Goal: Information Seeking & Learning: Find specific fact

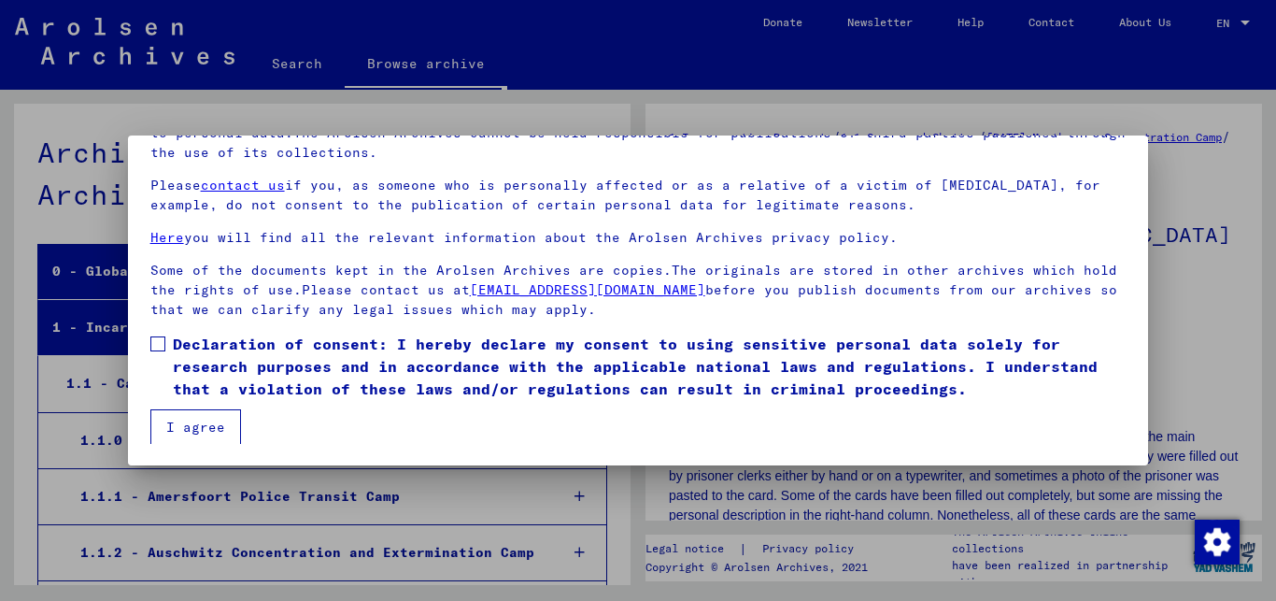
scroll to position [55, 0]
drag, startPoint x: 1119, startPoint y: 436, endPoint x: 158, endPoint y: 345, distance: 965.8
click at [158, 343] on span at bounding box center [157, 342] width 15 height 15
click at [193, 420] on button "I agree" at bounding box center [195, 426] width 91 height 36
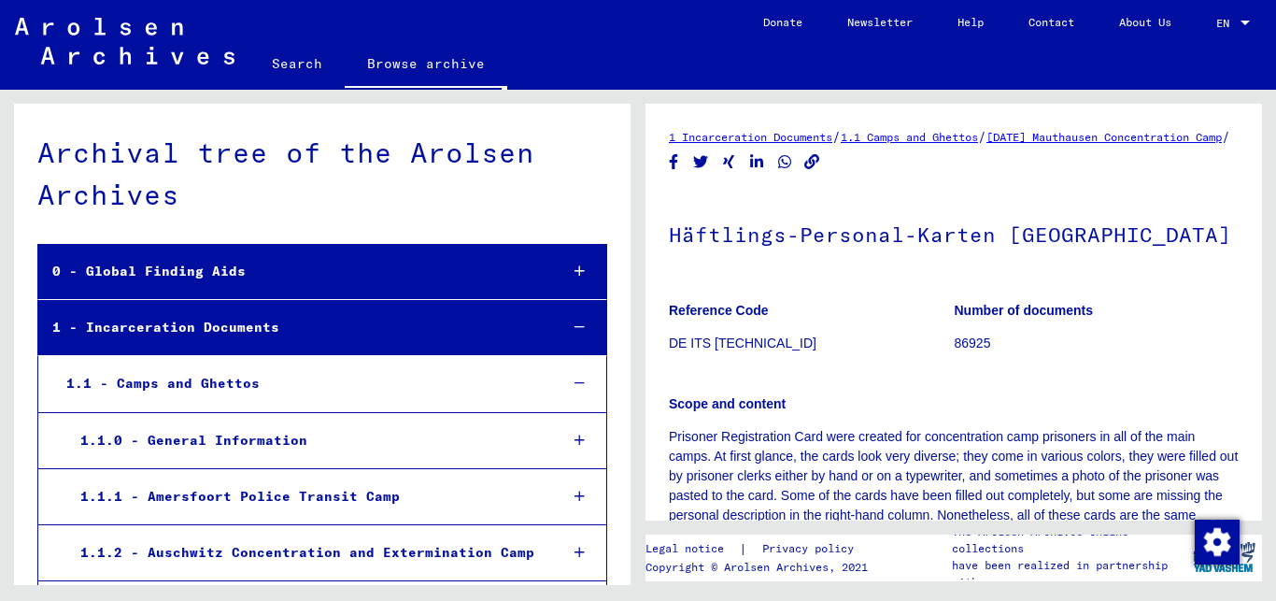
click at [292, 63] on link "Search" at bounding box center [296, 63] width 95 height 45
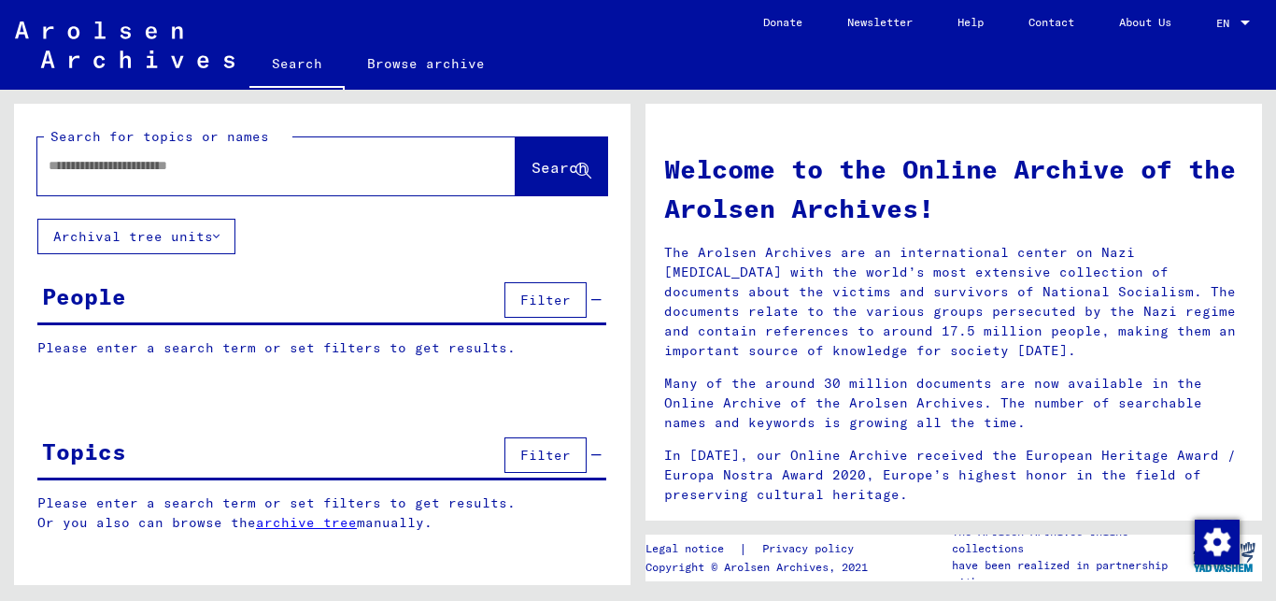
click at [306, 169] on input "text" at bounding box center [254, 166] width 411 height 20
type input "*********"
click at [533, 168] on span "Search" at bounding box center [560, 167] width 56 height 19
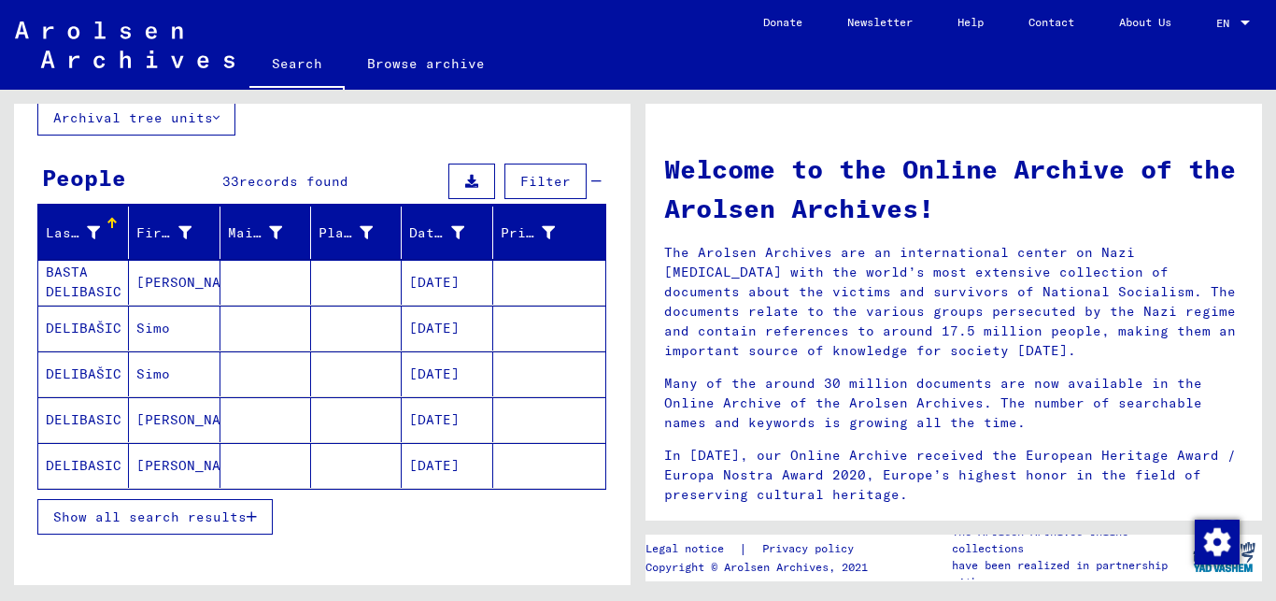
scroll to position [151, 0]
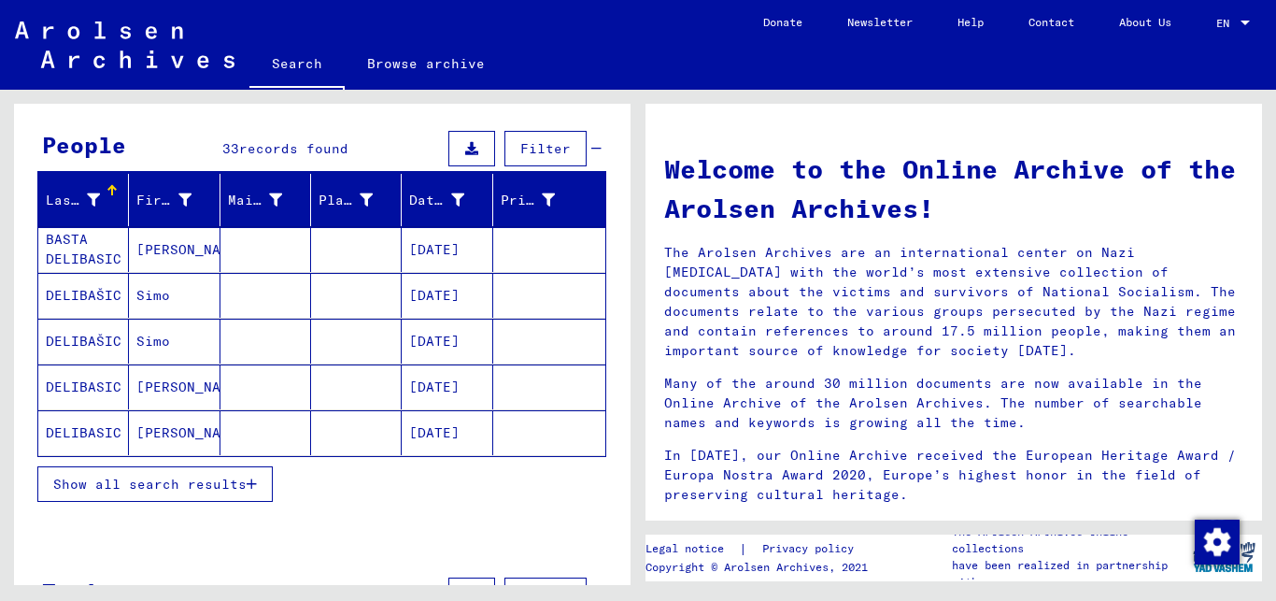
click at [256, 483] on icon "button" at bounding box center [252, 483] width 10 height 13
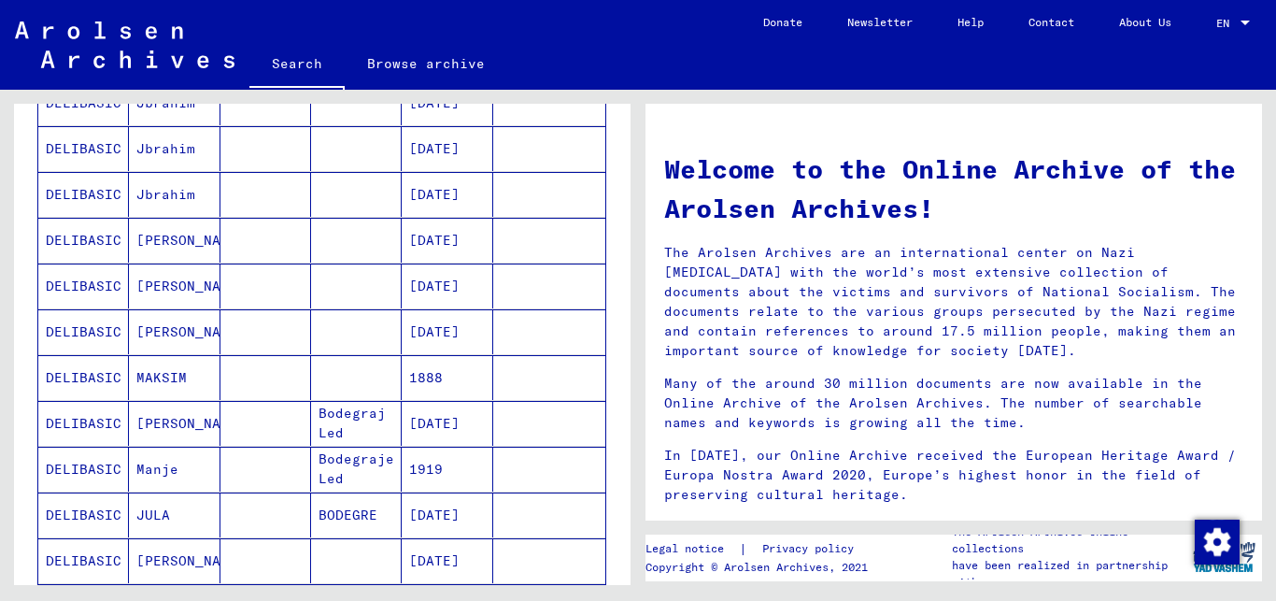
scroll to position [807, 0]
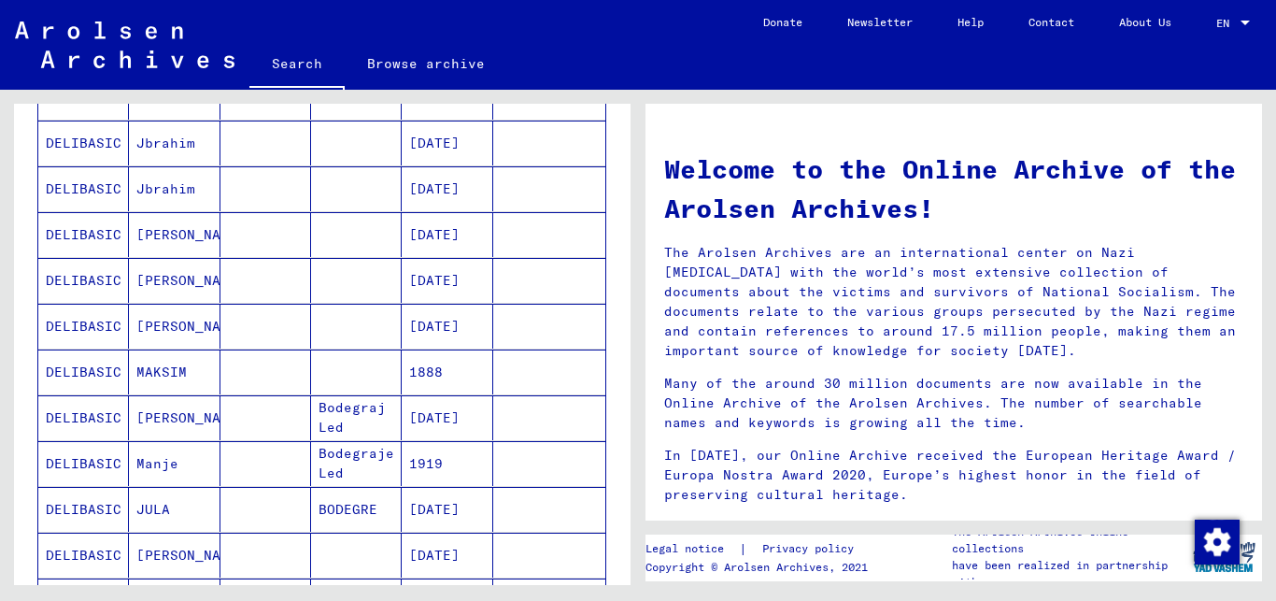
click at [271, 417] on mat-cell at bounding box center [266, 417] width 91 height 45
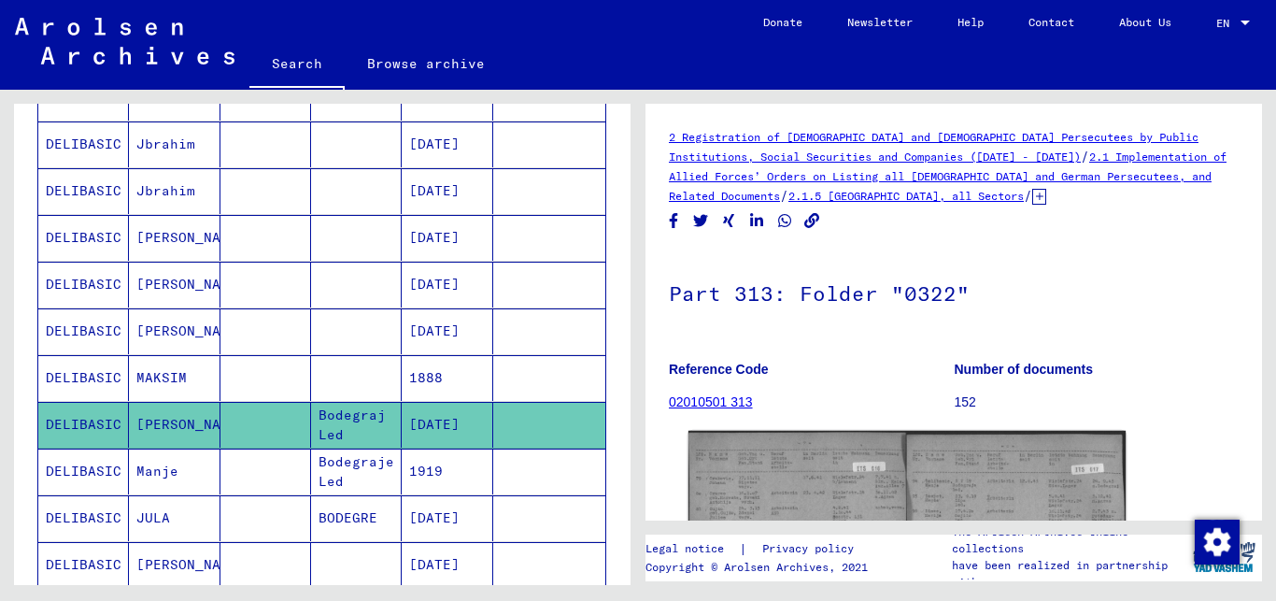
click at [778, 477] on img at bounding box center [907, 584] width 437 height 307
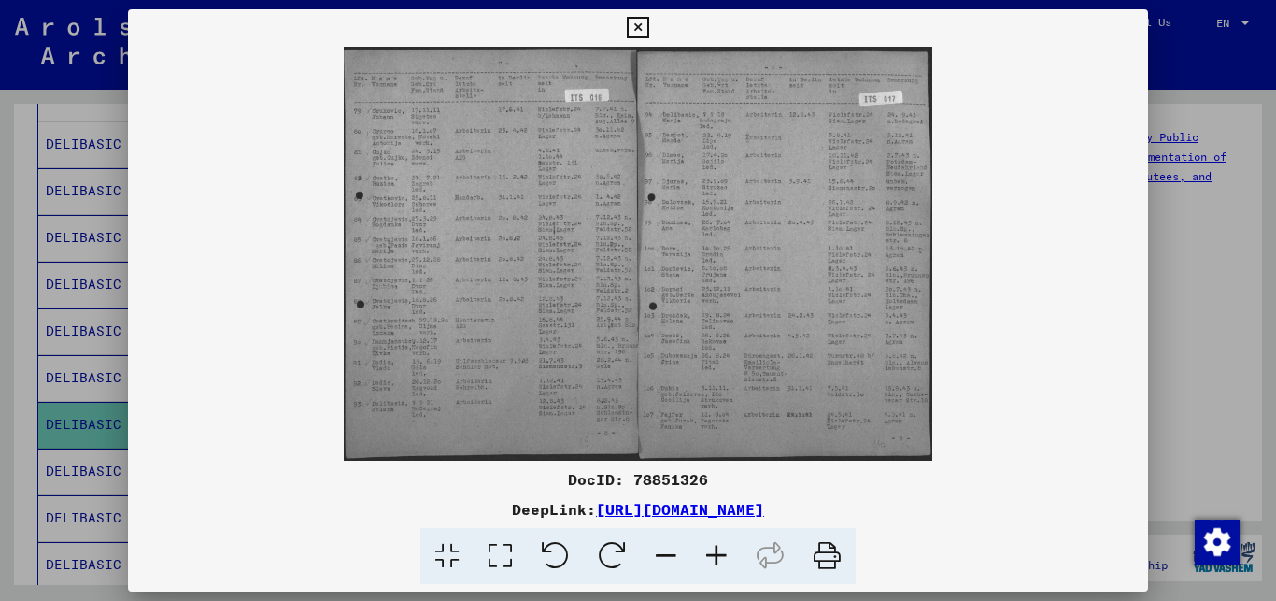
click at [713, 557] on icon at bounding box center [716, 556] width 50 height 57
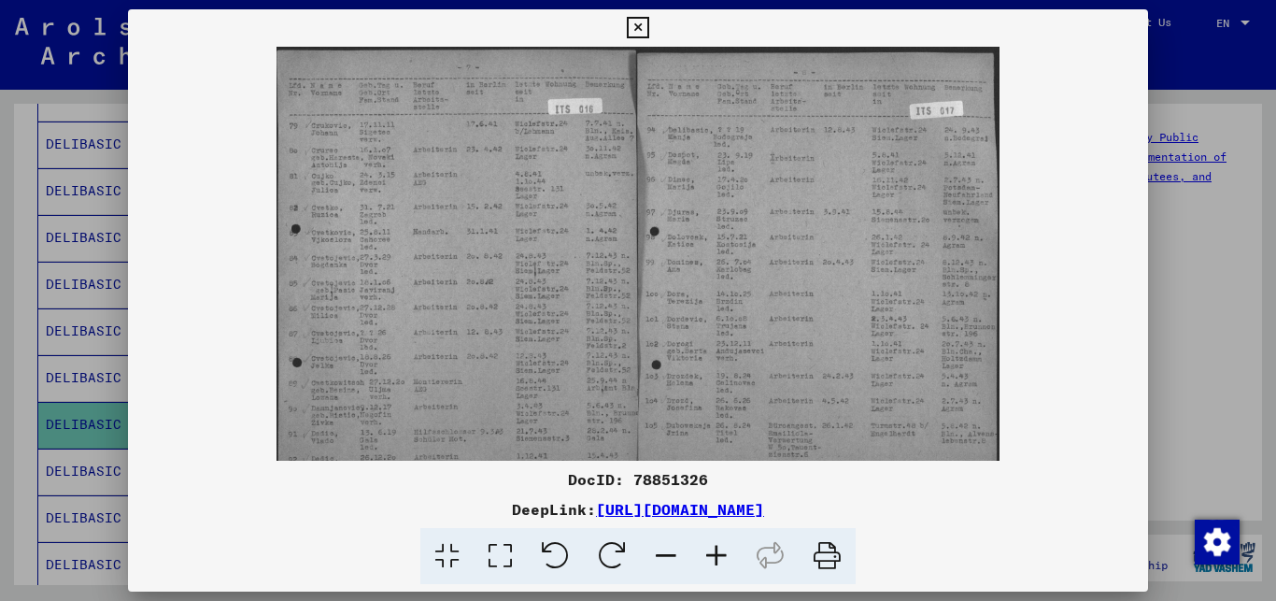
click at [713, 557] on icon at bounding box center [716, 556] width 50 height 57
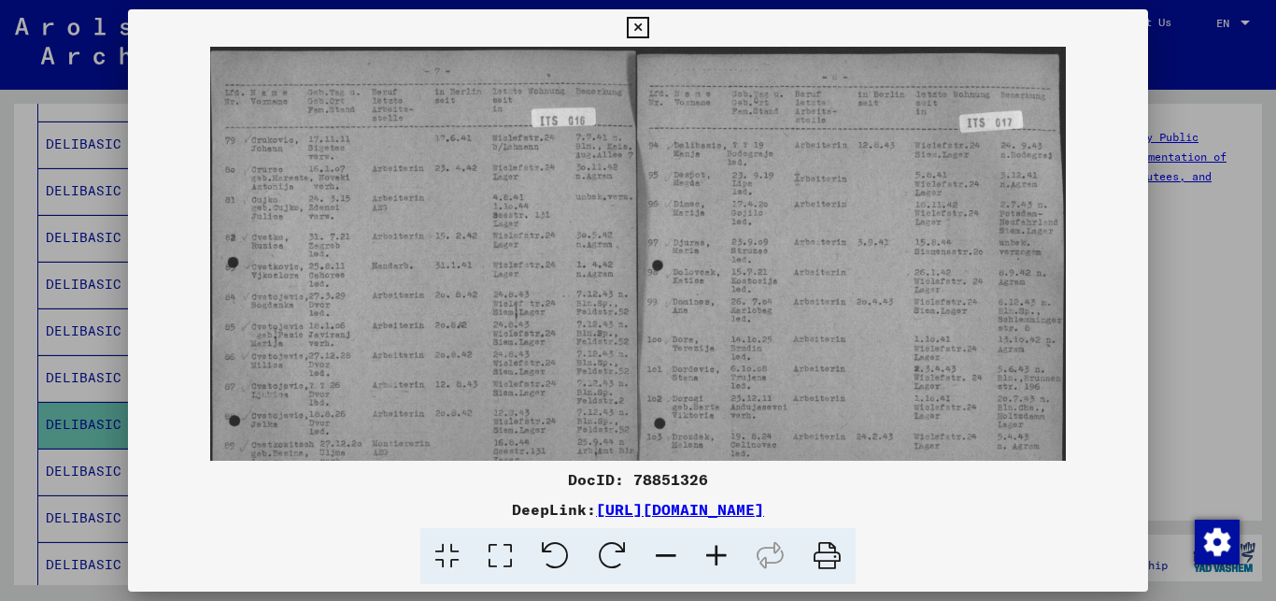
click at [713, 557] on icon at bounding box center [716, 556] width 50 height 57
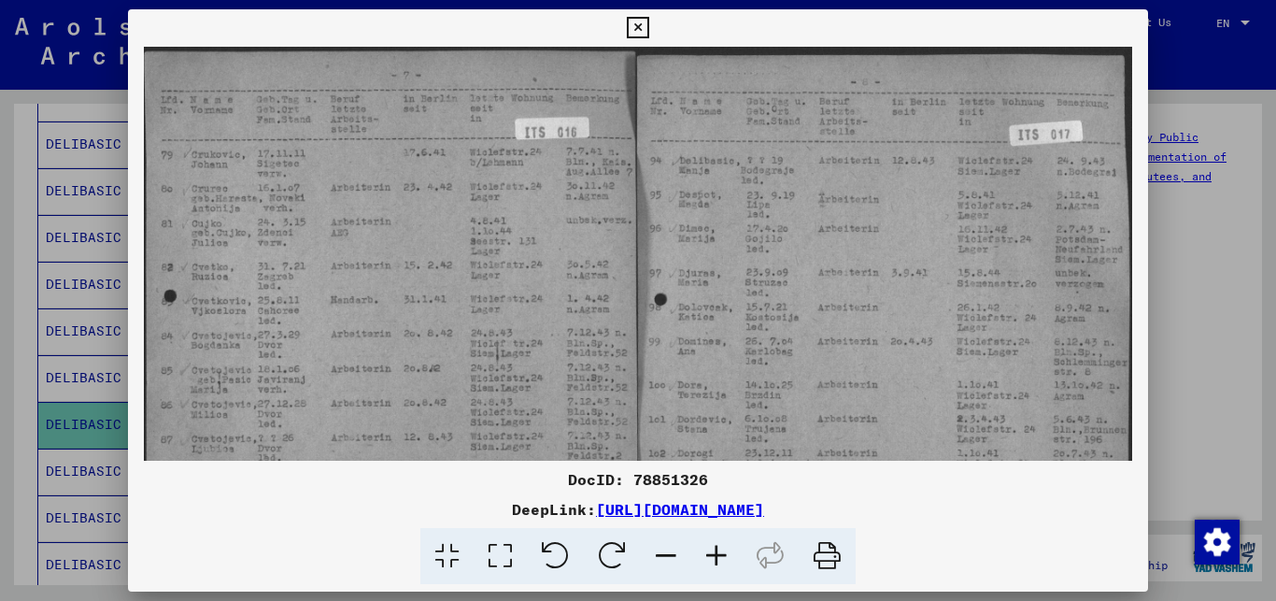
click at [713, 557] on icon at bounding box center [716, 556] width 50 height 57
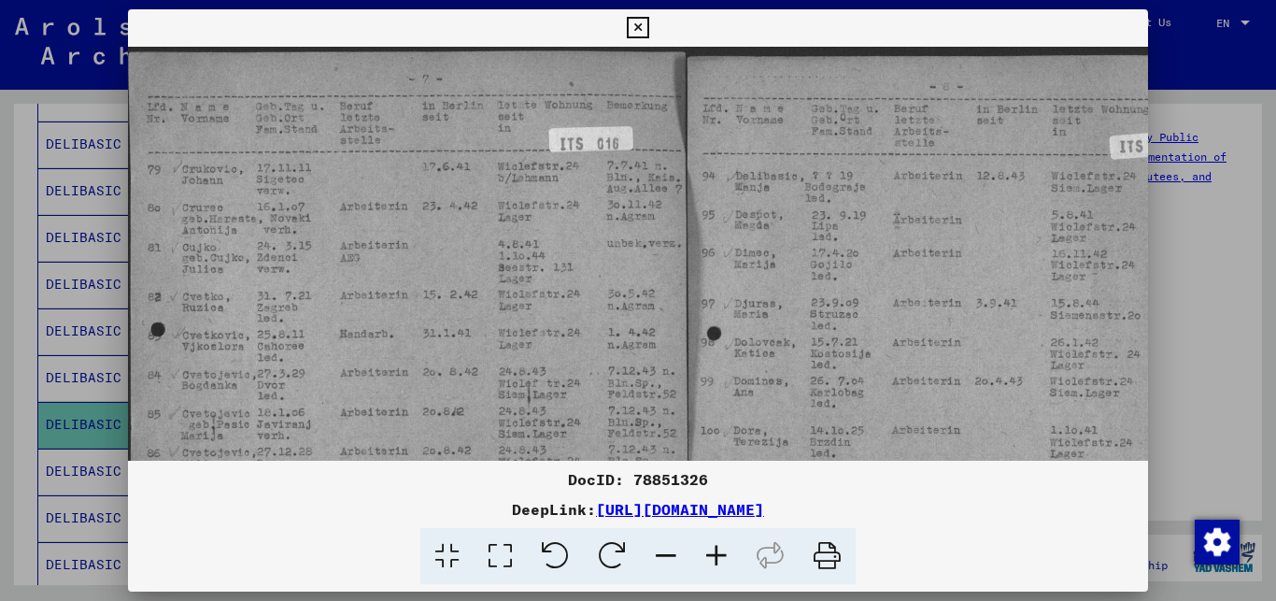
click at [713, 557] on icon at bounding box center [716, 556] width 50 height 57
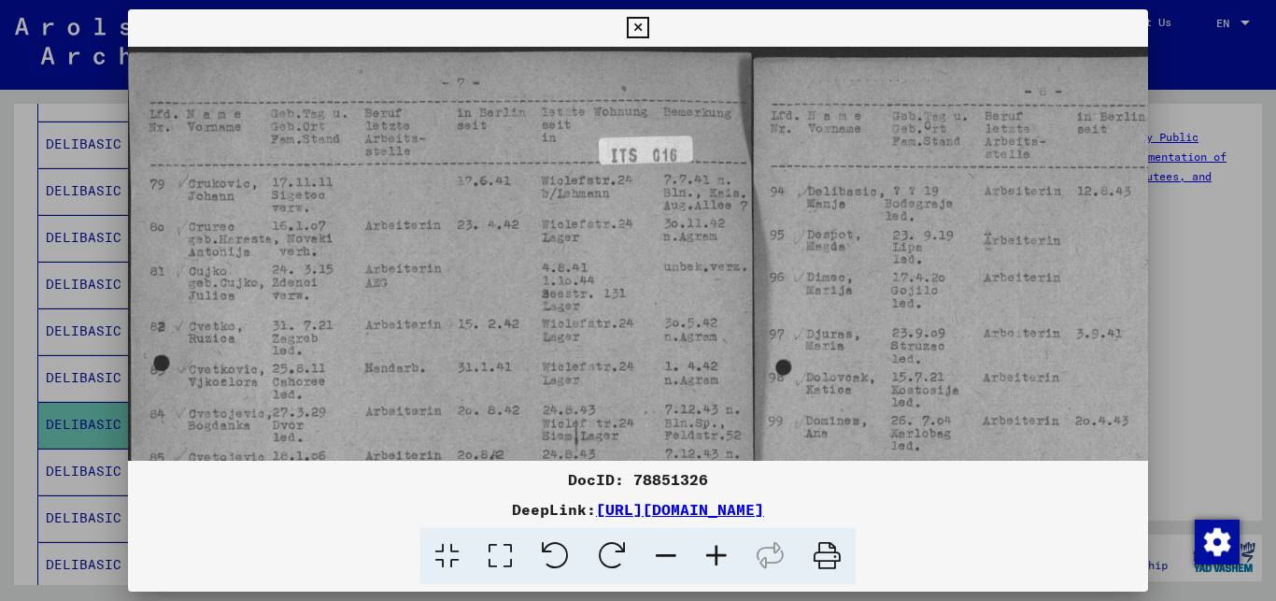
click at [713, 557] on icon at bounding box center [716, 556] width 50 height 57
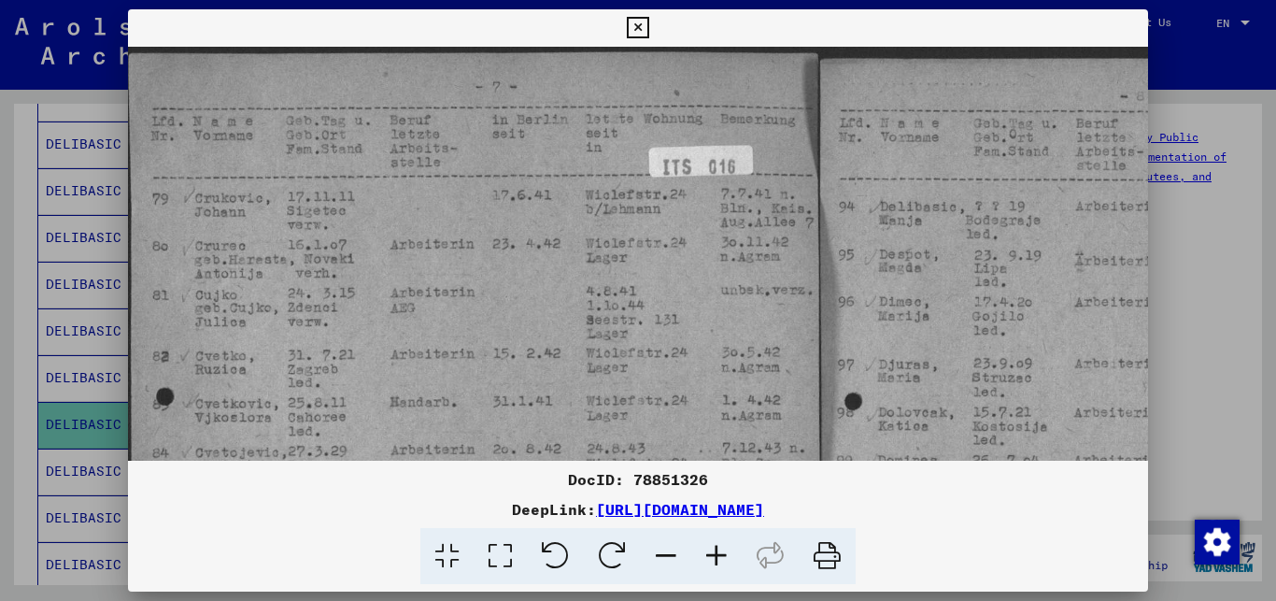
click at [713, 557] on icon at bounding box center [716, 556] width 50 height 57
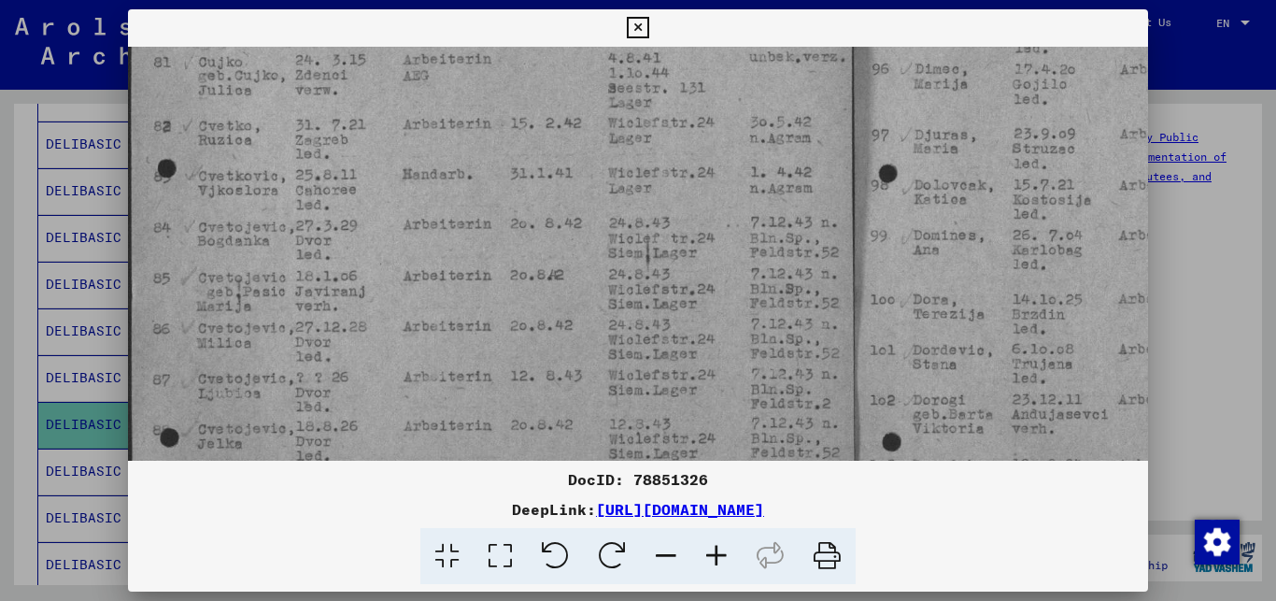
drag, startPoint x: 508, startPoint y: 357, endPoint x: 512, endPoint y: 112, distance: 244.8
click at [512, 112] on img at bounding box center [855, 312] width 1454 height 1021
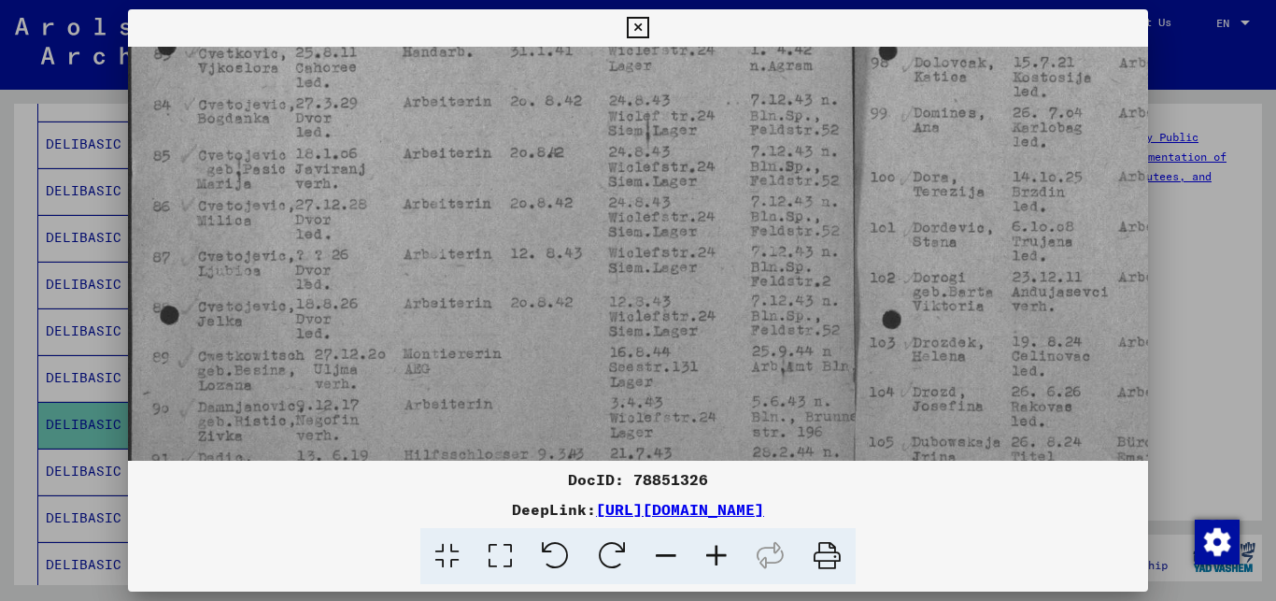
drag, startPoint x: 505, startPoint y: 287, endPoint x: 506, endPoint y: 164, distance: 122.4
click at [506, 164] on img at bounding box center [855, 190] width 1454 height 1021
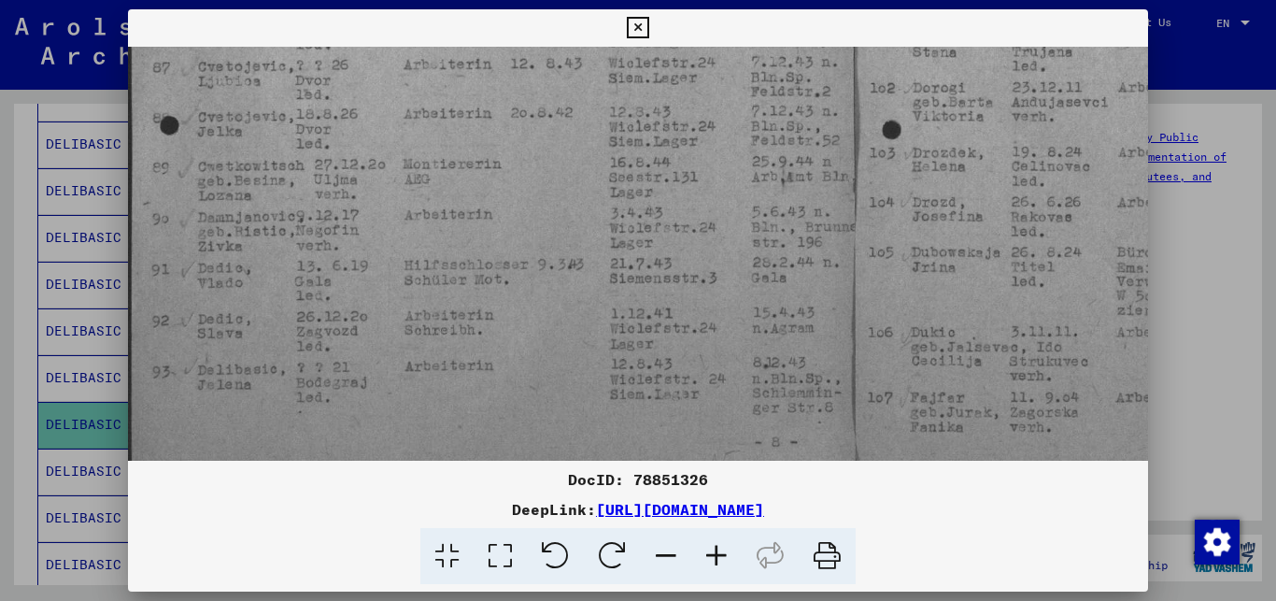
scroll to position [558, 0]
drag, startPoint x: 503, startPoint y: 320, endPoint x: 510, endPoint y: 155, distance: 164.6
click at [510, 155] on img at bounding box center [855, -1] width 1454 height 1021
click at [713, 555] on icon at bounding box center [716, 556] width 50 height 57
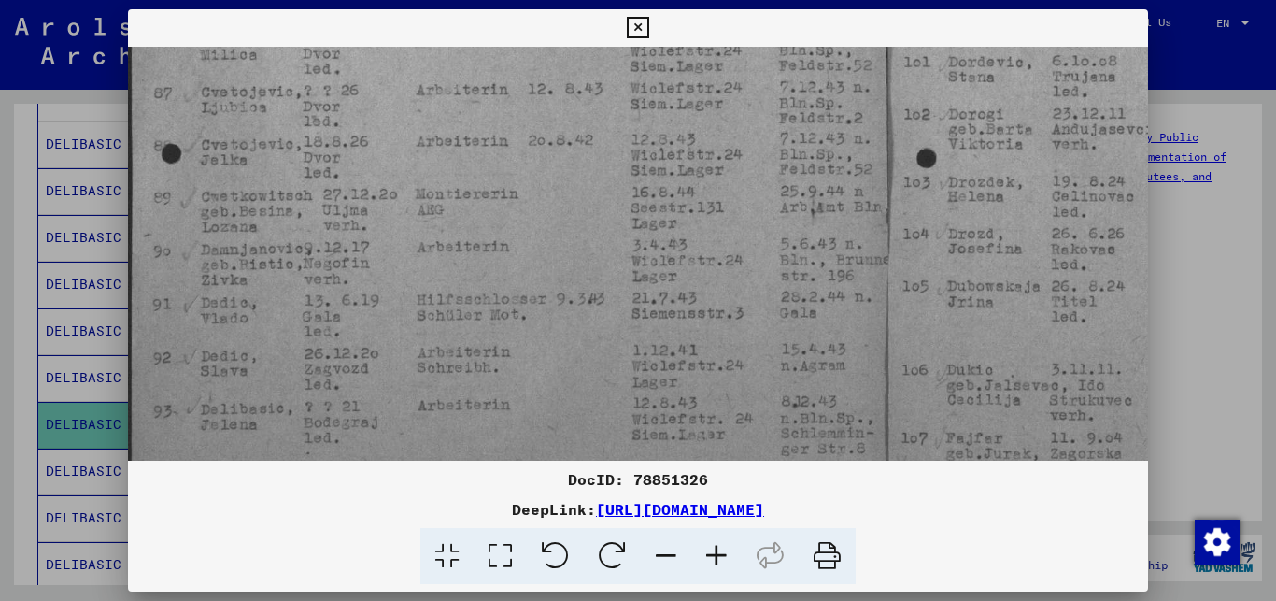
click at [713, 555] on icon at bounding box center [716, 556] width 50 height 57
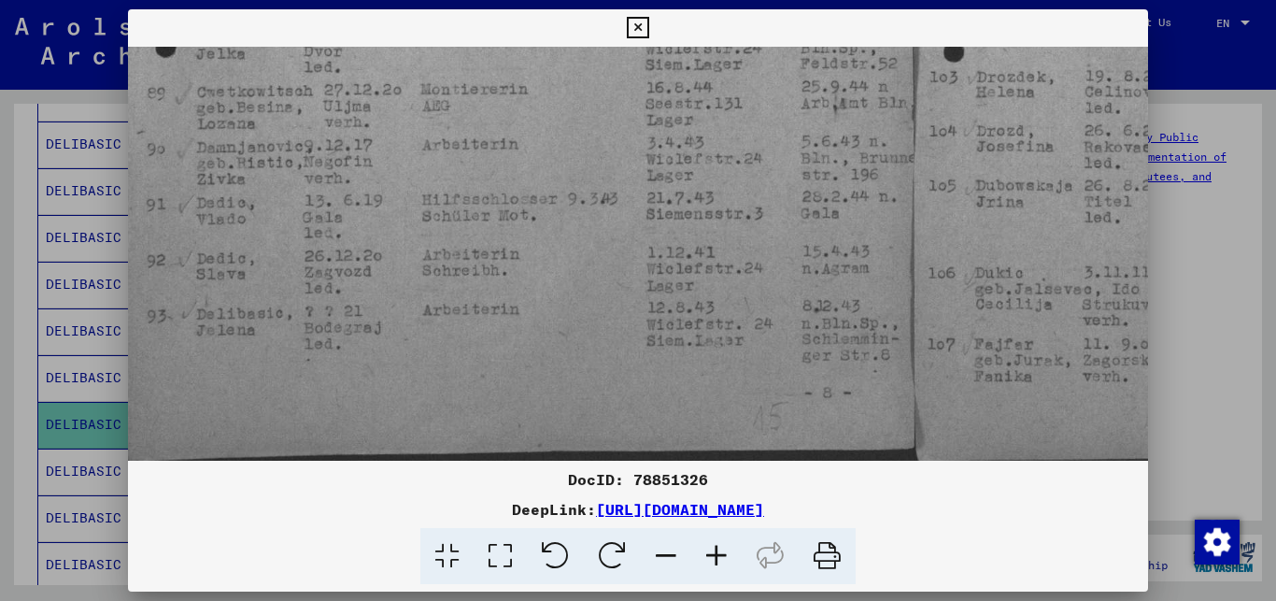
scroll to position [701, 9]
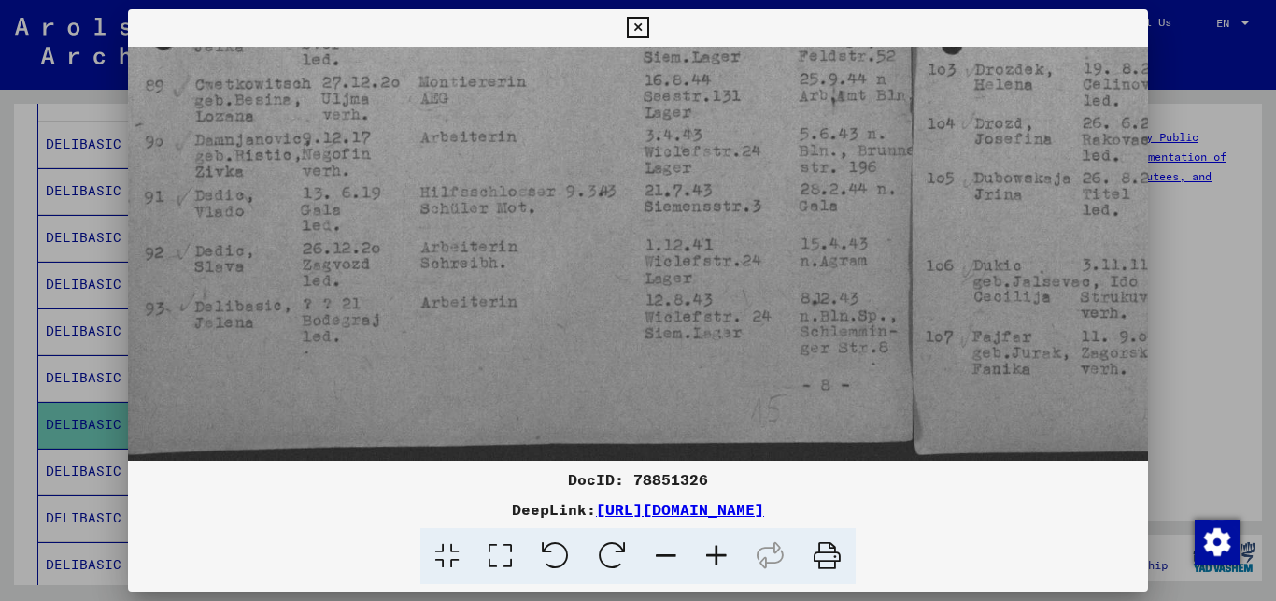
drag, startPoint x: 628, startPoint y: 343, endPoint x: 623, endPoint y: 216, distance: 127.2
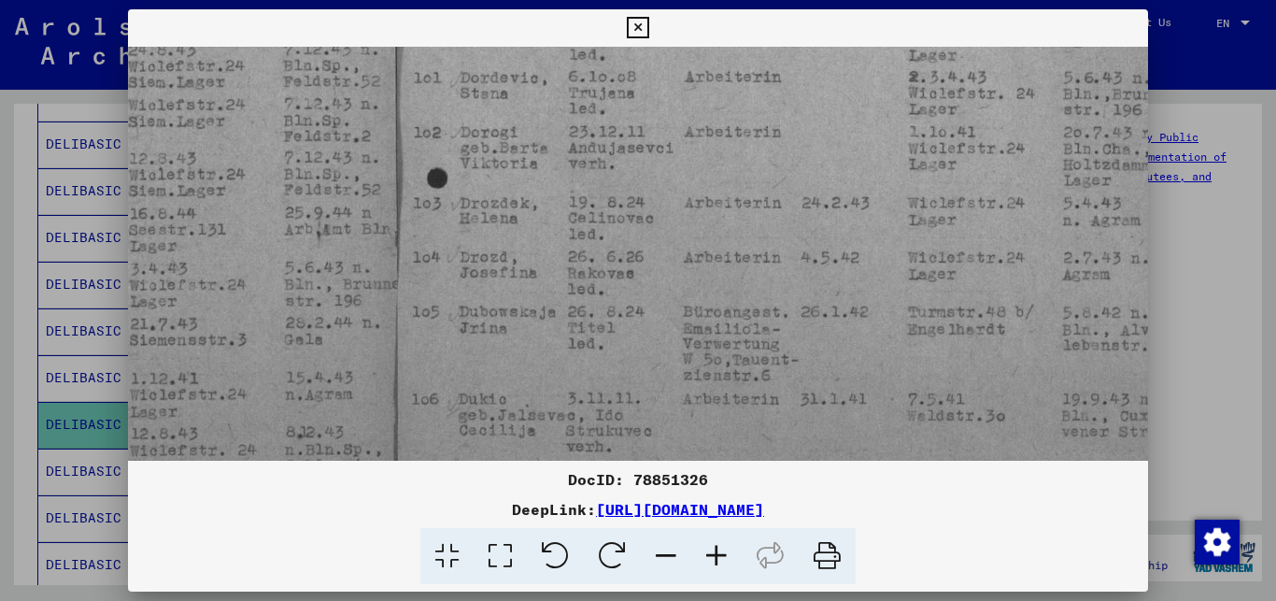
scroll to position [534, 566]
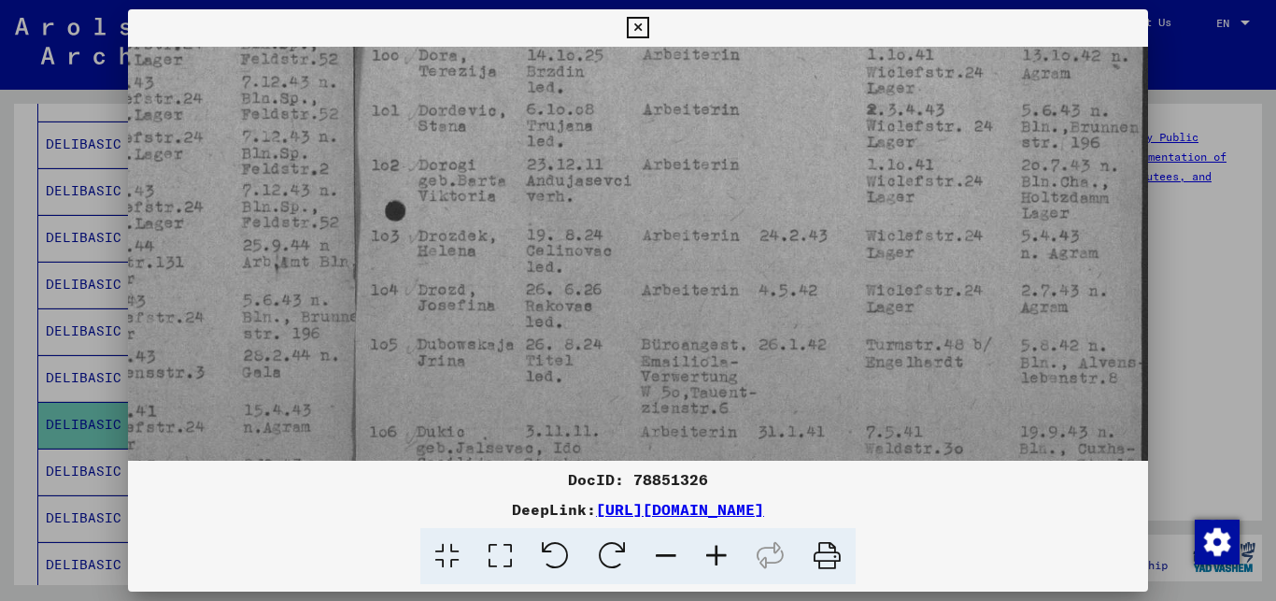
drag, startPoint x: 800, startPoint y: 233, endPoint x: 203, endPoint y: 399, distance: 619.8
click at [203, 399] on img at bounding box center [355, 69] width 1587 height 1115
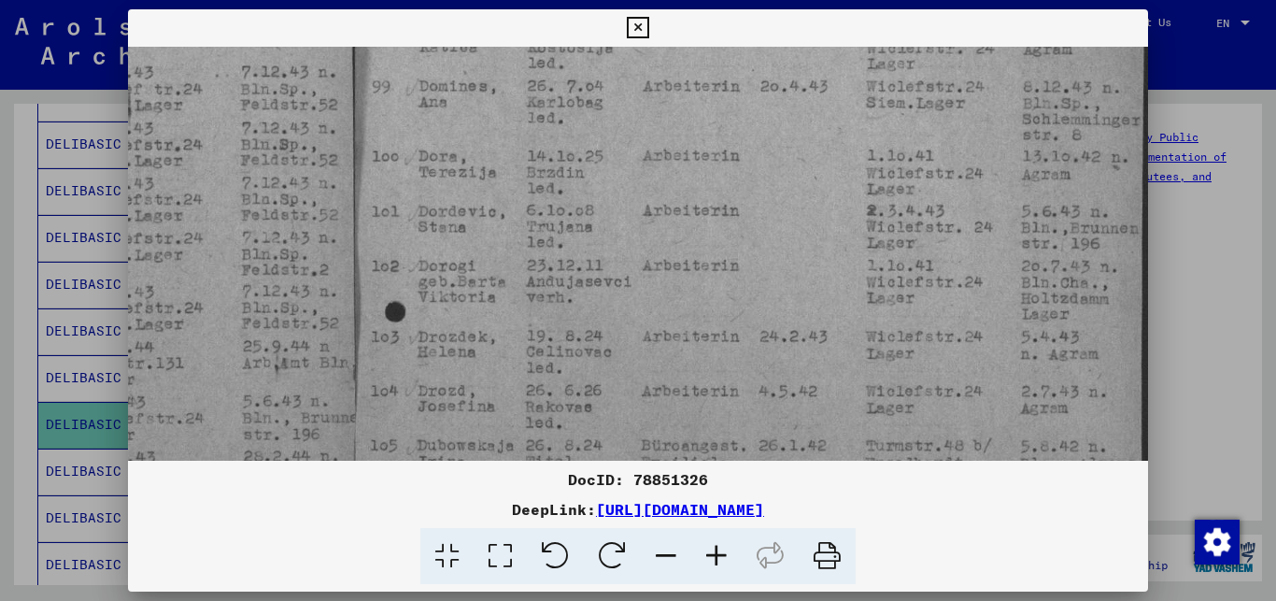
drag, startPoint x: 444, startPoint y: 401, endPoint x: 422, endPoint y: 421, distance: 29.7
click at [422, 421] on img at bounding box center [355, 170] width 1587 height 1115
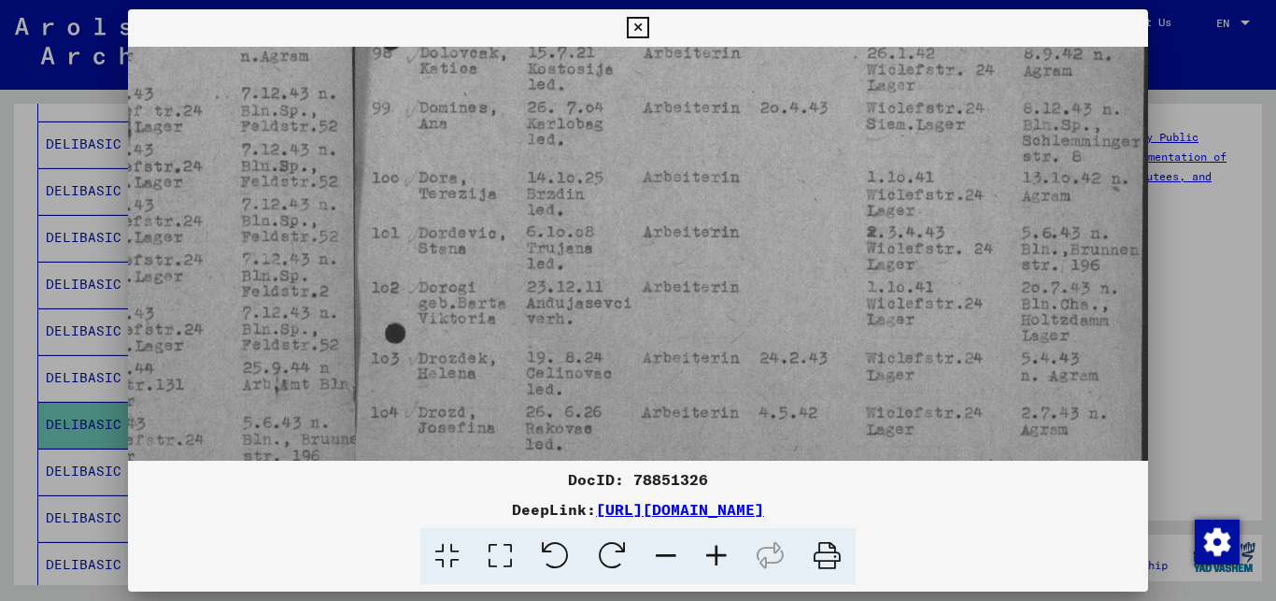
scroll to position [302, 566]
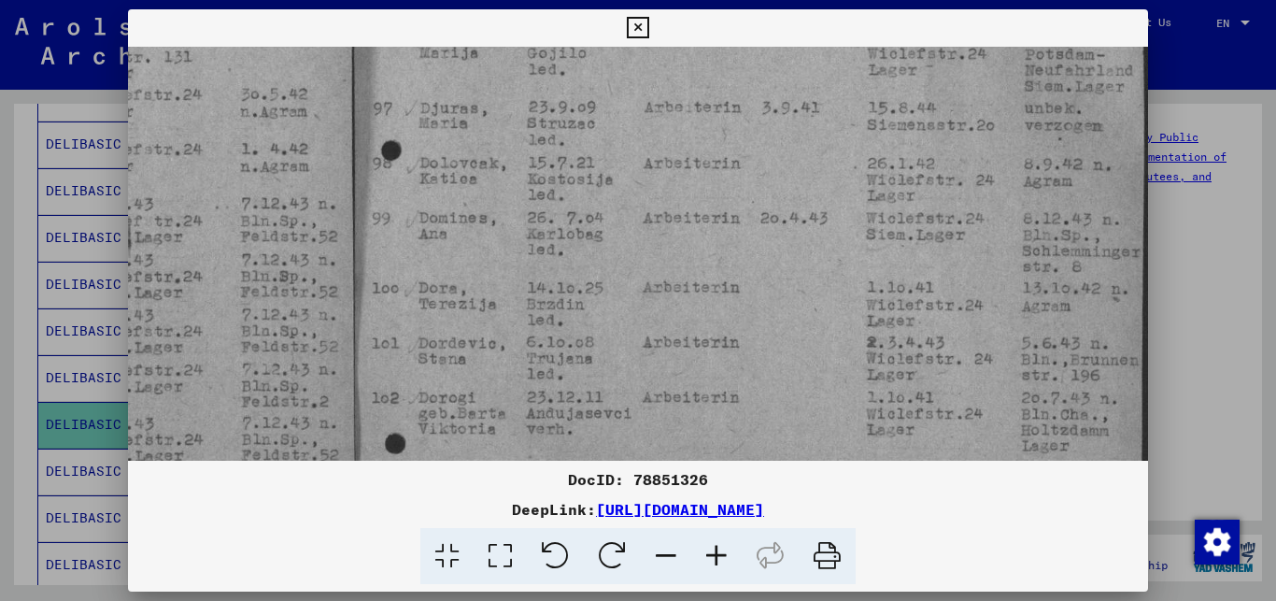
drag, startPoint x: 497, startPoint y: 301, endPoint x: 460, endPoint y: 421, distance: 126.2
click at [460, 421] on img at bounding box center [355, 302] width 1587 height 1115
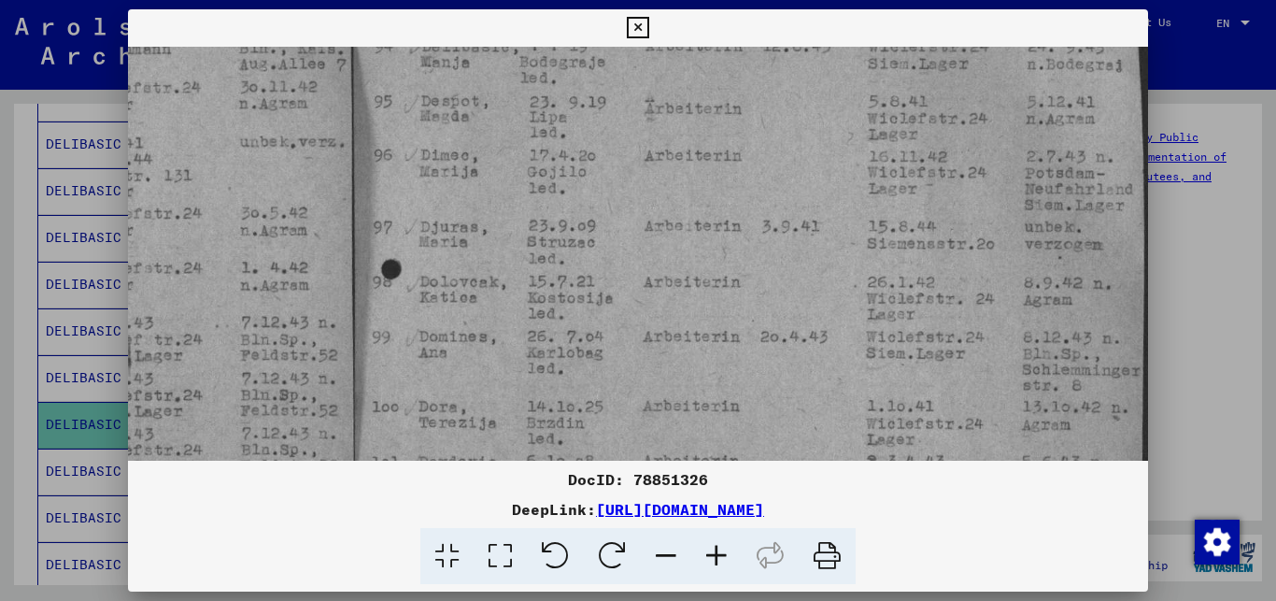
drag, startPoint x: 484, startPoint y: 204, endPoint x: 476, endPoint y: 322, distance: 119.0
click at [476, 322] on img at bounding box center [355, 421] width 1587 height 1115
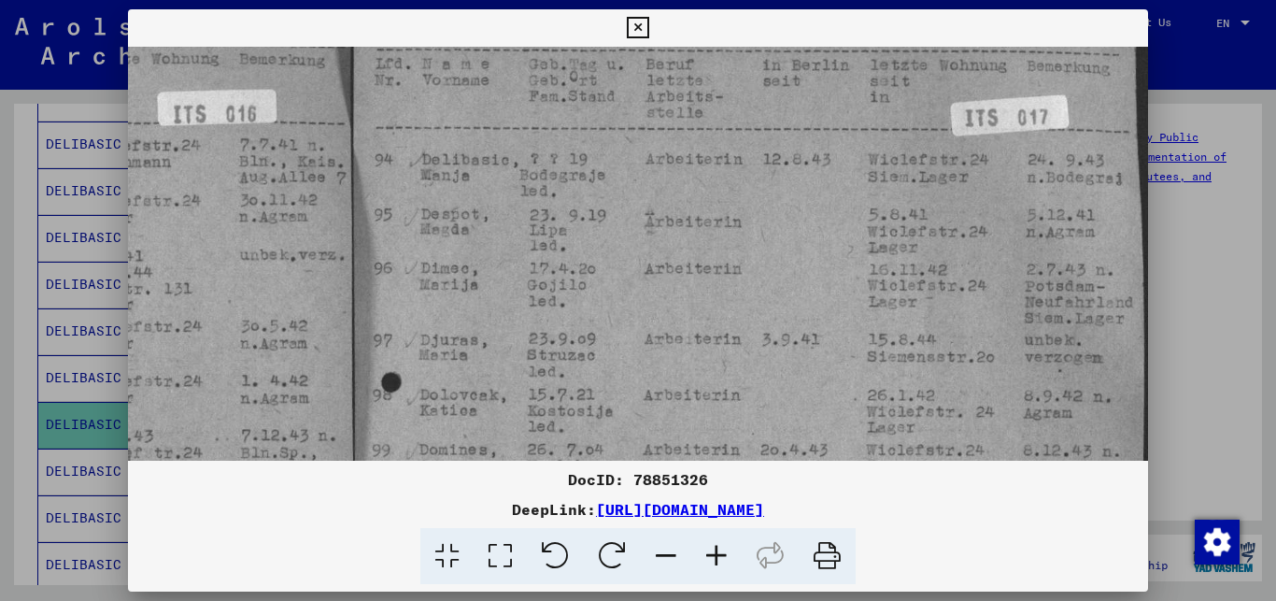
scroll to position [68, 566]
drag, startPoint x: 494, startPoint y: 183, endPoint x: 491, endPoint y: 274, distance: 90.7
click at [491, 274] on img at bounding box center [355, 536] width 1587 height 1115
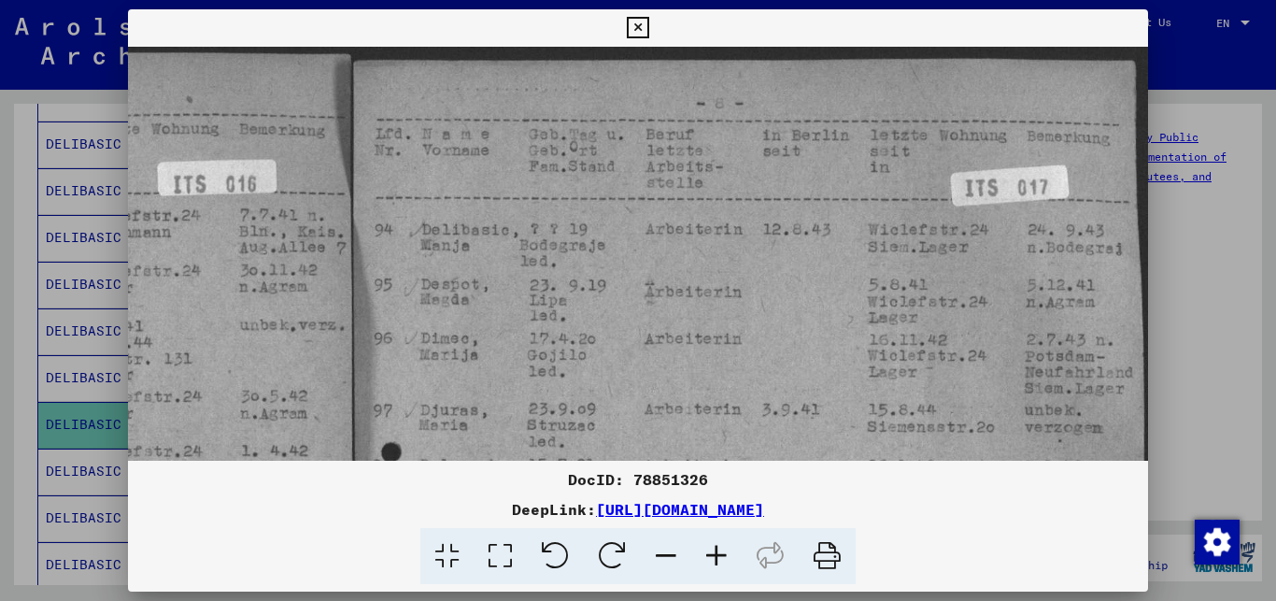
drag, startPoint x: 500, startPoint y: 139, endPoint x: 492, endPoint y: 245, distance: 105.8
click at [492, 245] on img at bounding box center [355, 604] width 1587 height 1115
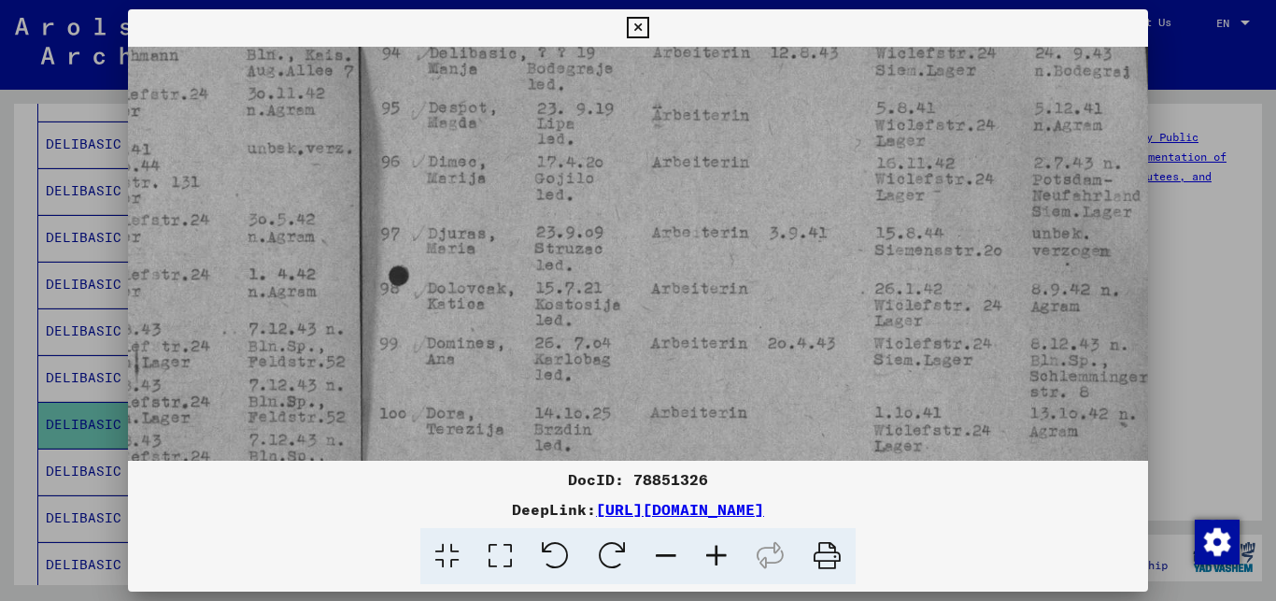
scroll to position [179, 559]
drag, startPoint x: 533, startPoint y: 321, endPoint x: 538, endPoint y: 142, distance: 179.5
click at [538, 142] on img at bounding box center [362, 424] width 1587 height 1115
click at [1195, 370] on div at bounding box center [638, 300] width 1276 height 601
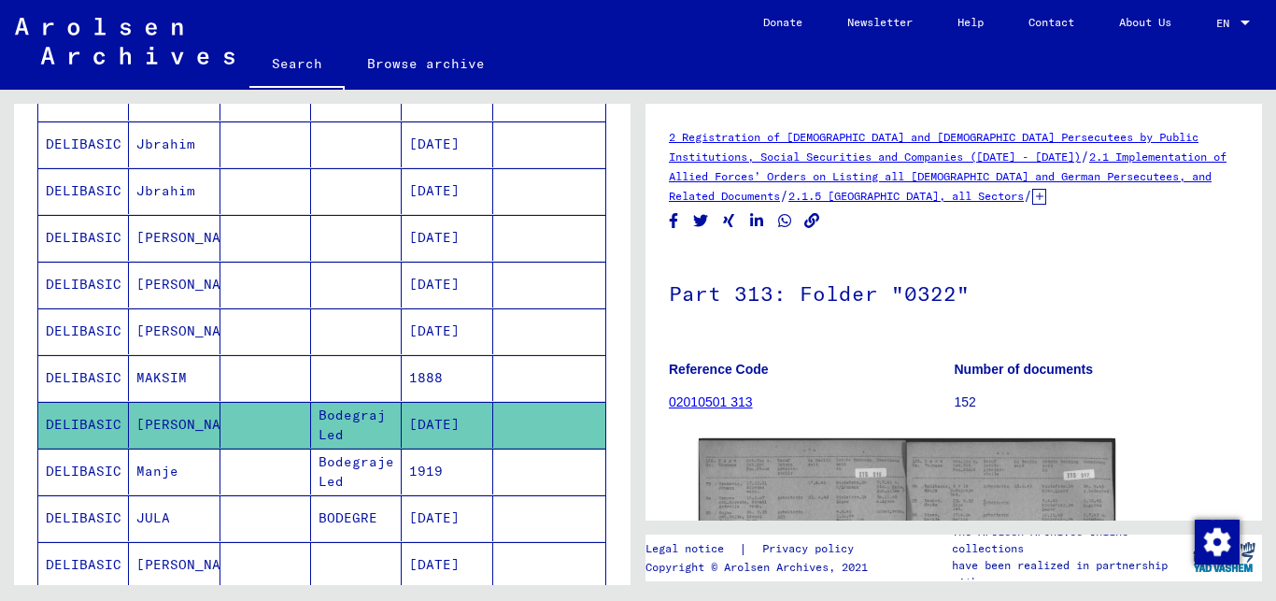
click at [164, 510] on mat-cell "JULA" at bounding box center [174, 518] width 91 height 46
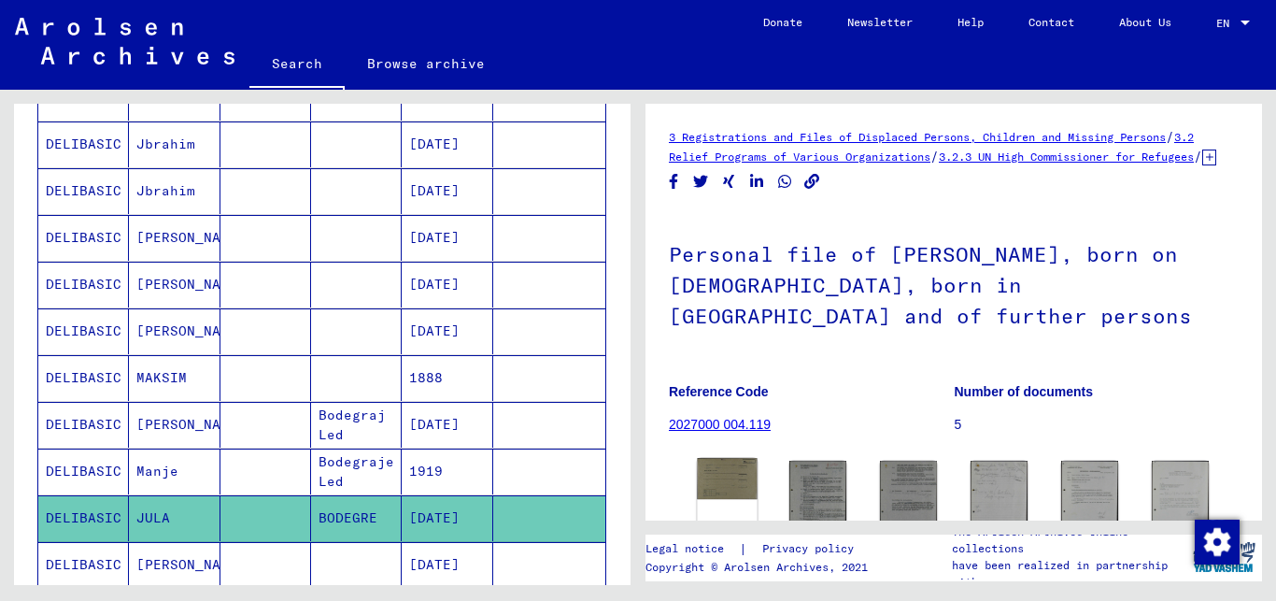
click at [716, 495] on img at bounding box center [727, 478] width 60 height 41
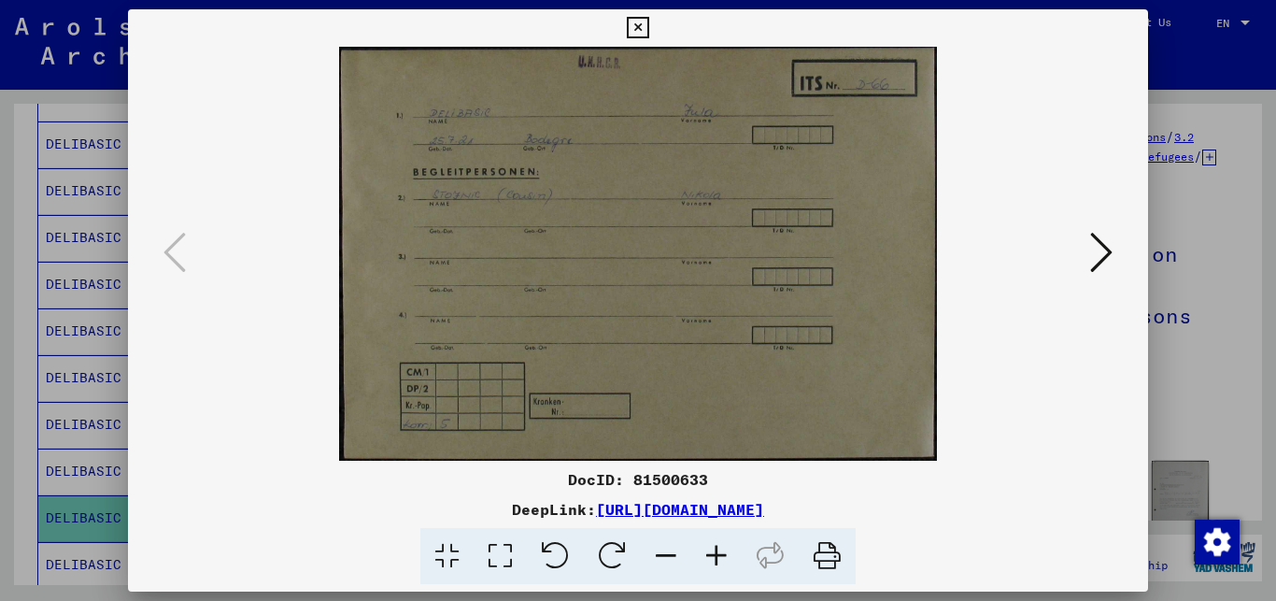
click at [720, 557] on icon at bounding box center [716, 556] width 50 height 57
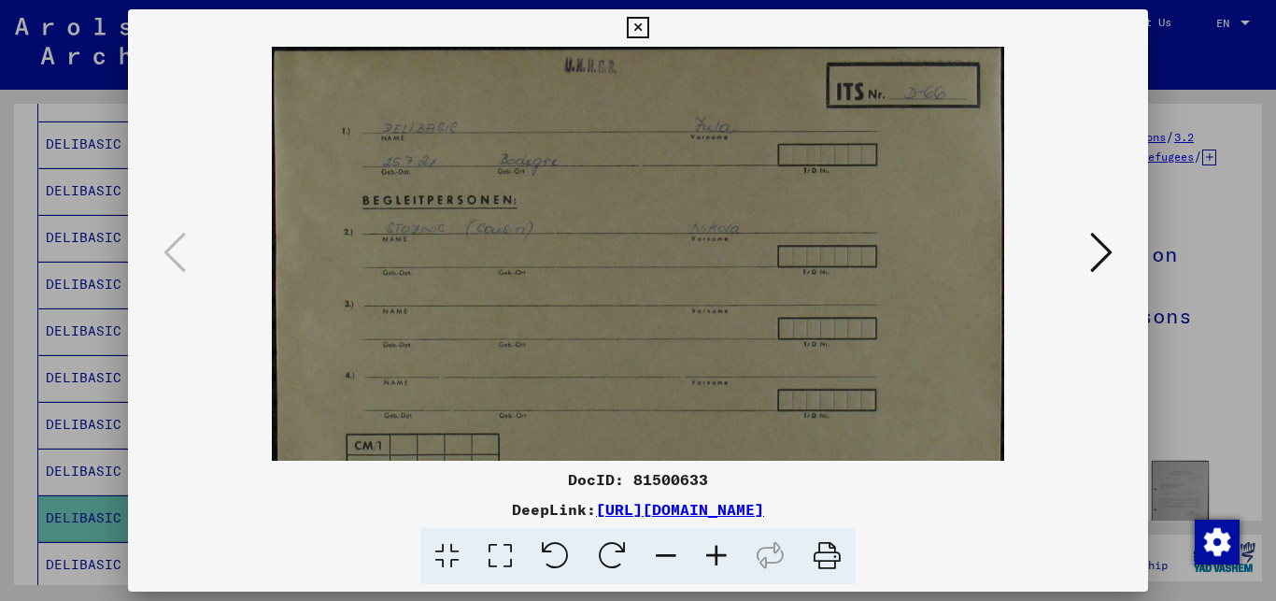
click at [720, 557] on icon at bounding box center [716, 556] width 50 height 57
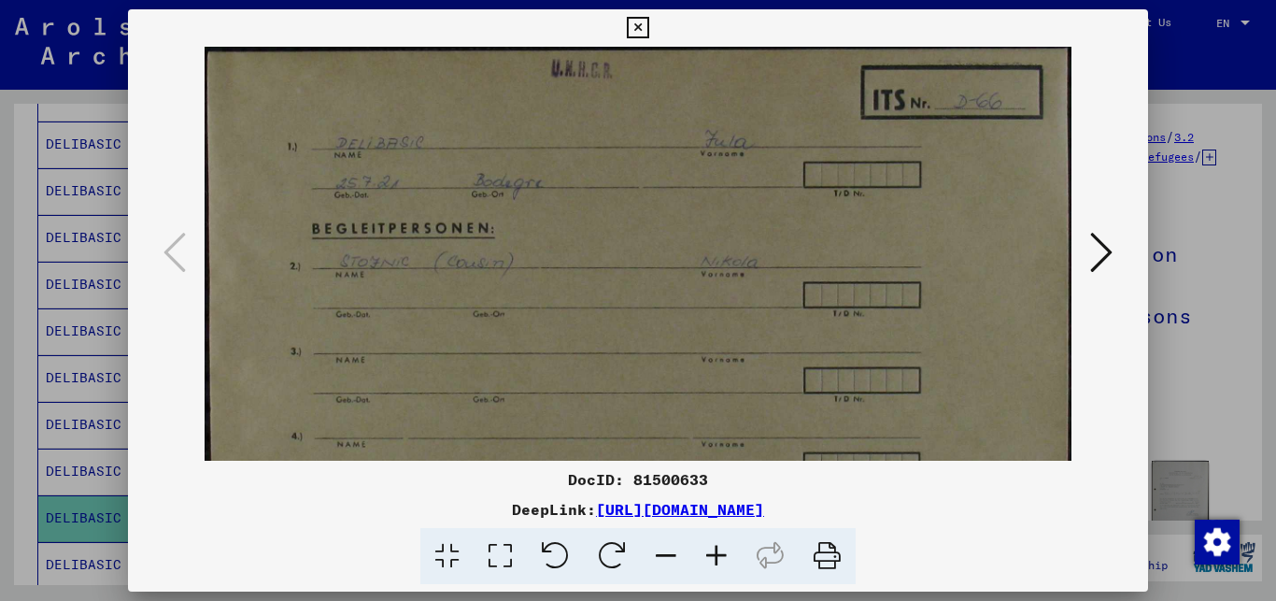
click at [720, 557] on icon at bounding box center [716, 556] width 50 height 57
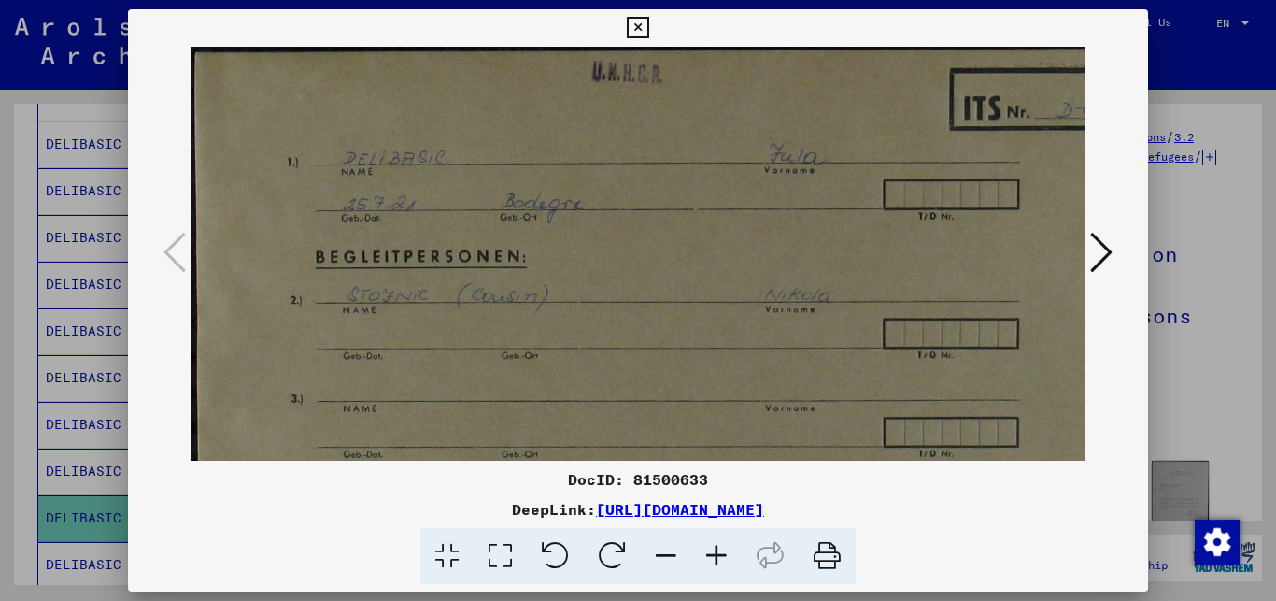
click at [720, 557] on icon at bounding box center [716, 556] width 50 height 57
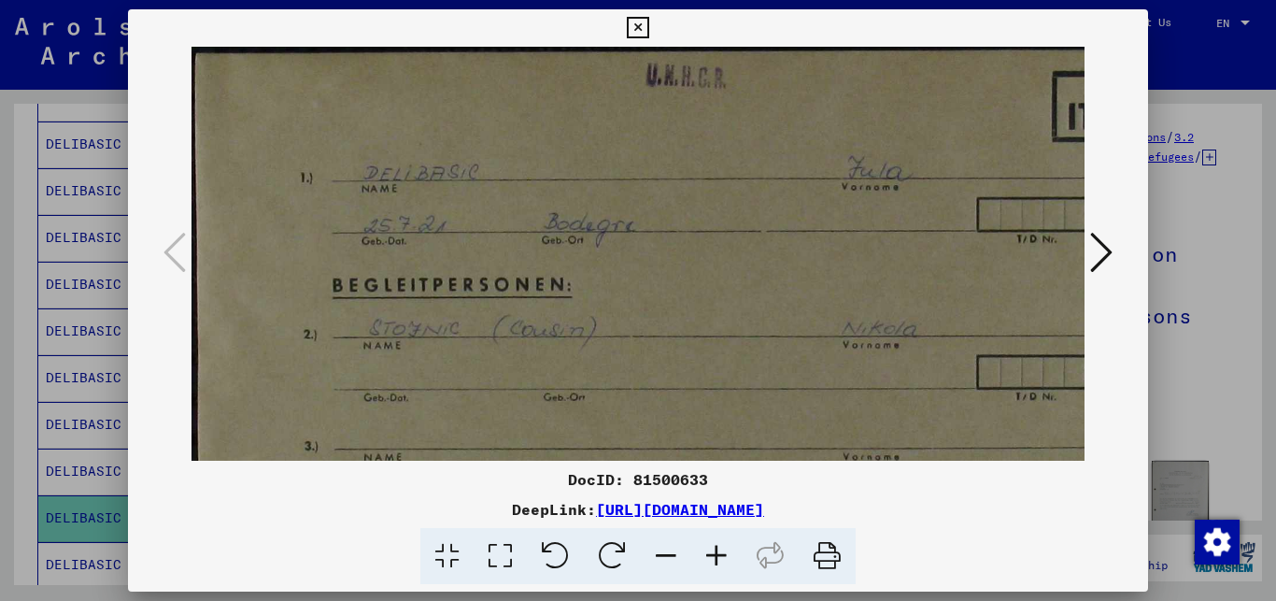
click at [1107, 251] on icon at bounding box center [1101, 252] width 22 height 45
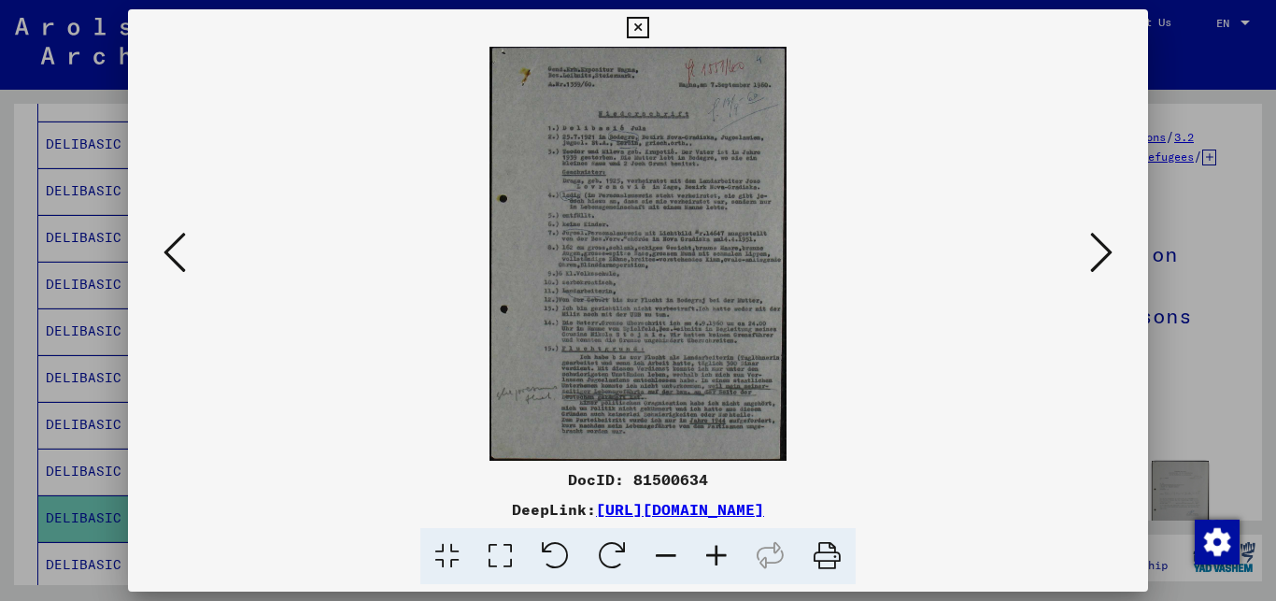
click at [715, 554] on icon at bounding box center [716, 556] width 50 height 57
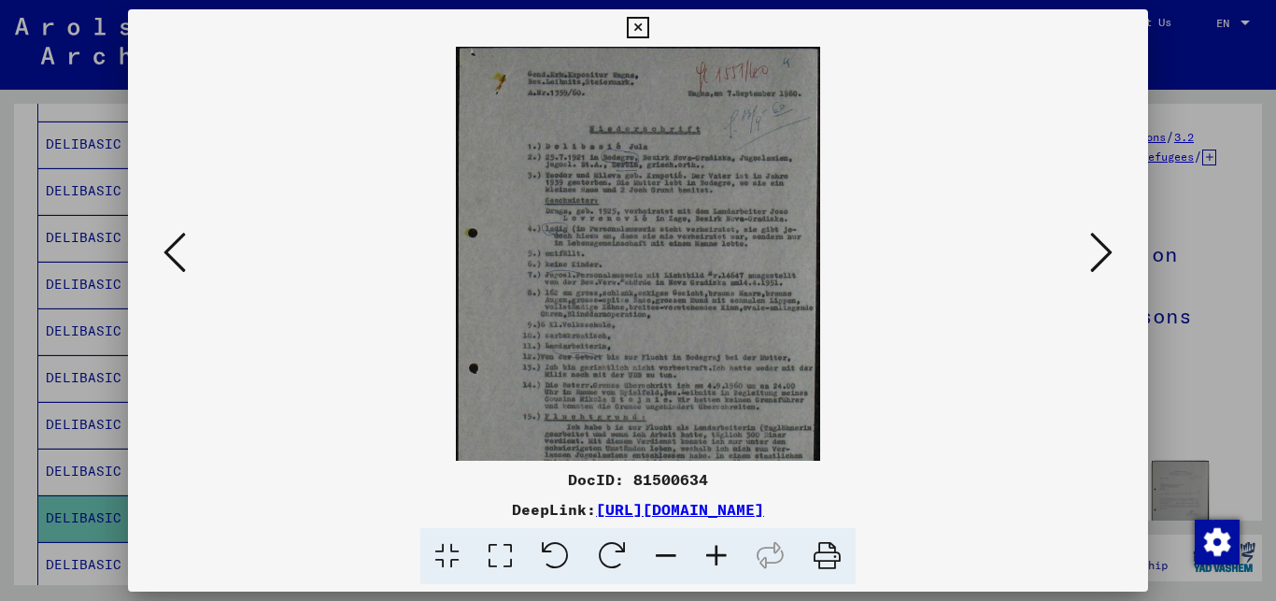
click at [715, 554] on icon at bounding box center [716, 556] width 50 height 57
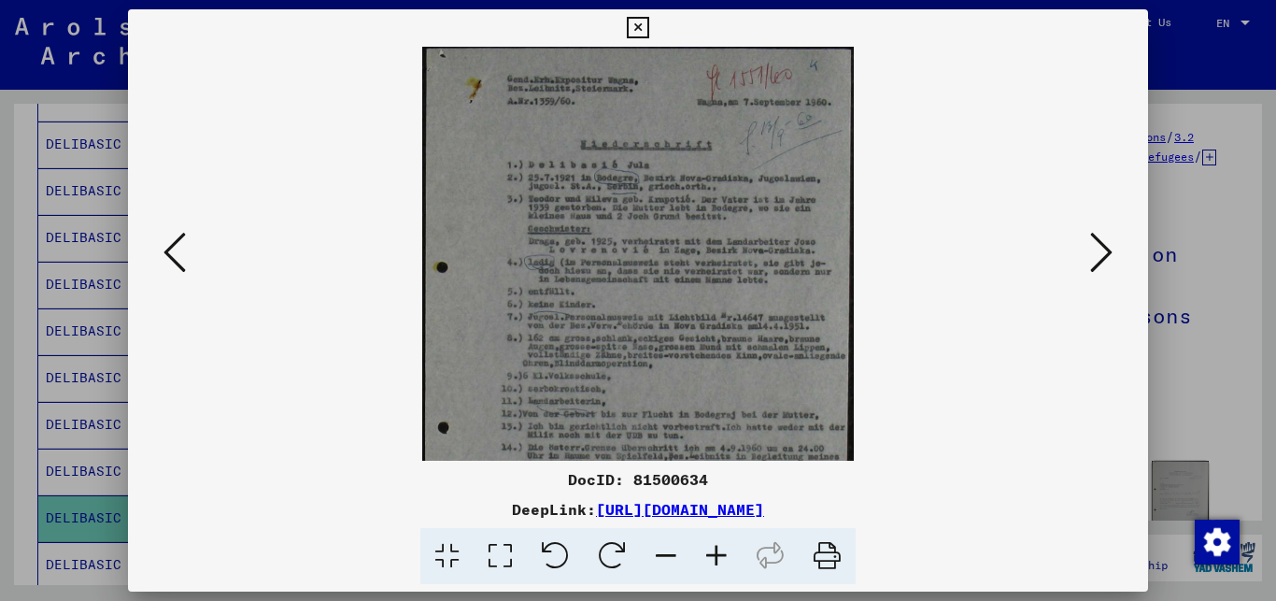
click at [715, 554] on icon at bounding box center [716, 556] width 50 height 57
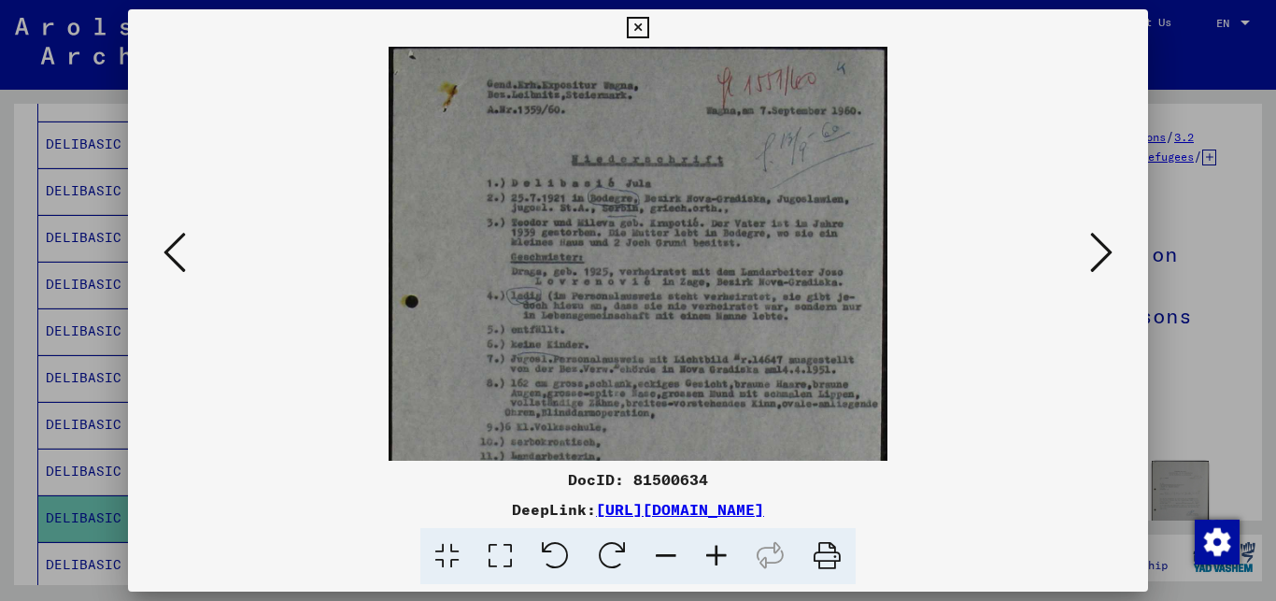
click at [715, 554] on icon at bounding box center [716, 556] width 50 height 57
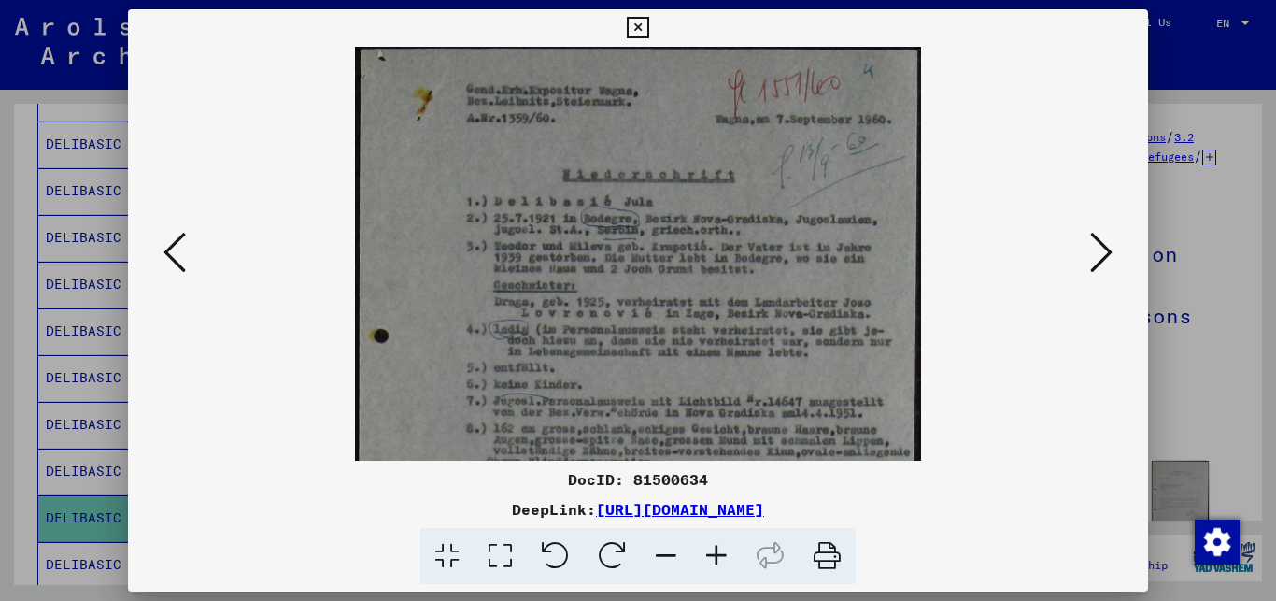
click at [715, 554] on icon at bounding box center [716, 556] width 50 height 57
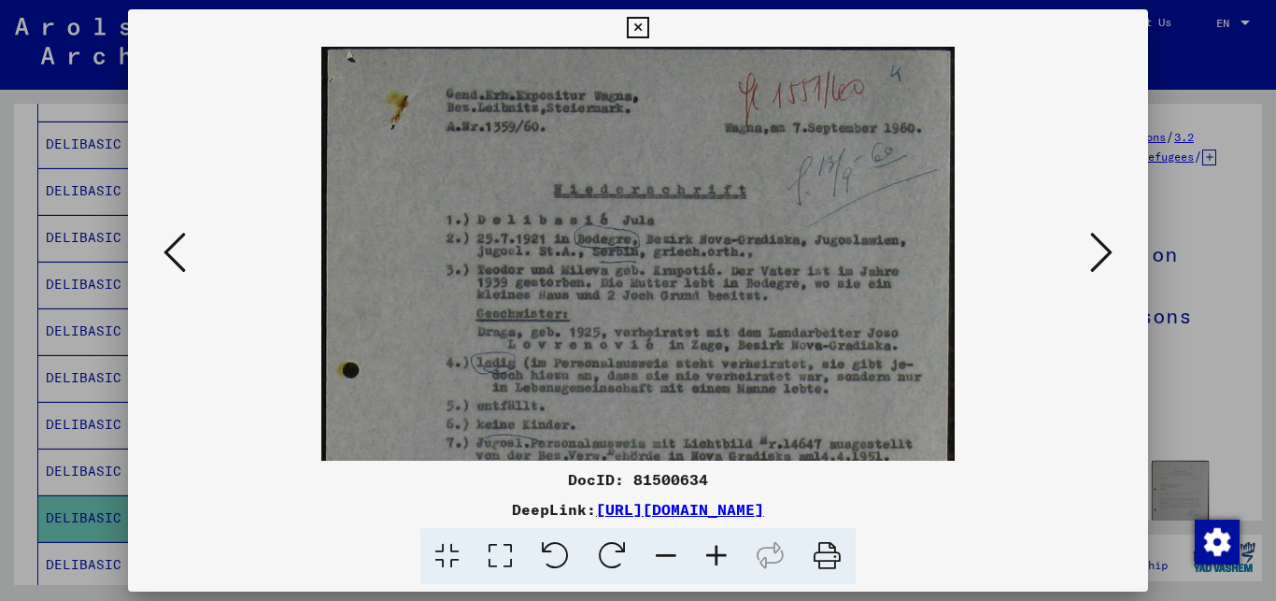
click at [715, 554] on icon at bounding box center [716, 556] width 50 height 57
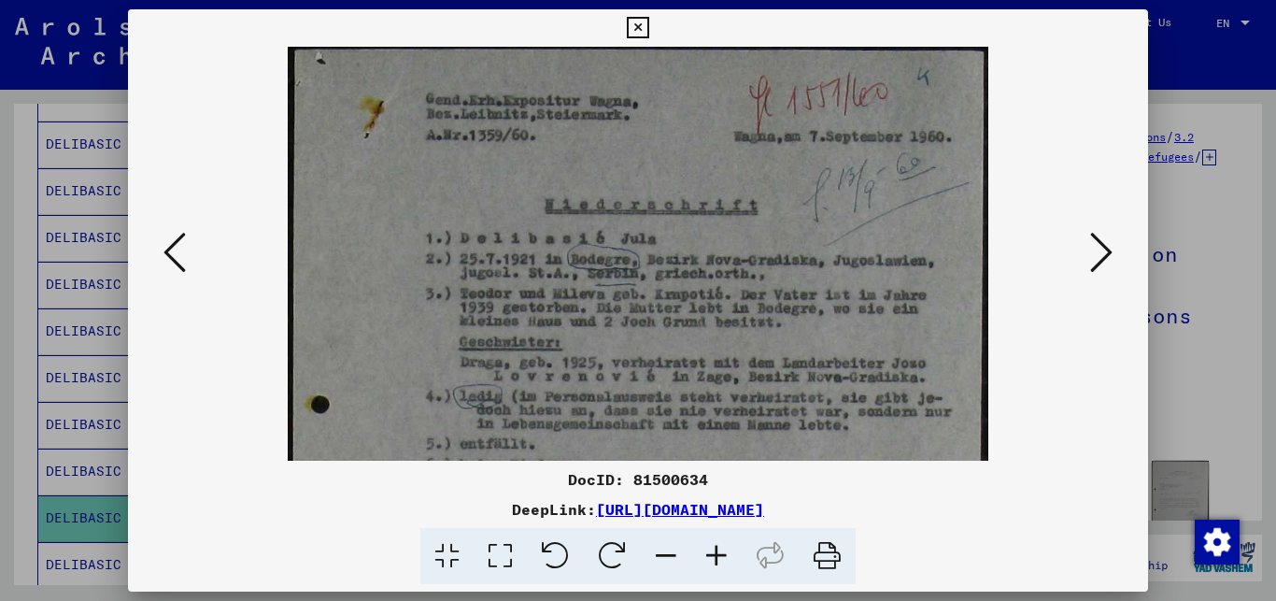
click at [715, 554] on icon at bounding box center [716, 556] width 50 height 57
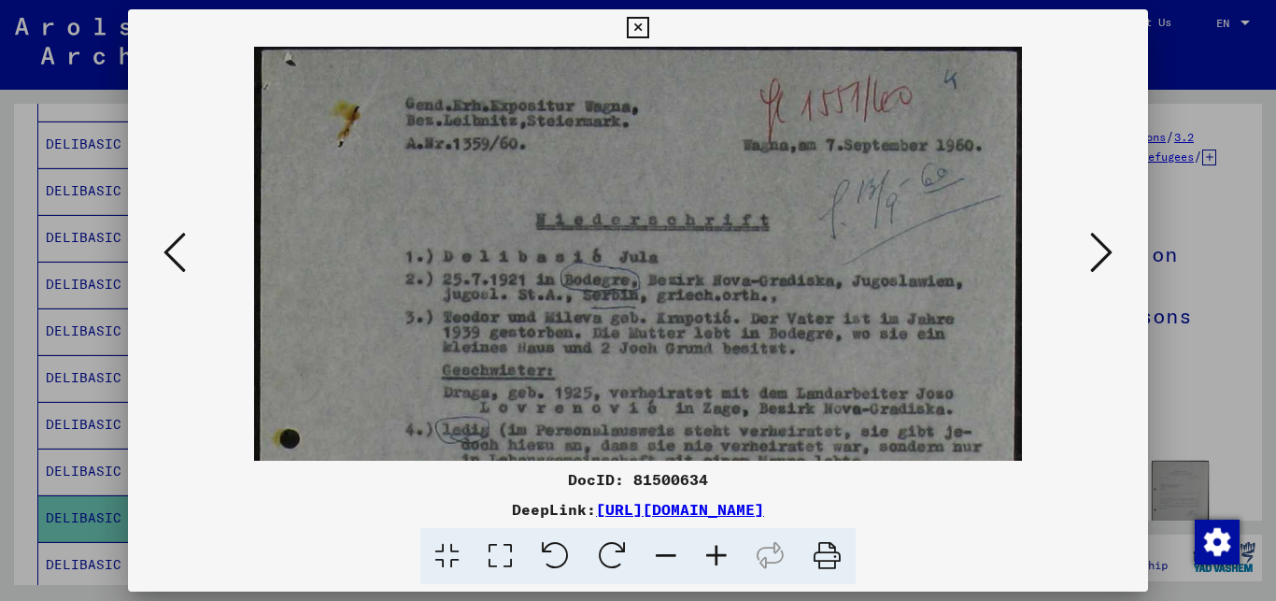
click at [711, 548] on icon at bounding box center [716, 556] width 50 height 57
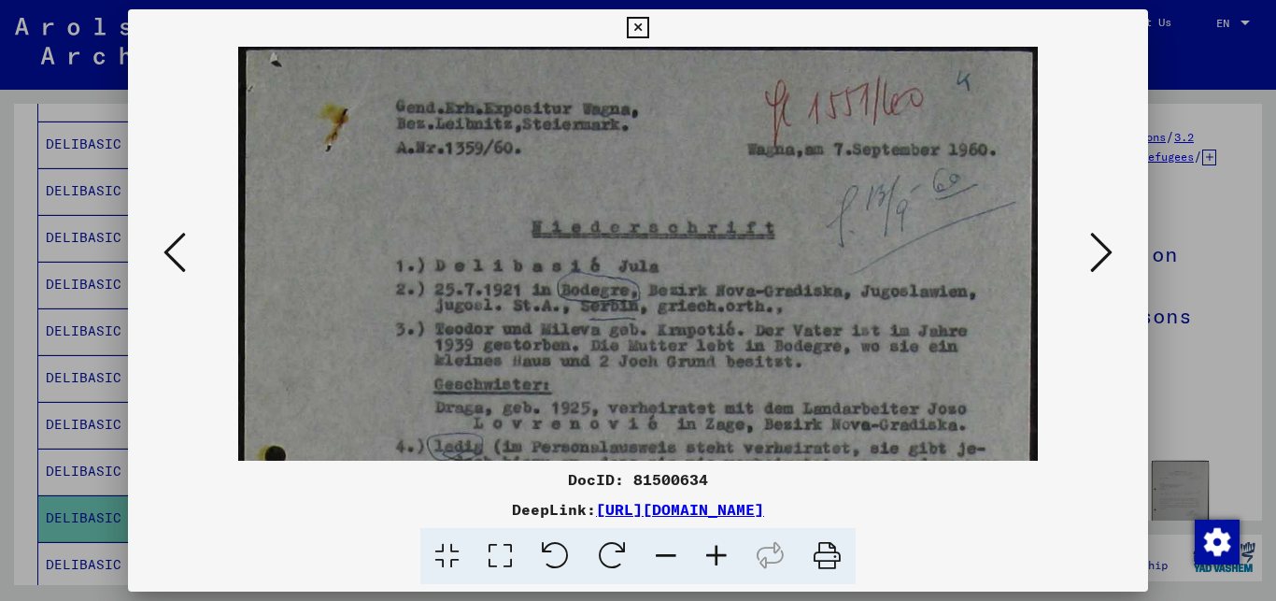
click at [711, 548] on icon at bounding box center [716, 556] width 50 height 57
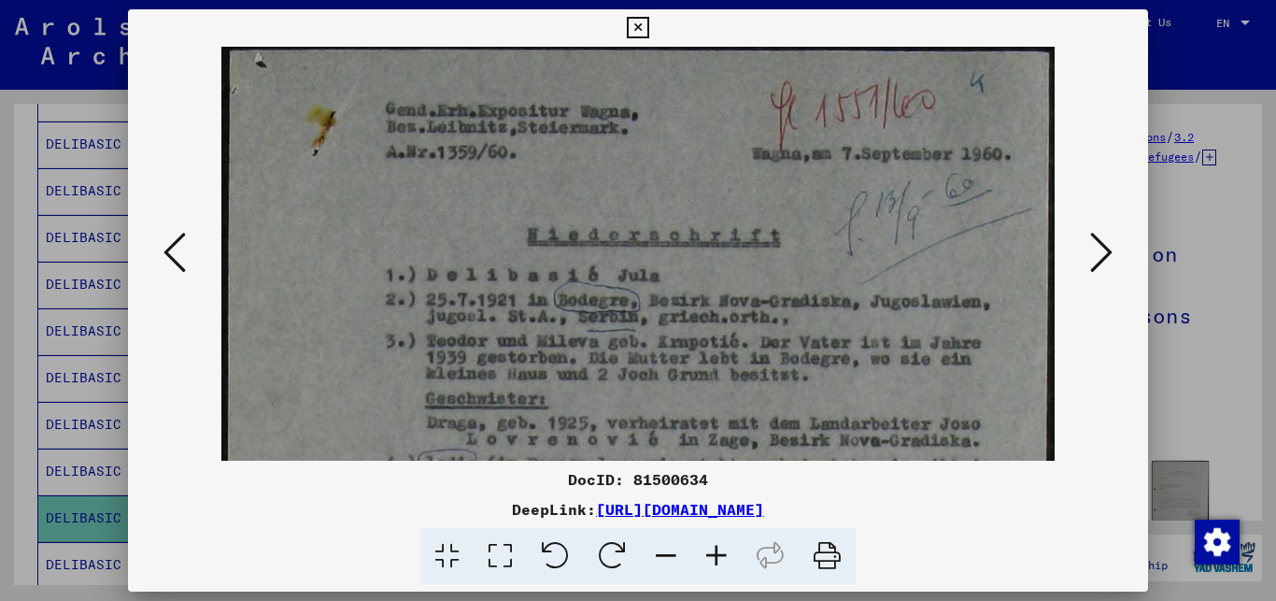
click at [711, 548] on icon at bounding box center [716, 556] width 50 height 57
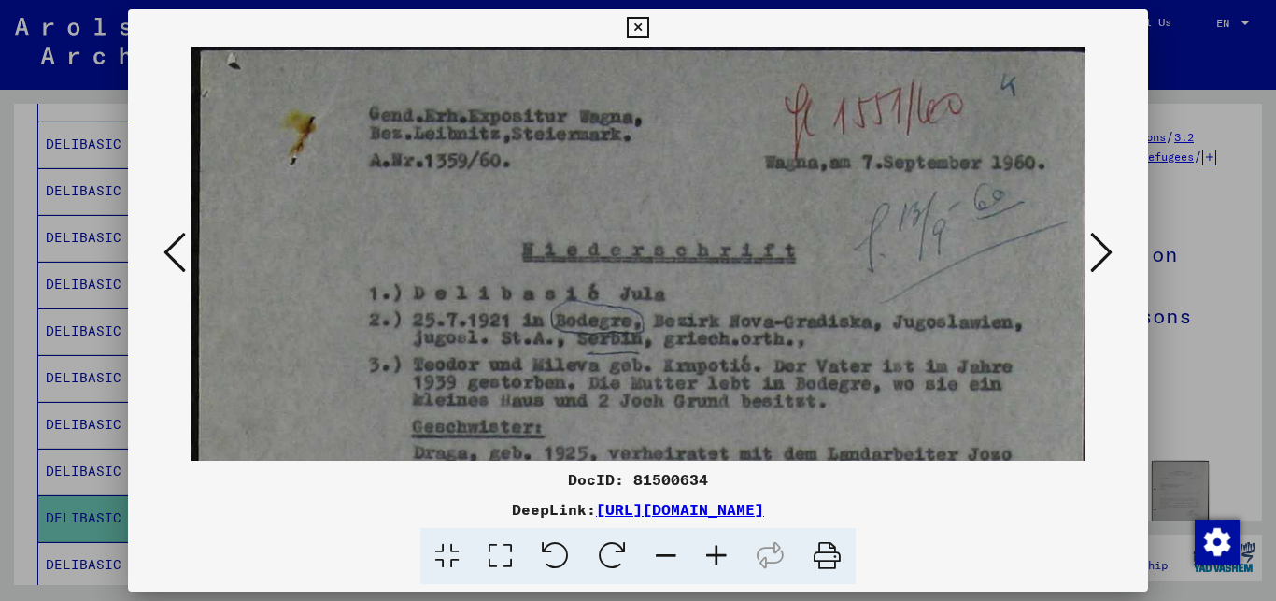
click at [711, 548] on icon at bounding box center [716, 556] width 50 height 57
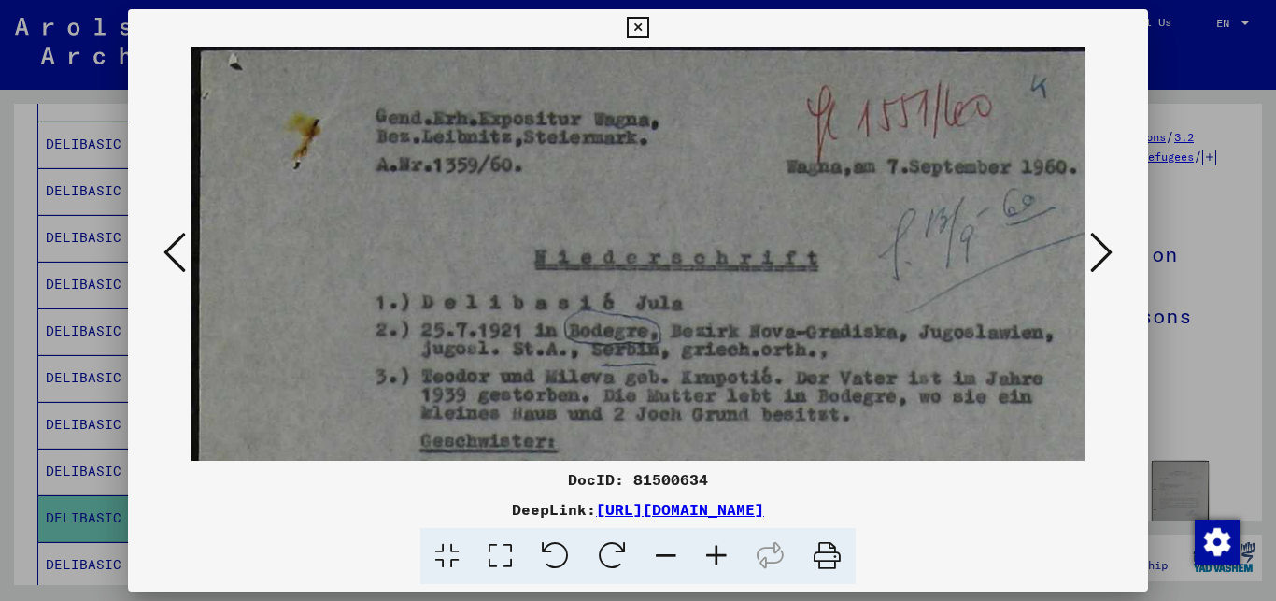
click at [711, 548] on icon at bounding box center [716, 556] width 50 height 57
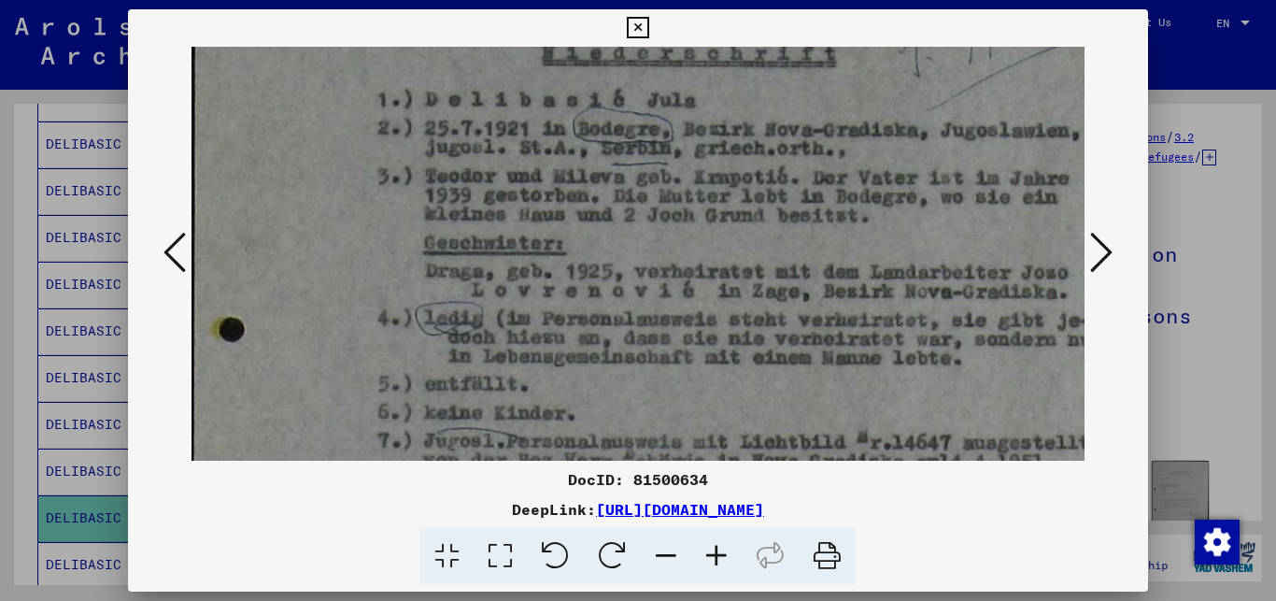
drag, startPoint x: 685, startPoint y: 380, endPoint x: 680, endPoint y: 169, distance: 211.2
click at [680, 169] on img at bounding box center [671, 509] width 969 height 1348
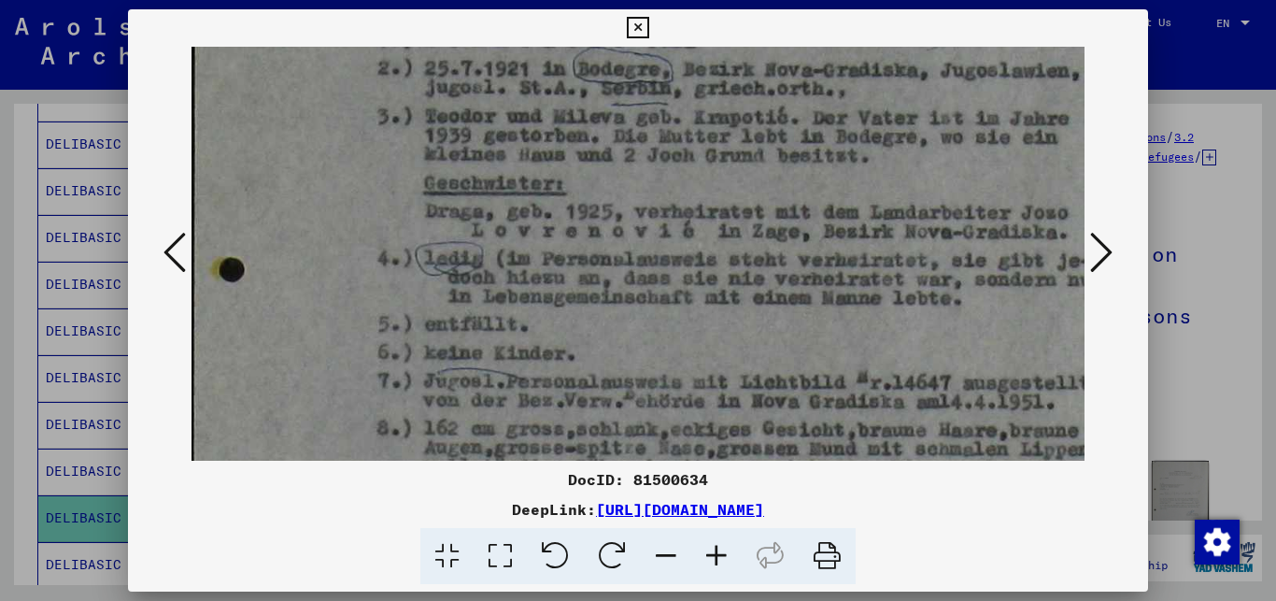
scroll to position [275, 5]
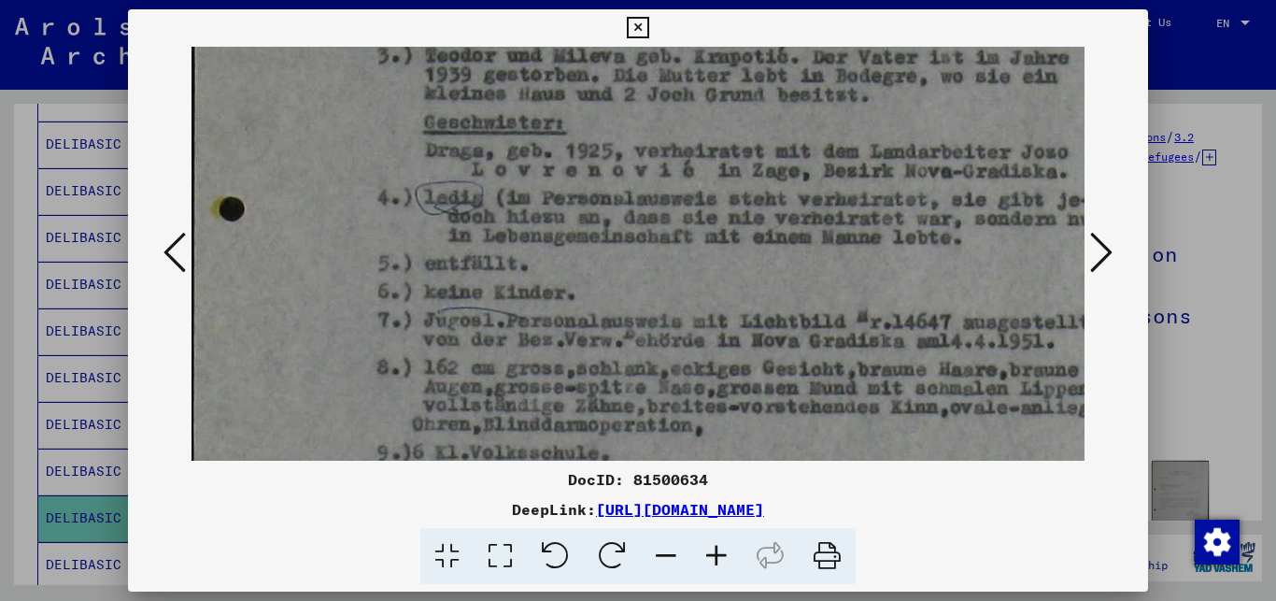
drag, startPoint x: 671, startPoint y: 282, endPoint x: 671, endPoint y: 162, distance: 120.5
click at [671, 162] on img at bounding box center [671, 388] width 969 height 1348
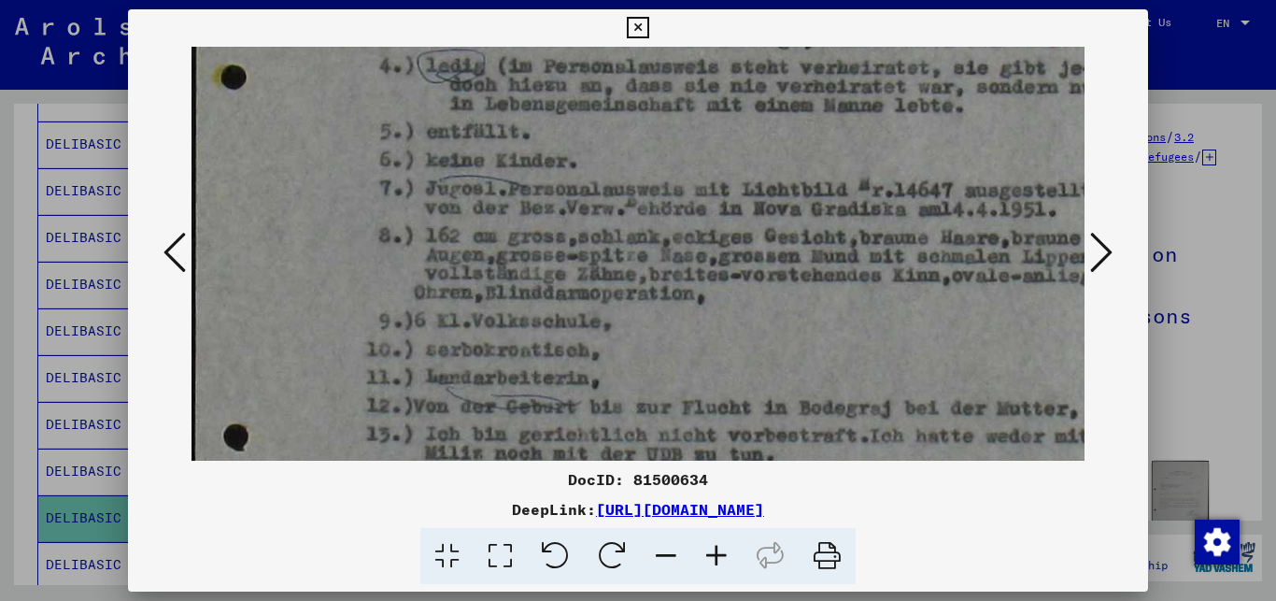
scroll to position [465, 3]
drag, startPoint x: 668, startPoint y: 310, endPoint x: 670, endPoint y: 186, distance: 124.3
click at [670, 186] on img at bounding box center [673, 255] width 969 height 1348
click at [1107, 249] on icon at bounding box center [1101, 252] width 22 height 45
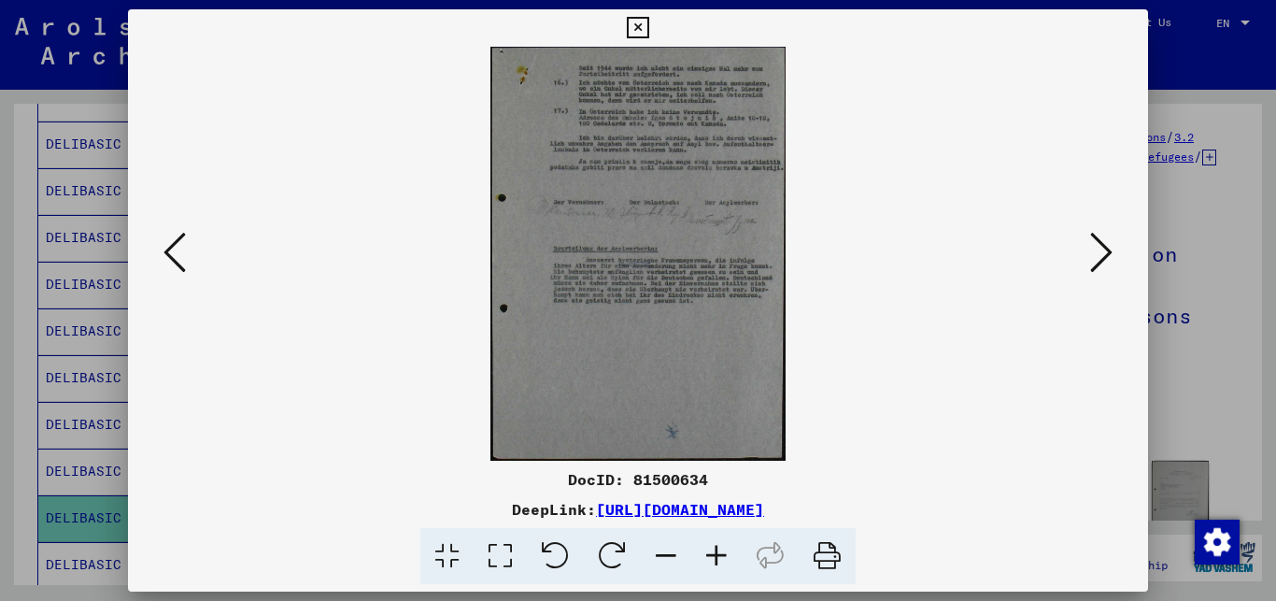
click at [1107, 249] on icon at bounding box center [1101, 252] width 22 height 45
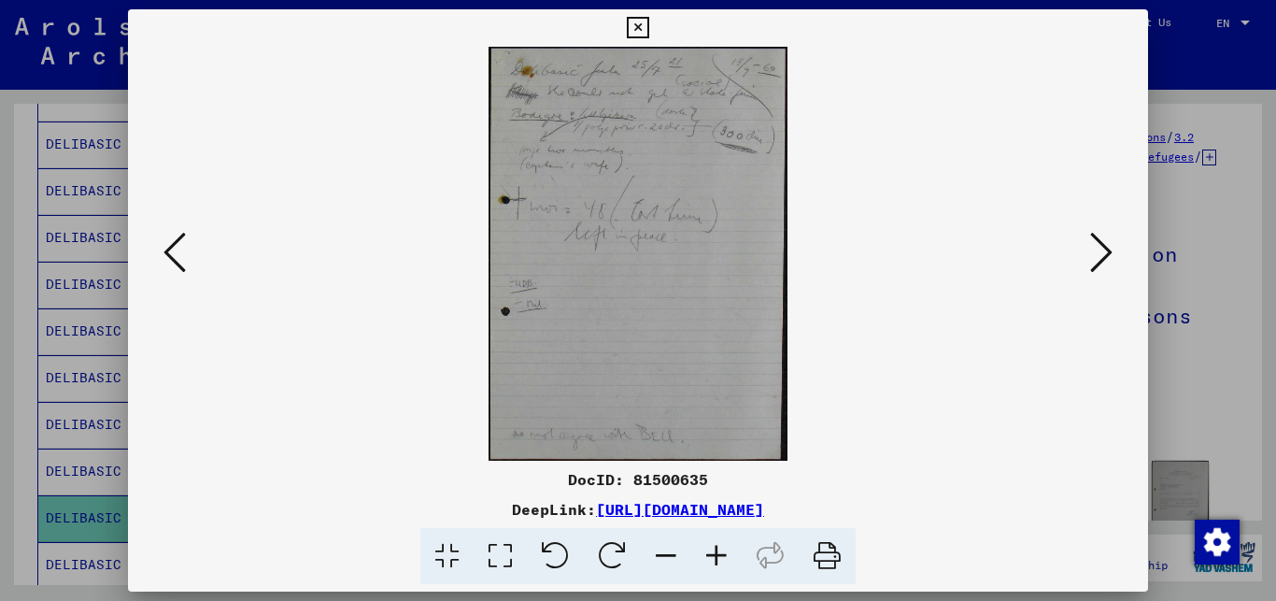
click at [1107, 249] on icon at bounding box center [1101, 252] width 22 height 45
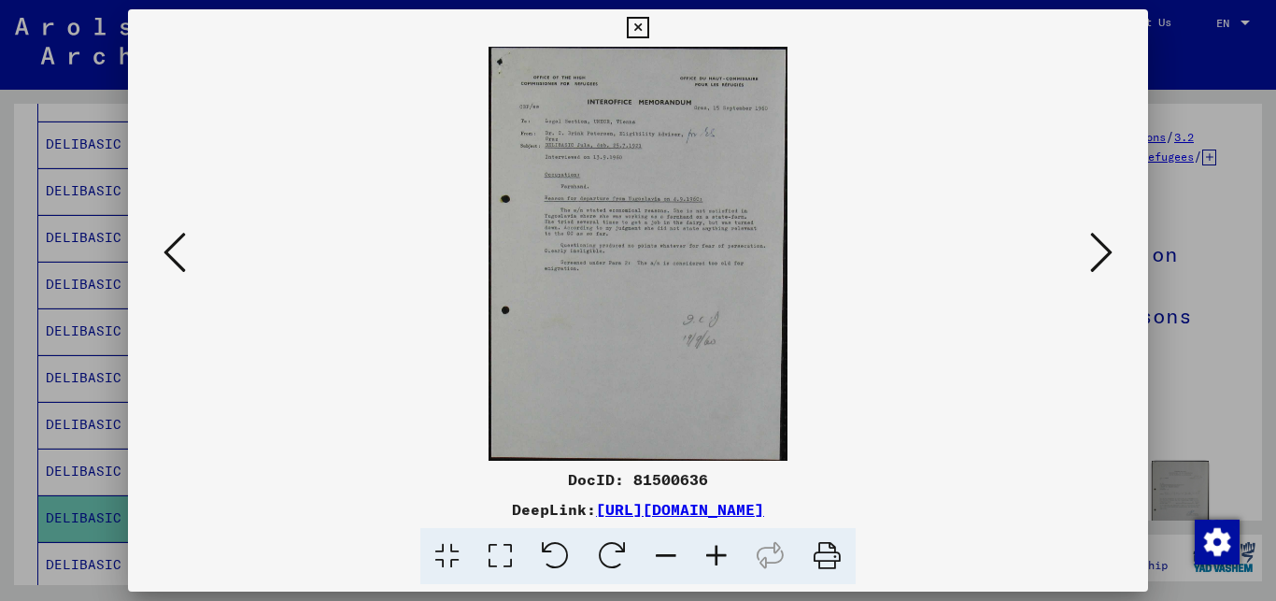
click at [720, 556] on icon at bounding box center [716, 556] width 50 height 57
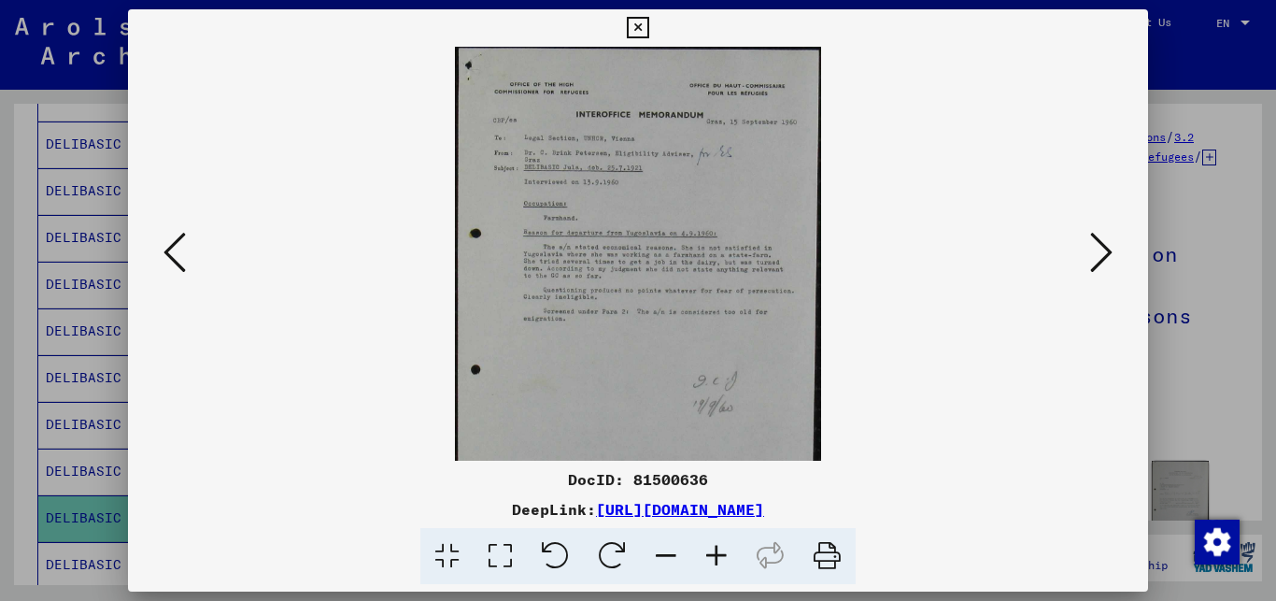
click at [720, 556] on icon at bounding box center [716, 556] width 50 height 57
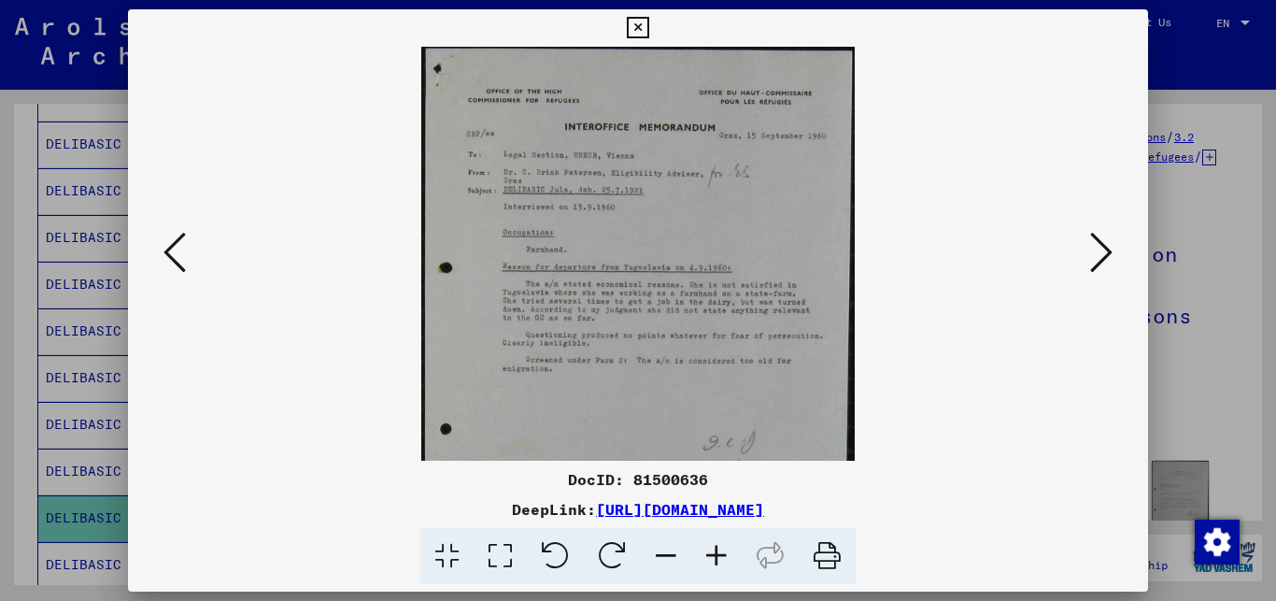
click at [720, 556] on icon at bounding box center [716, 556] width 50 height 57
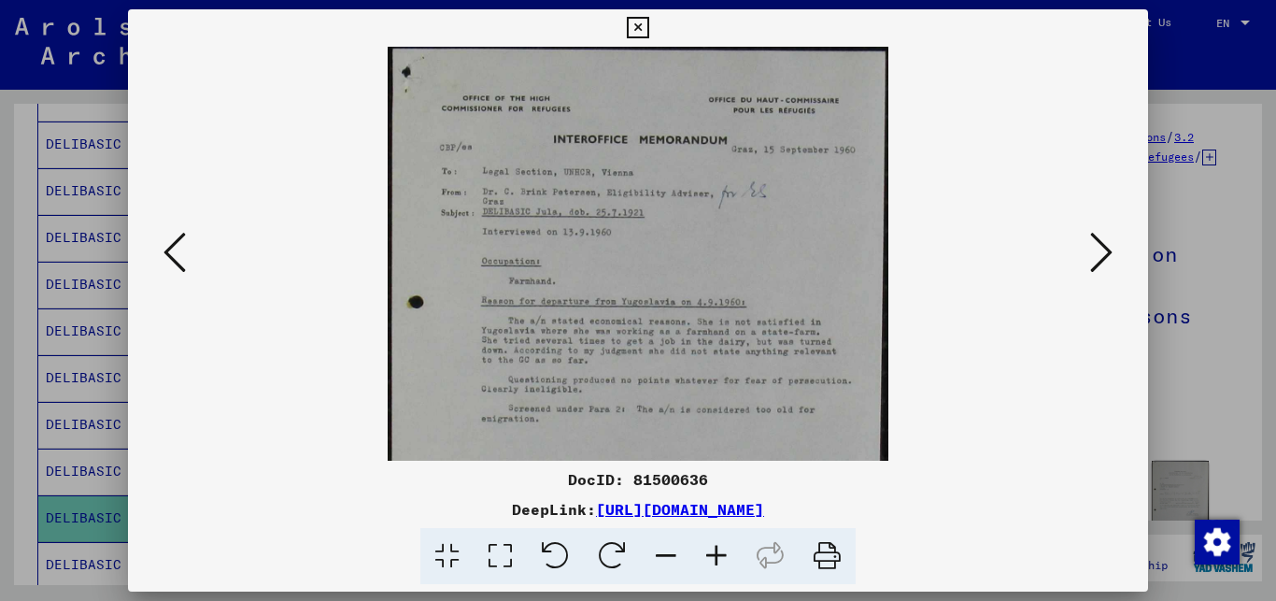
click at [720, 556] on icon at bounding box center [716, 556] width 50 height 57
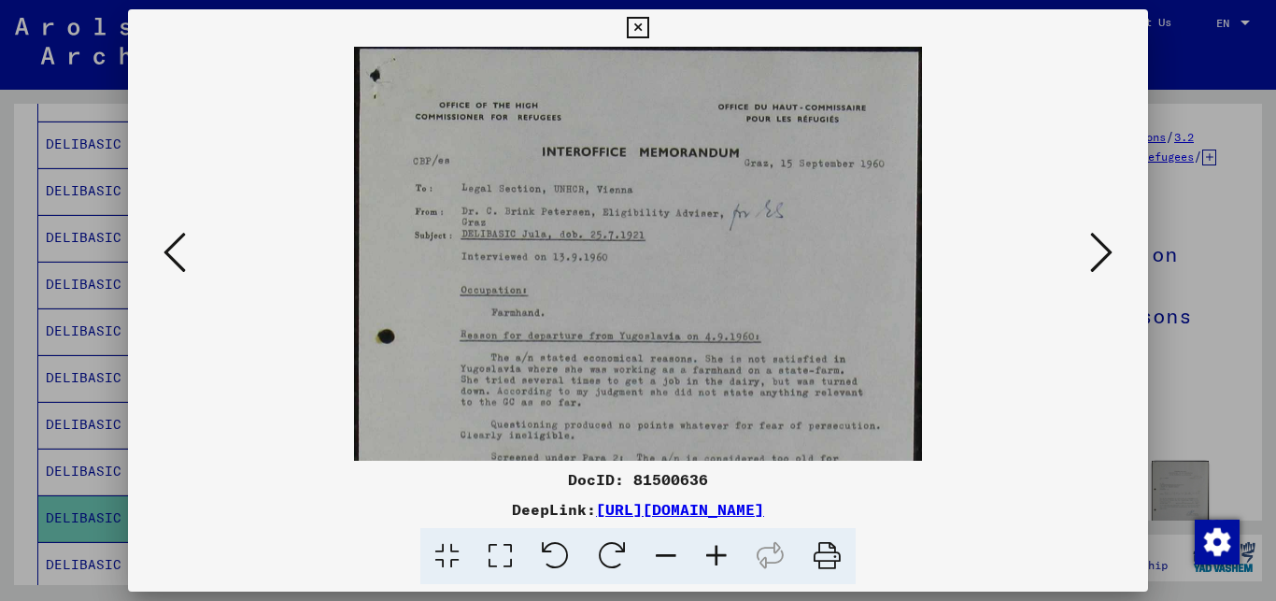
click at [720, 556] on icon at bounding box center [716, 556] width 50 height 57
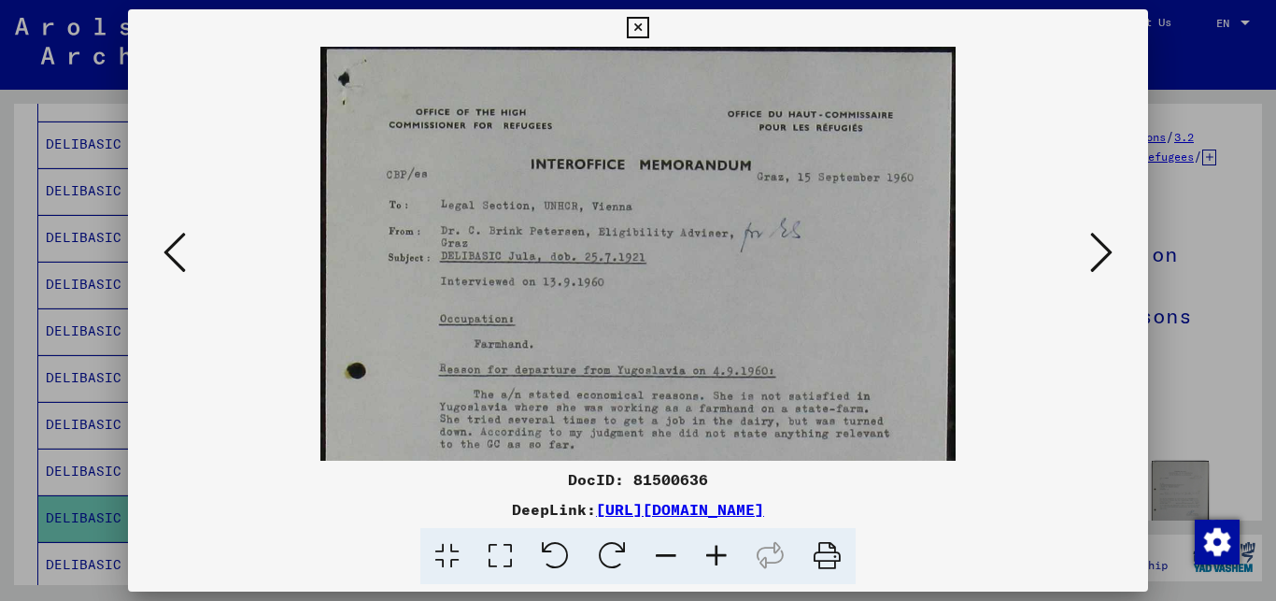
click at [720, 556] on icon at bounding box center [716, 556] width 50 height 57
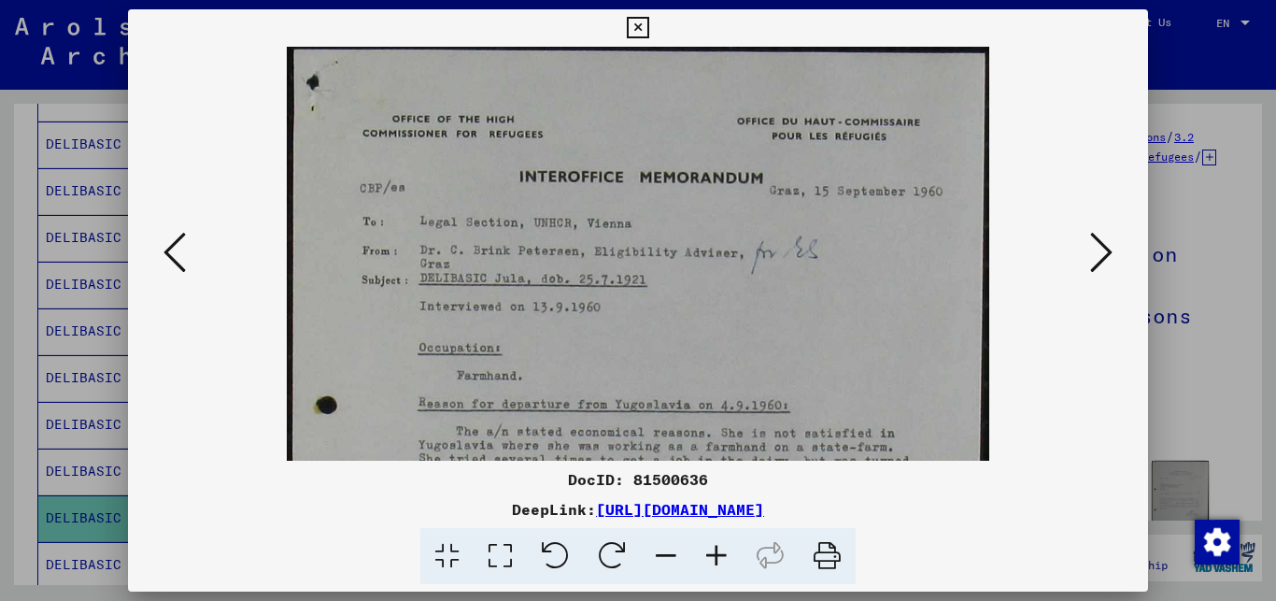
click at [720, 556] on icon at bounding box center [716, 556] width 50 height 57
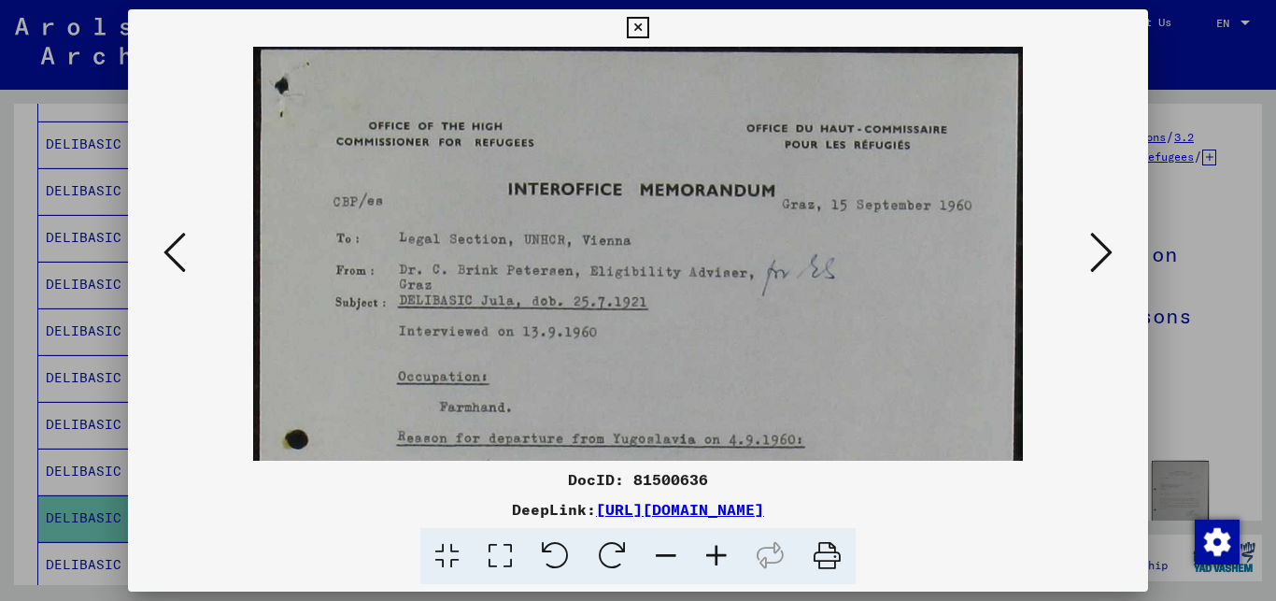
click at [720, 556] on icon at bounding box center [716, 556] width 50 height 57
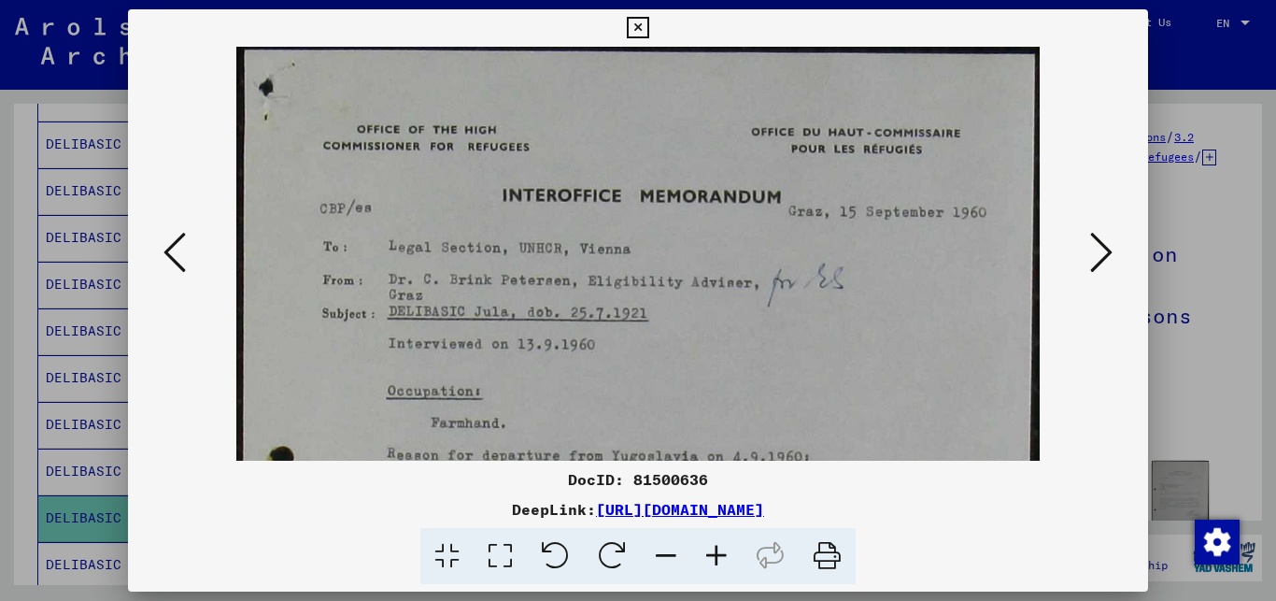
click at [720, 556] on icon at bounding box center [716, 556] width 50 height 57
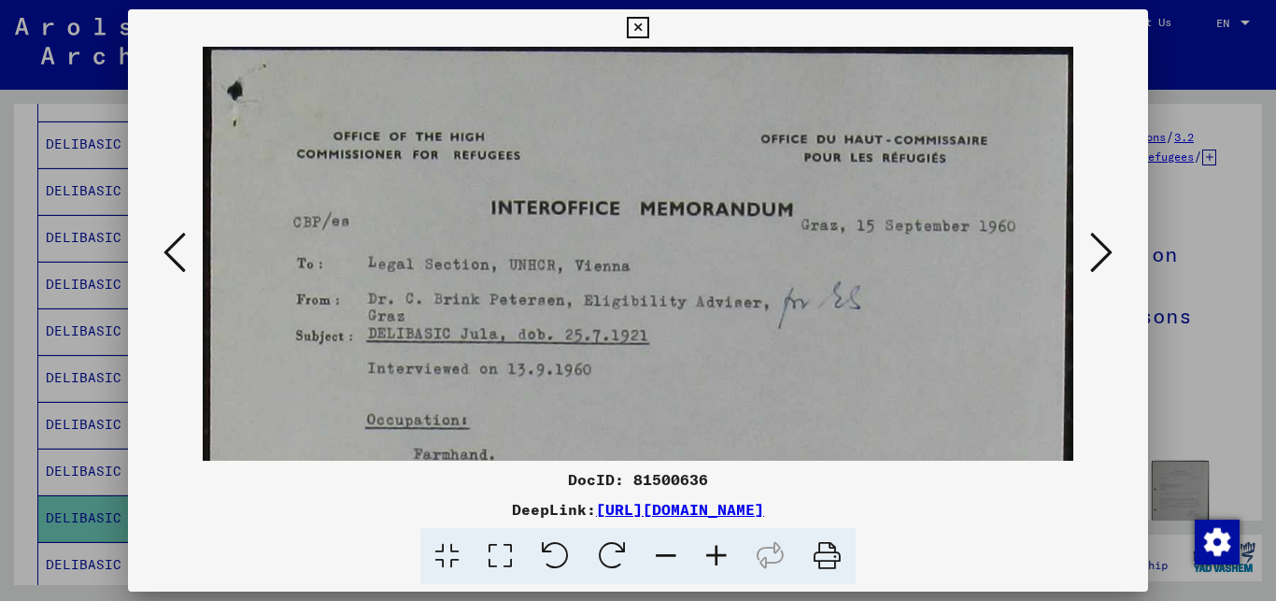
click at [1102, 249] on icon at bounding box center [1101, 252] width 22 height 45
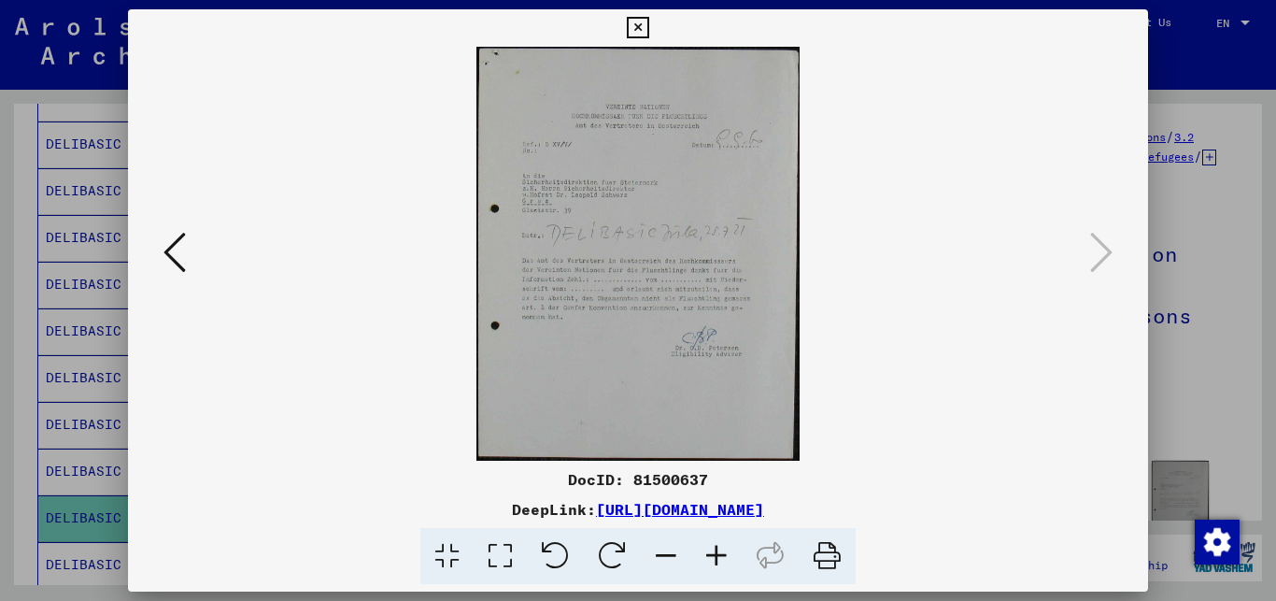
click at [718, 554] on icon at bounding box center [716, 556] width 50 height 57
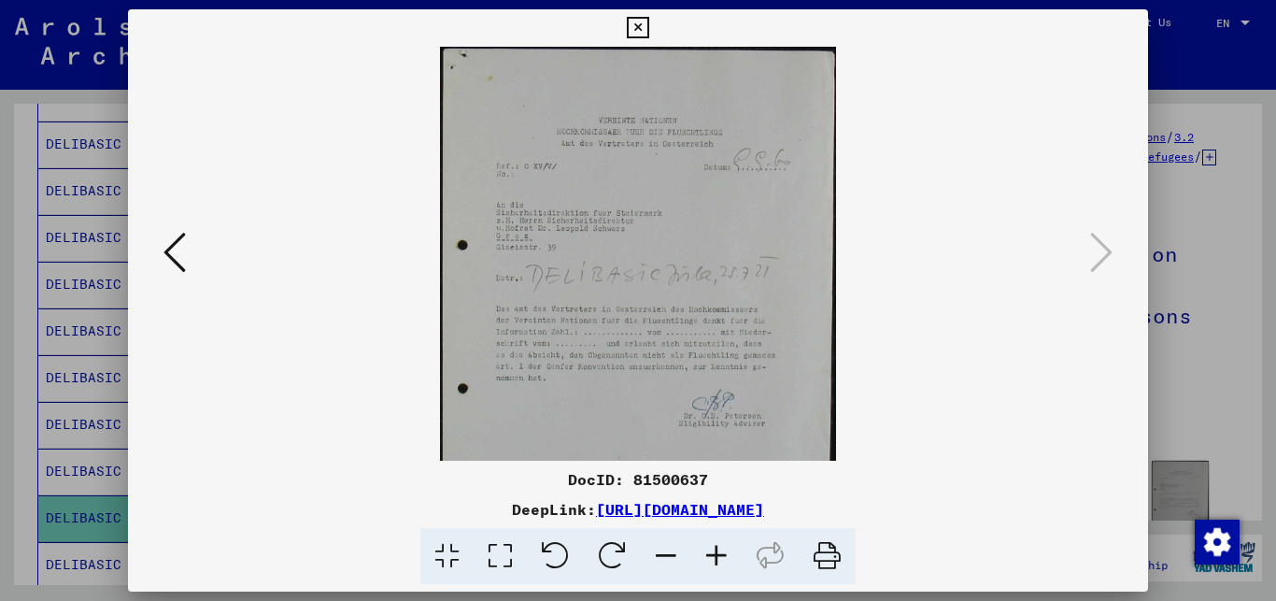
click at [718, 554] on icon at bounding box center [716, 556] width 50 height 57
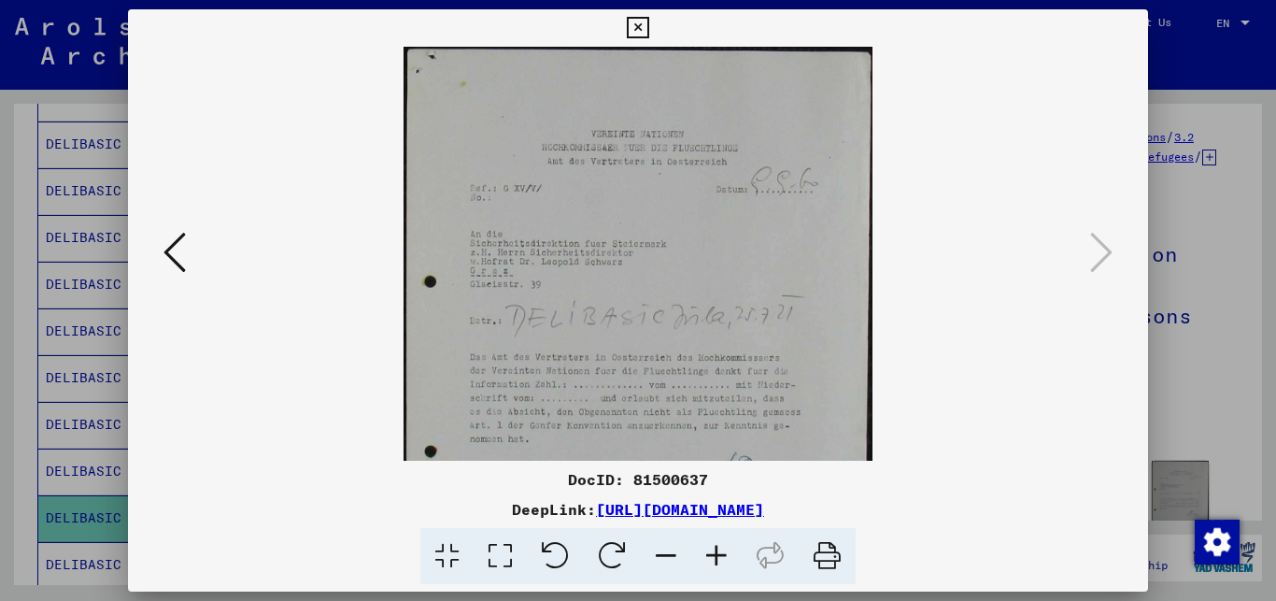
click at [718, 554] on icon at bounding box center [716, 556] width 50 height 57
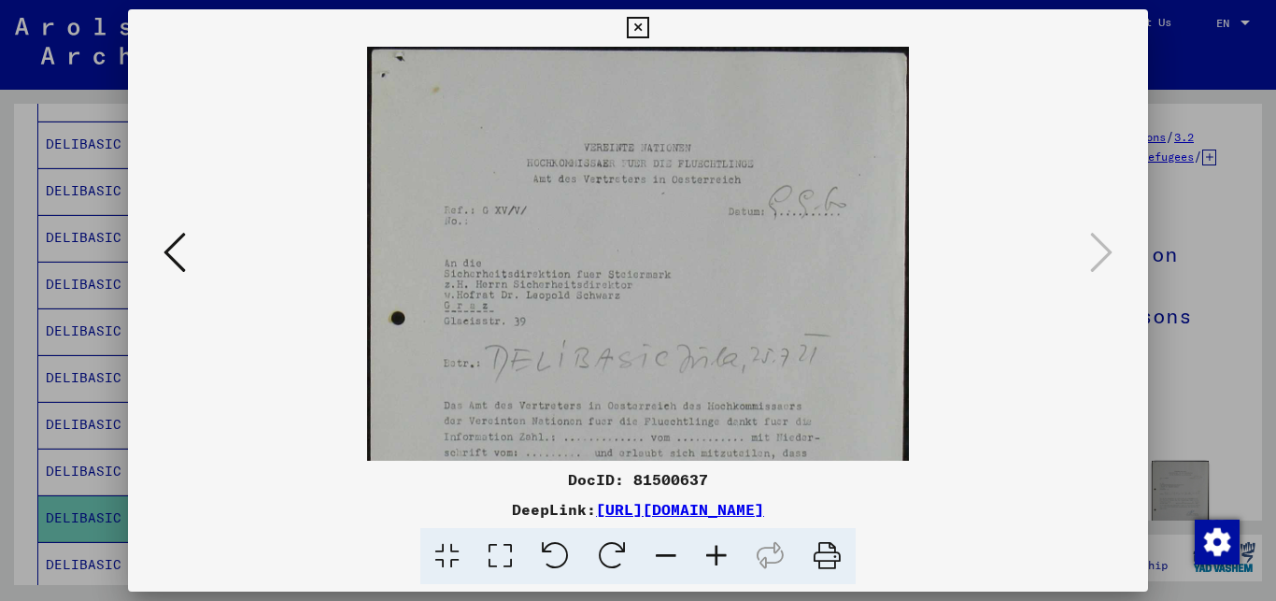
click at [718, 554] on icon at bounding box center [716, 556] width 50 height 57
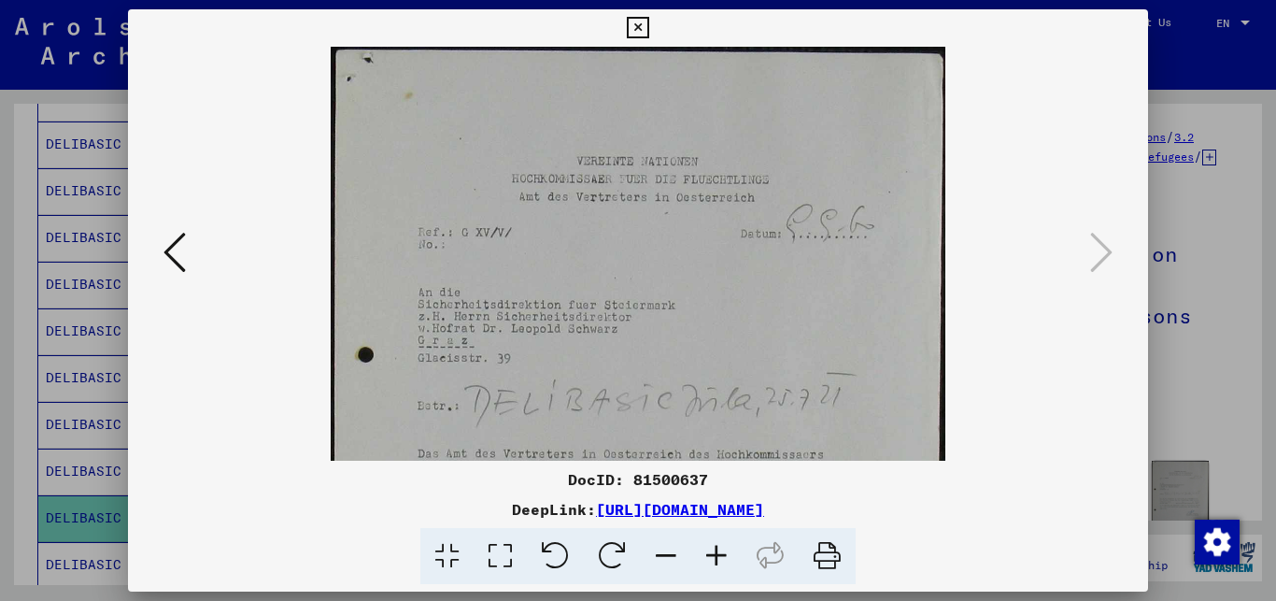
click at [718, 554] on icon at bounding box center [716, 556] width 50 height 57
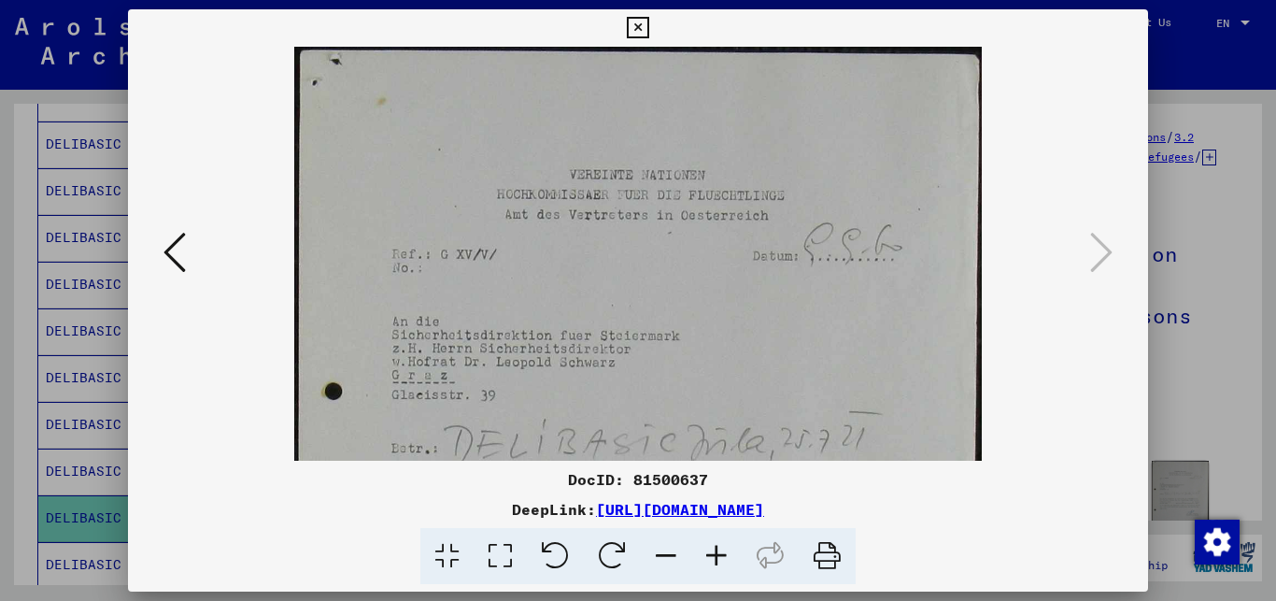
click at [718, 554] on icon at bounding box center [716, 556] width 50 height 57
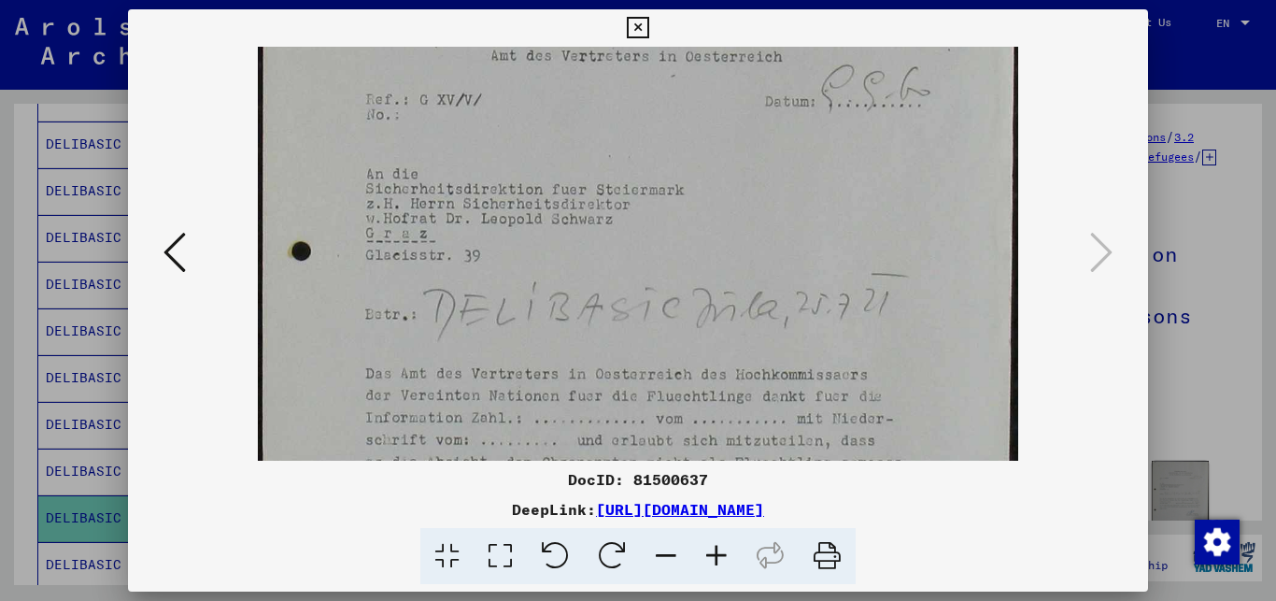
scroll to position [179, 0]
drag, startPoint x: 744, startPoint y: 360, endPoint x: 761, endPoint y: 220, distance: 141.2
click at [761, 220] on img at bounding box center [638, 354] width 761 height 975
click at [648, 25] on icon at bounding box center [637, 28] width 21 height 22
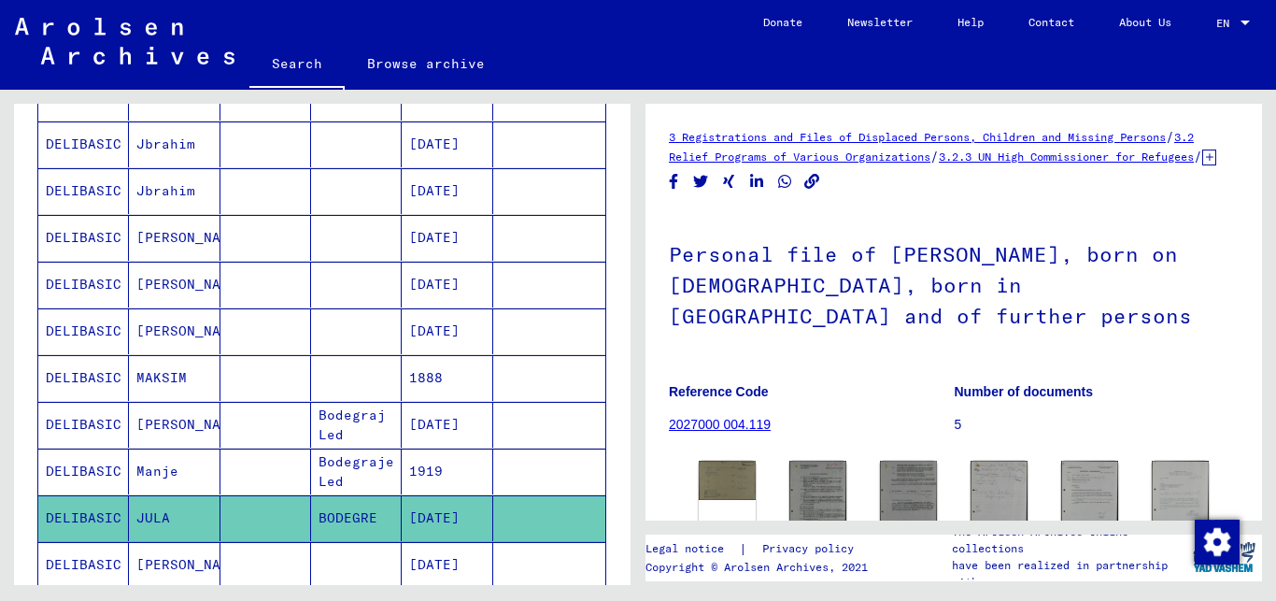
click at [579, 521] on mat-cell at bounding box center [549, 518] width 112 height 46
click at [438, 382] on mat-cell "1888" at bounding box center [447, 378] width 91 height 46
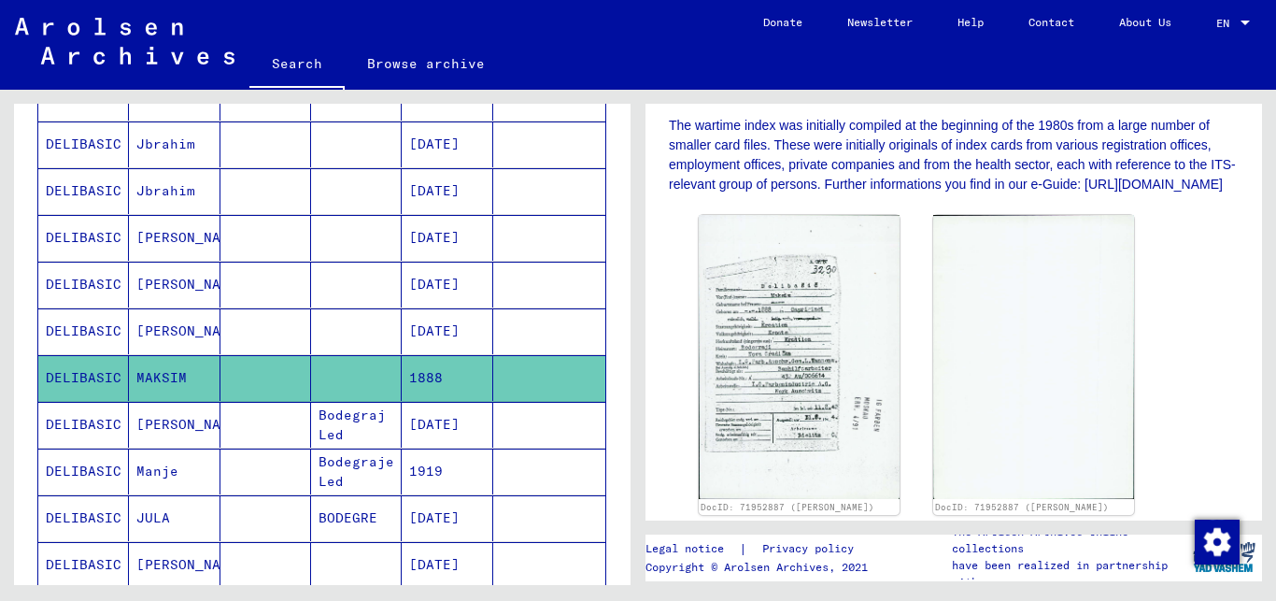
scroll to position [454, 0]
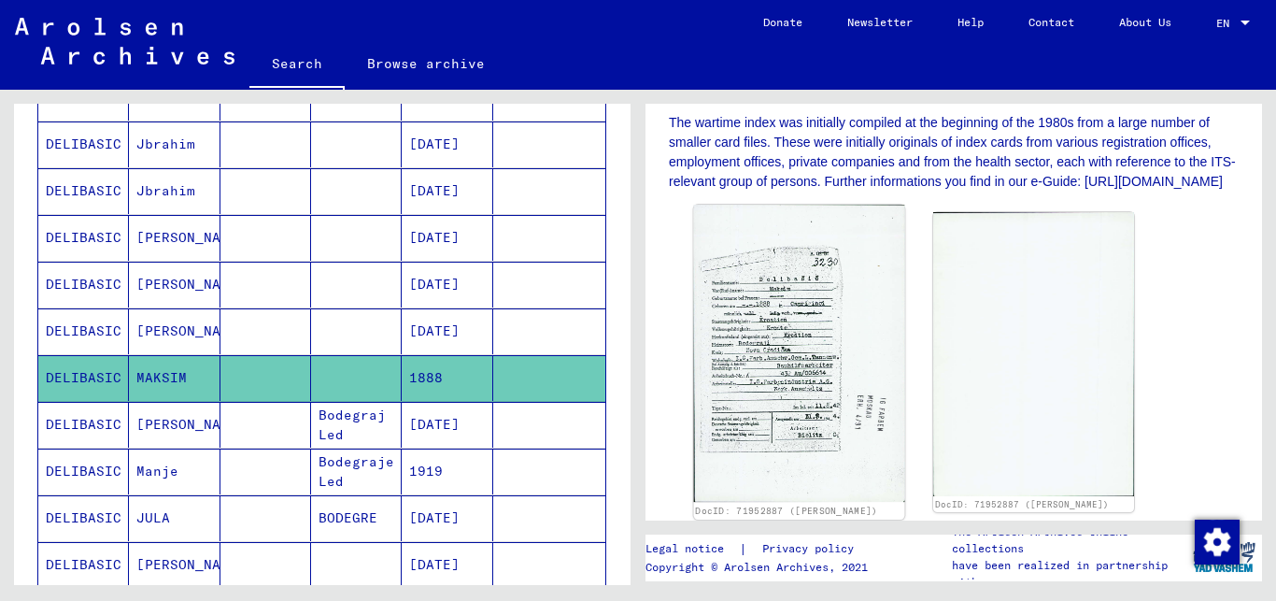
click at [780, 397] on img at bounding box center [799, 353] width 211 height 297
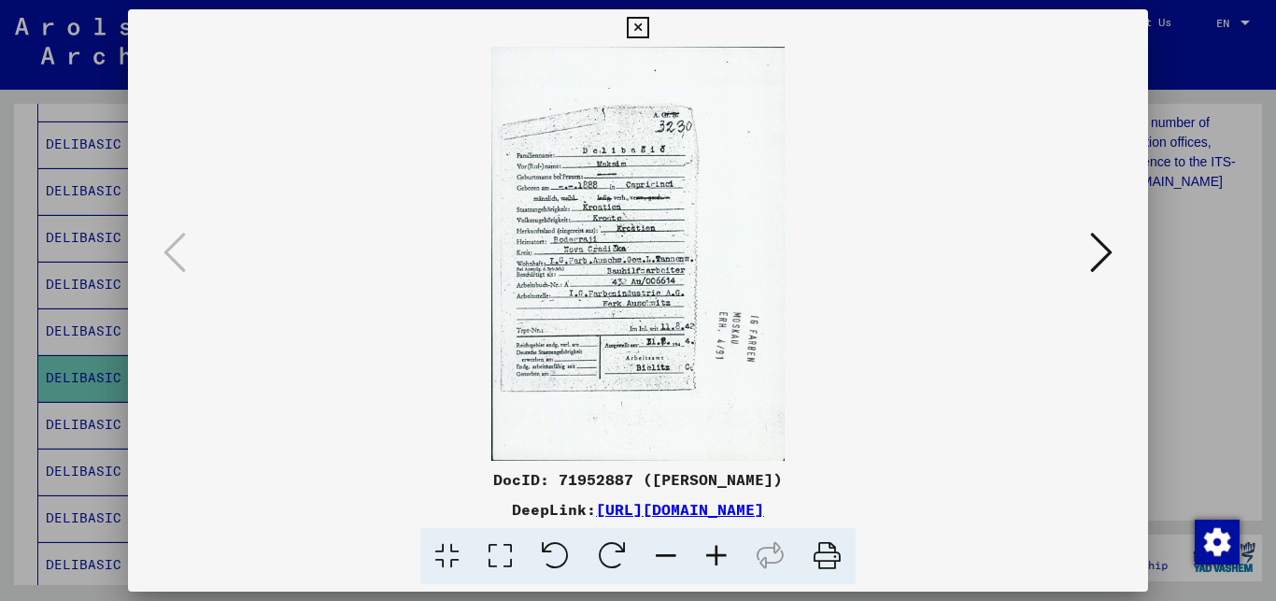
click at [713, 562] on icon at bounding box center [716, 556] width 50 height 57
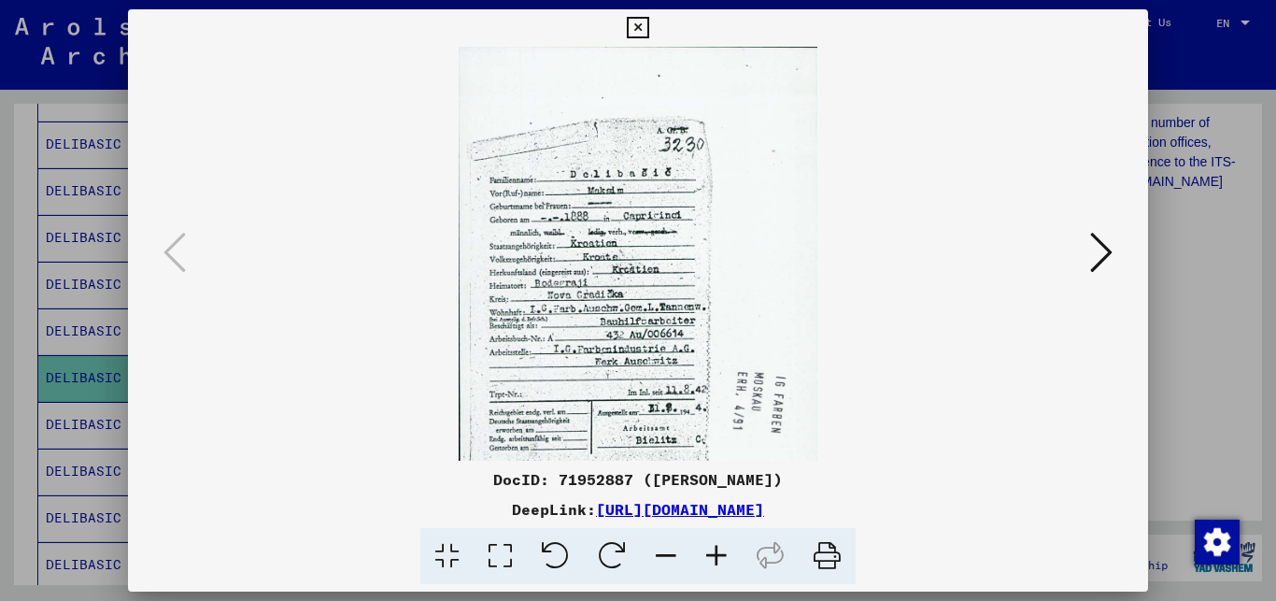
click at [713, 562] on icon at bounding box center [716, 556] width 50 height 57
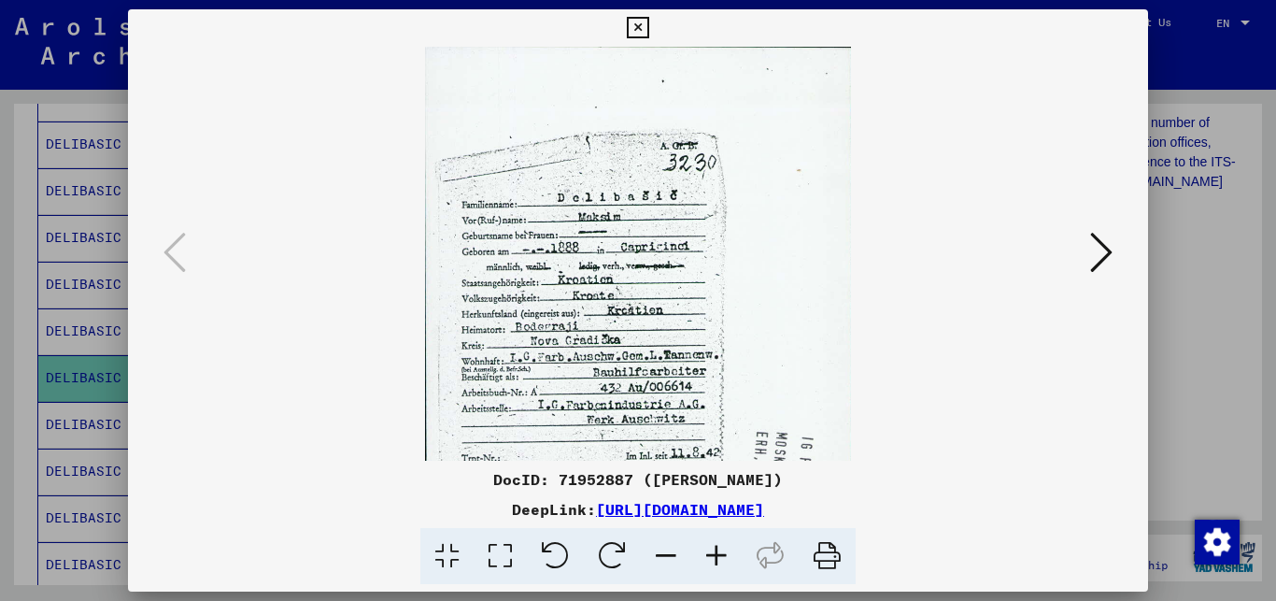
click at [713, 562] on icon at bounding box center [716, 556] width 50 height 57
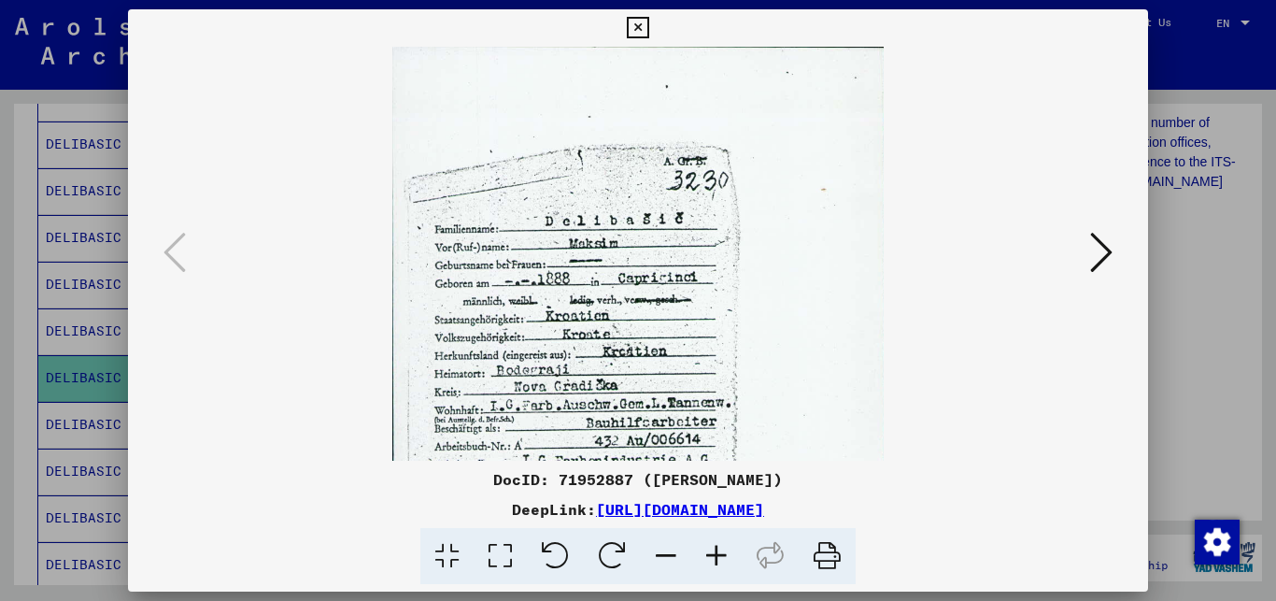
click at [713, 562] on icon at bounding box center [716, 556] width 50 height 57
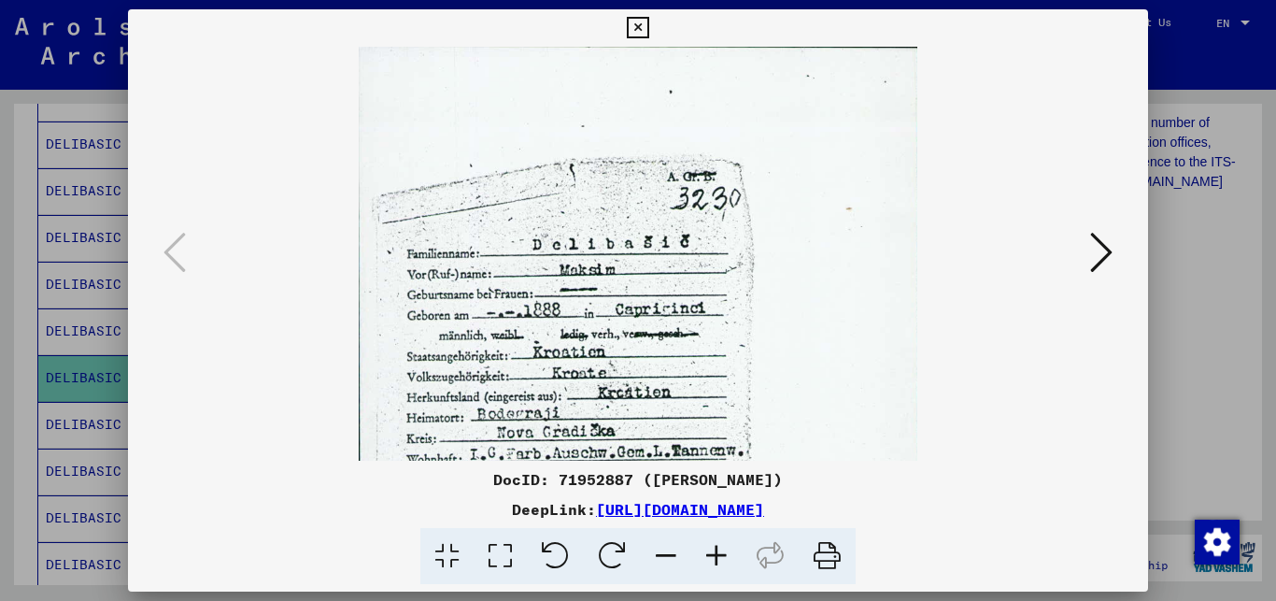
click at [713, 562] on icon at bounding box center [716, 556] width 50 height 57
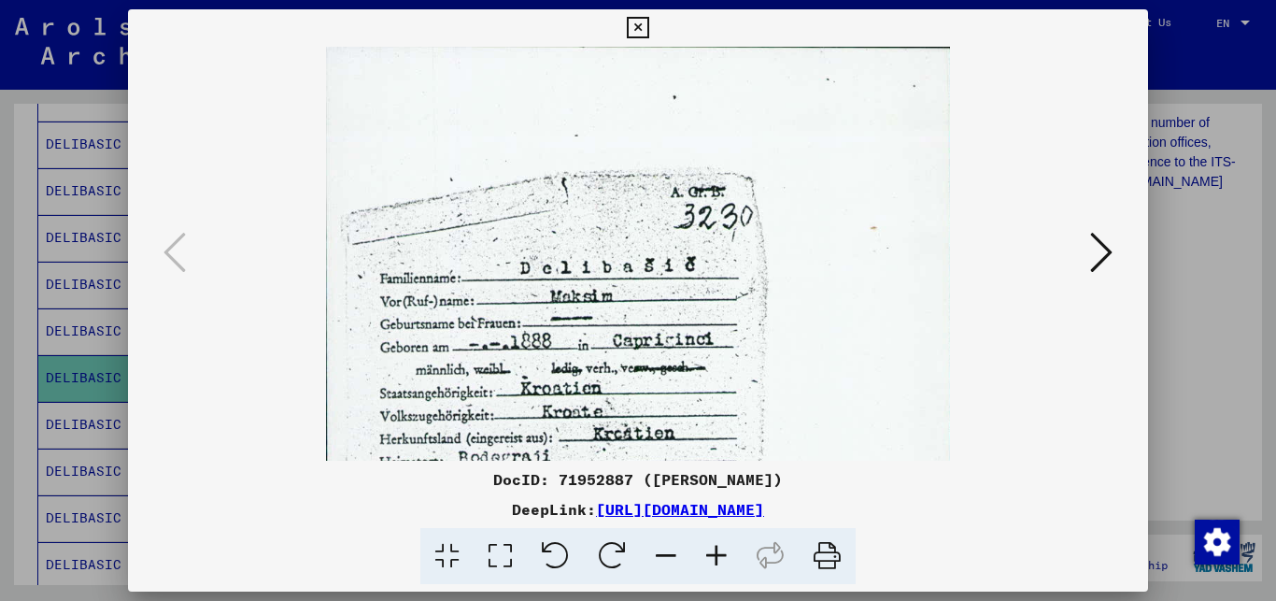
click at [713, 562] on icon at bounding box center [716, 556] width 50 height 57
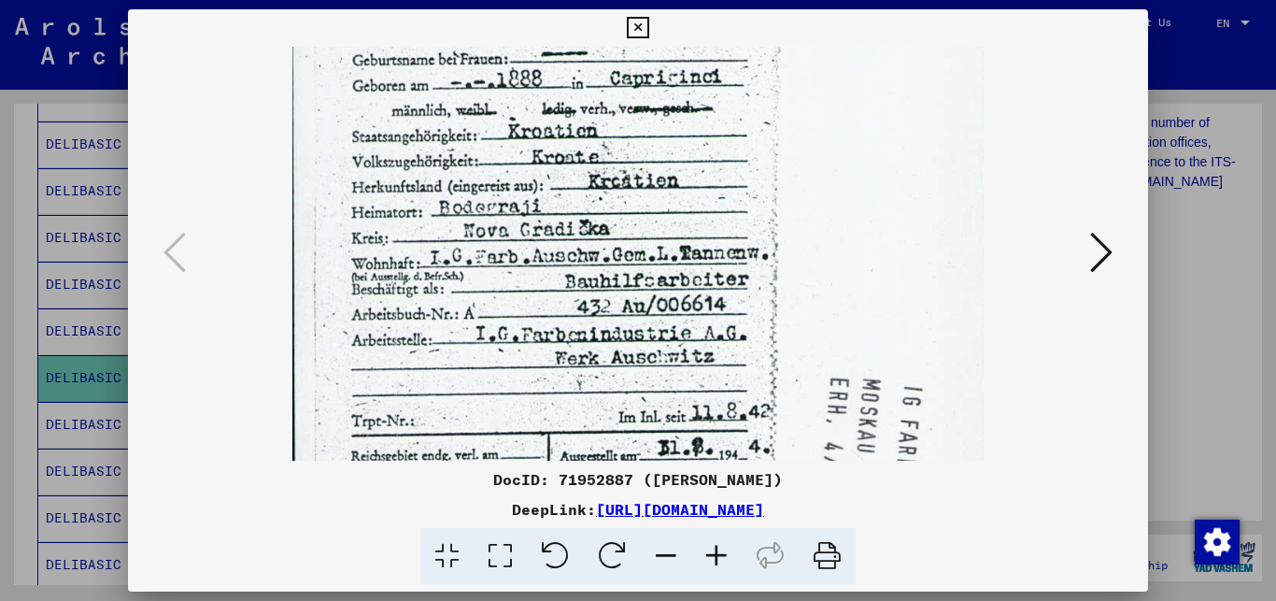
scroll to position [294, 0]
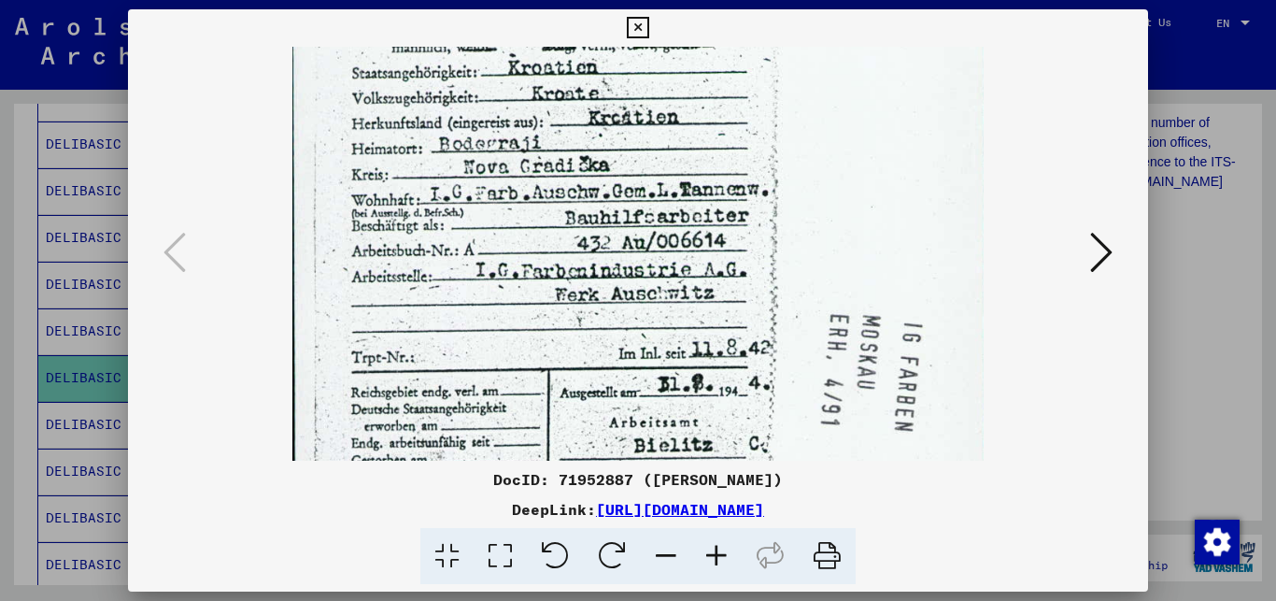
drag, startPoint x: 663, startPoint y: 416, endPoint x: 690, endPoint y: 61, distance: 356.1
click at [690, 61] on img at bounding box center [637, 177] width 690 height 975
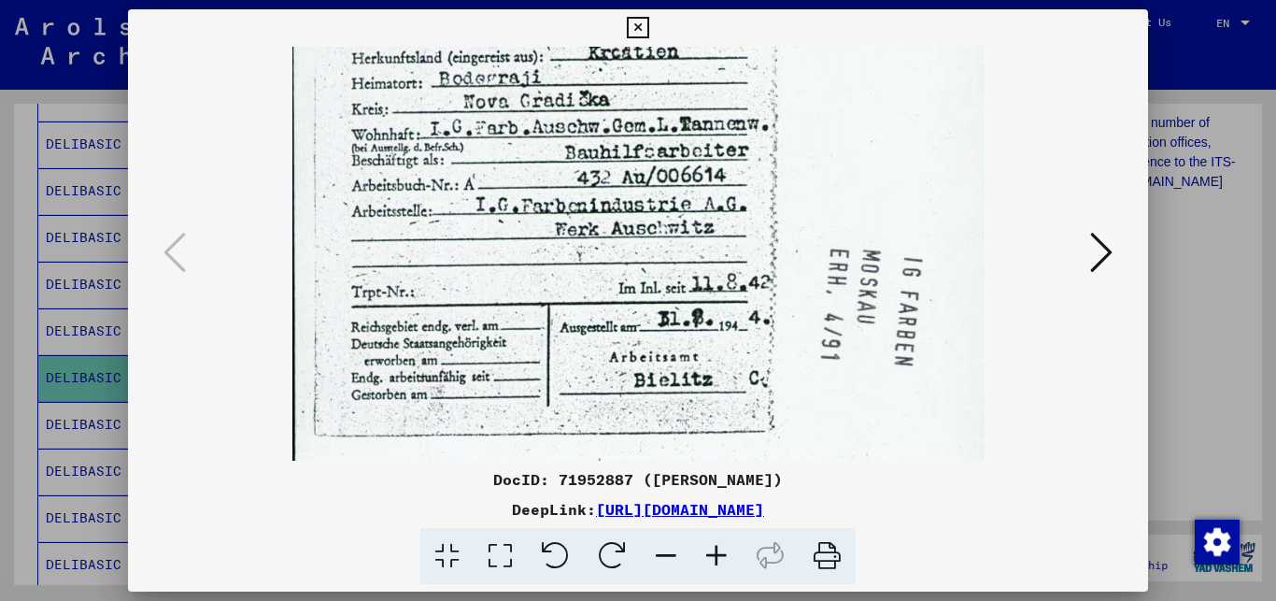
drag, startPoint x: 680, startPoint y: 132, endPoint x: 681, endPoint y: 108, distance: 23.4
click at [681, 108] on img at bounding box center [637, 111] width 690 height 975
click at [1172, 263] on div at bounding box center [638, 300] width 1276 height 601
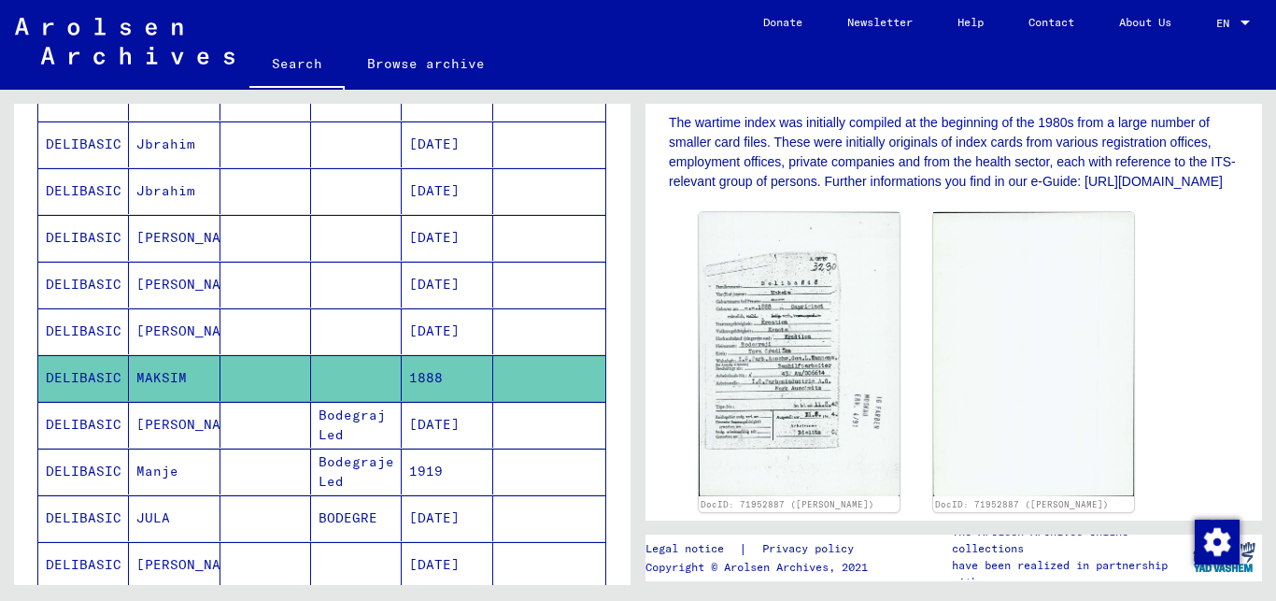
click at [535, 370] on mat-cell at bounding box center [549, 378] width 112 height 46
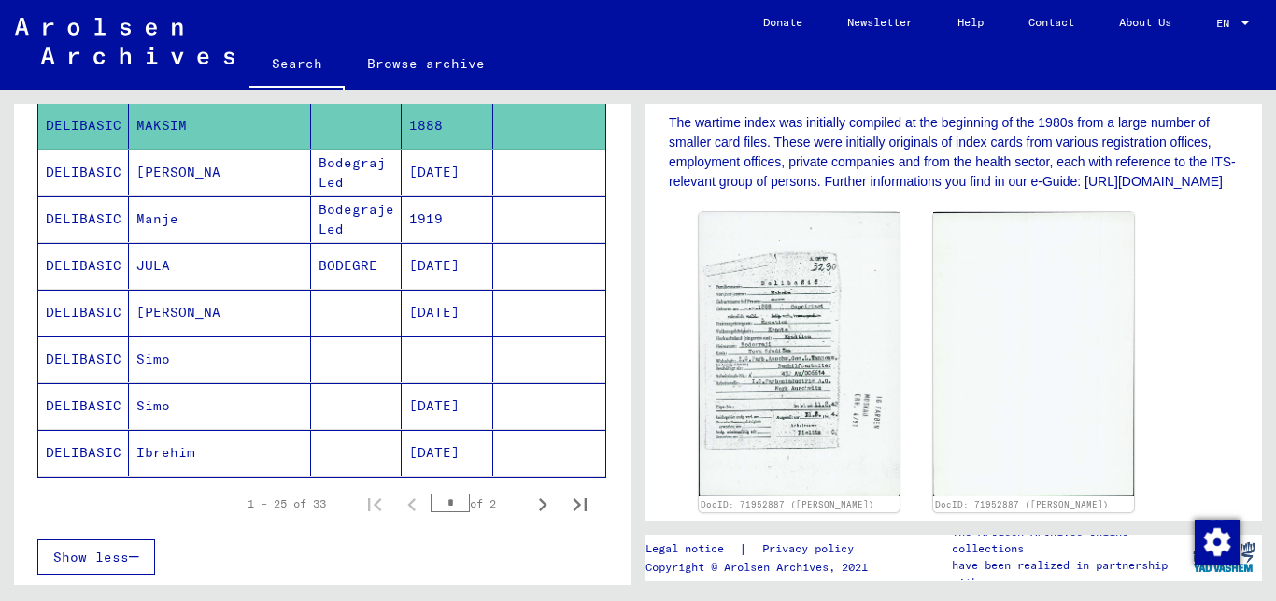
scroll to position [1120, 0]
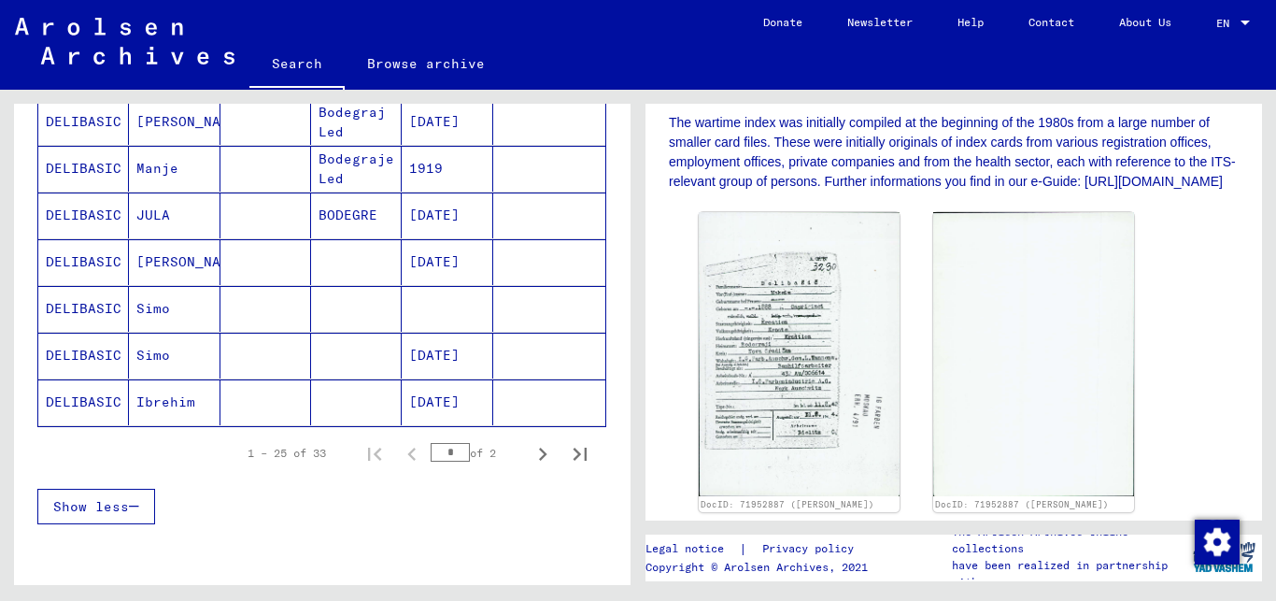
click at [429, 352] on mat-cell "[DATE]" at bounding box center [447, 356] width 91 height 46
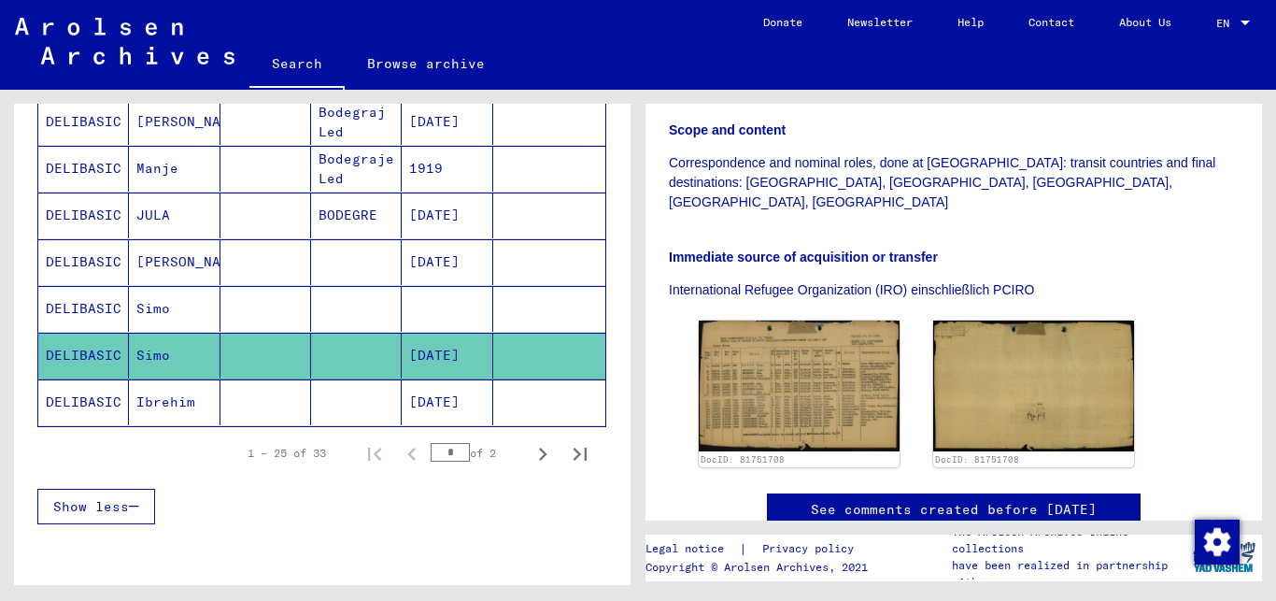
scroll to position [454, 0]
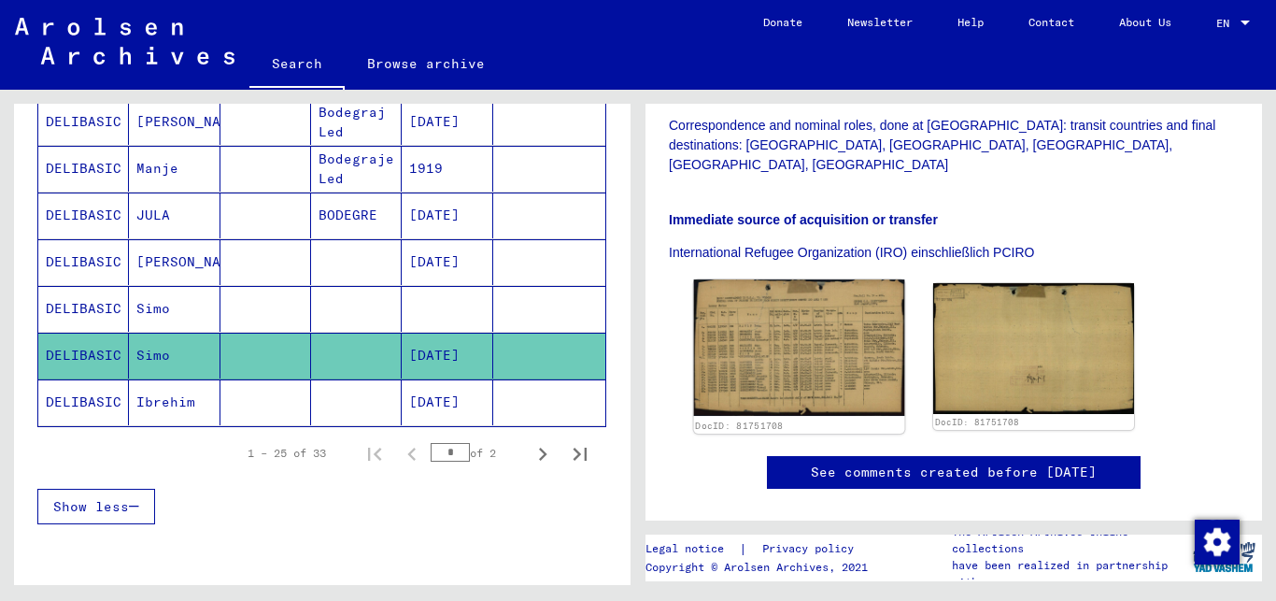
click at [800, 306] on img at bounding box center [799, 347] width 211 height 136
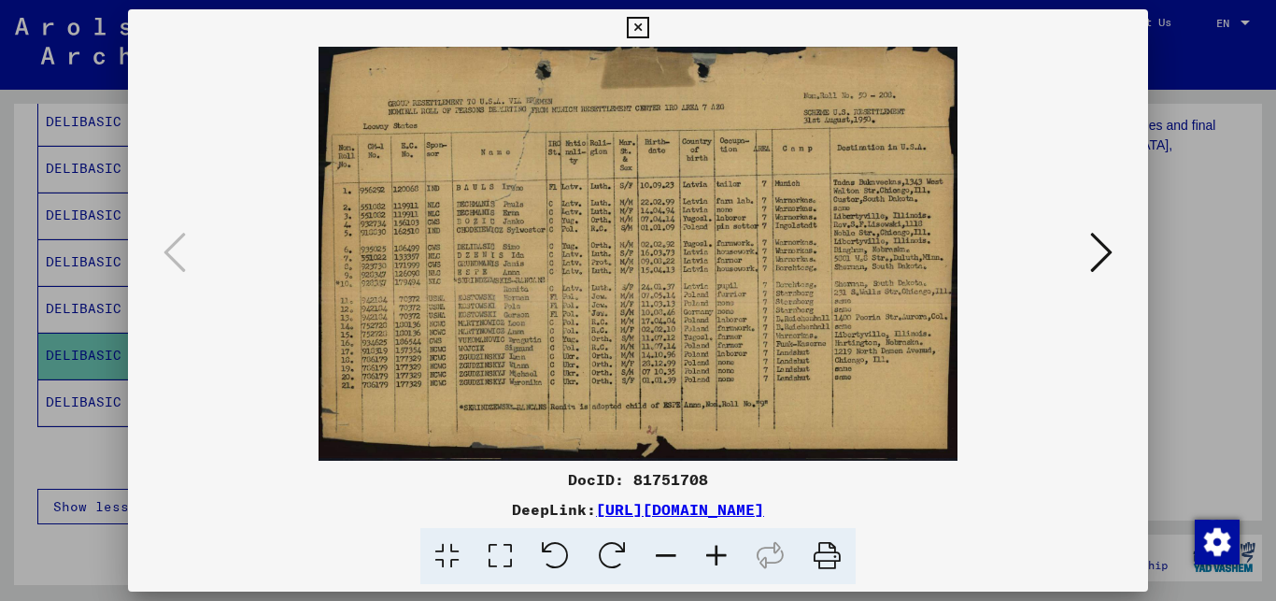
click at [722, 562] on icon at bounding box center [716, 556] width 50 height 57
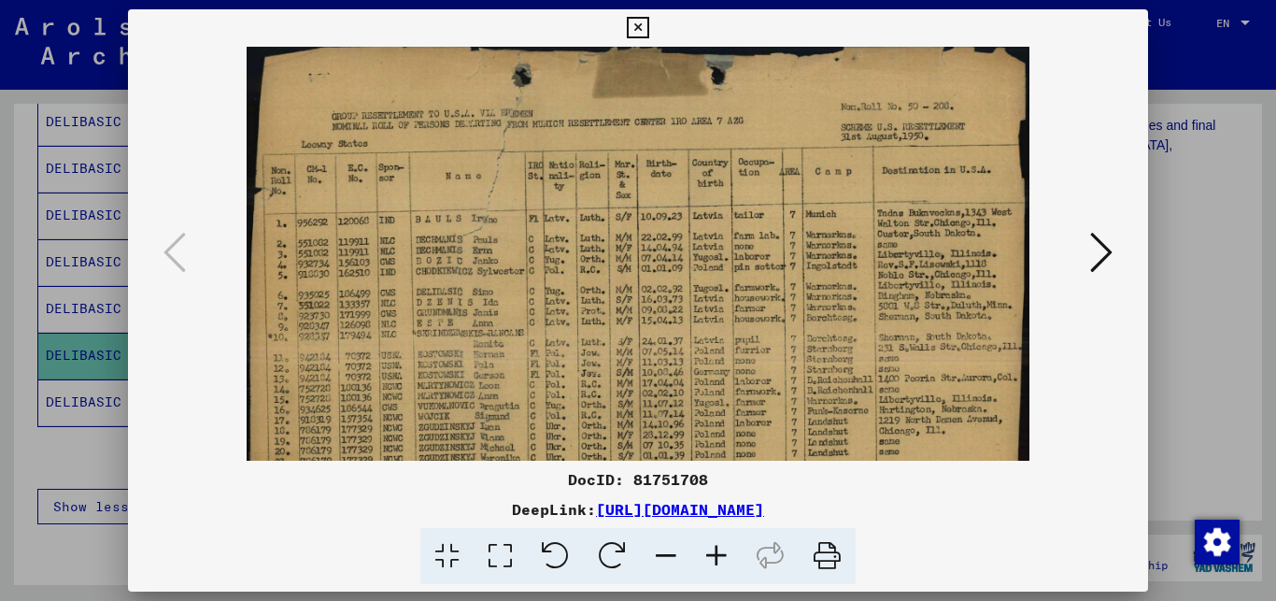
click at [722, 562] on icon at bounding box center [716, 556] width 50 height 57
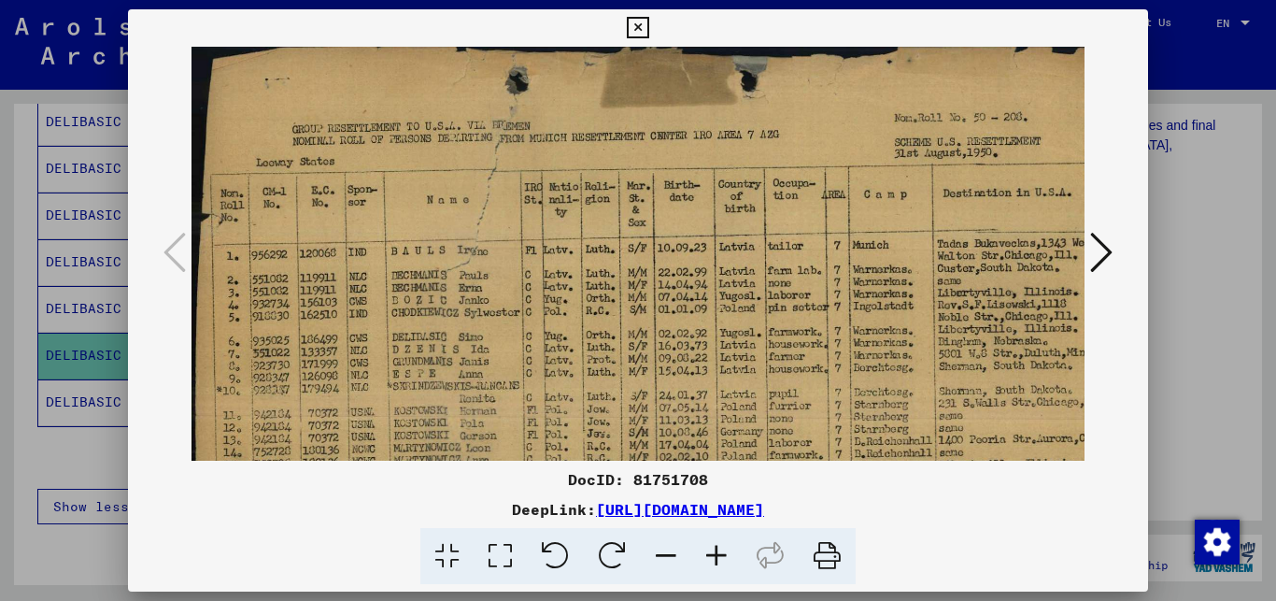
click at [722, 562] on icon at bounding box center [716, 556] width 50 height 57
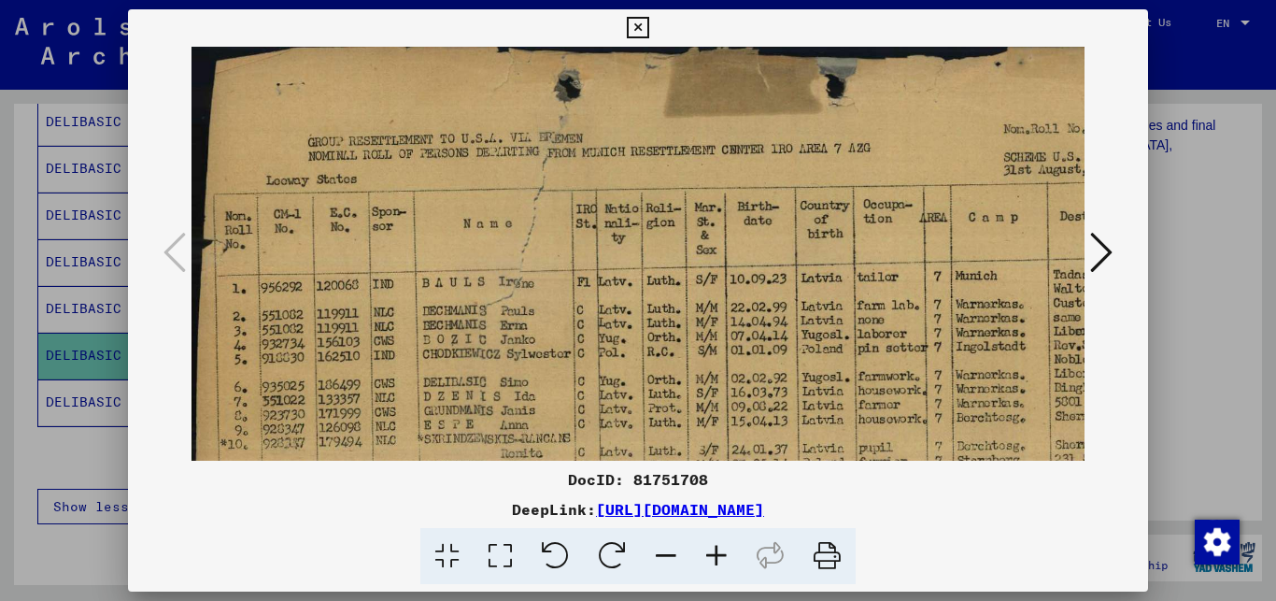
click at [722, 562] on icon at bounding box center [716, 556] width 50 height 57
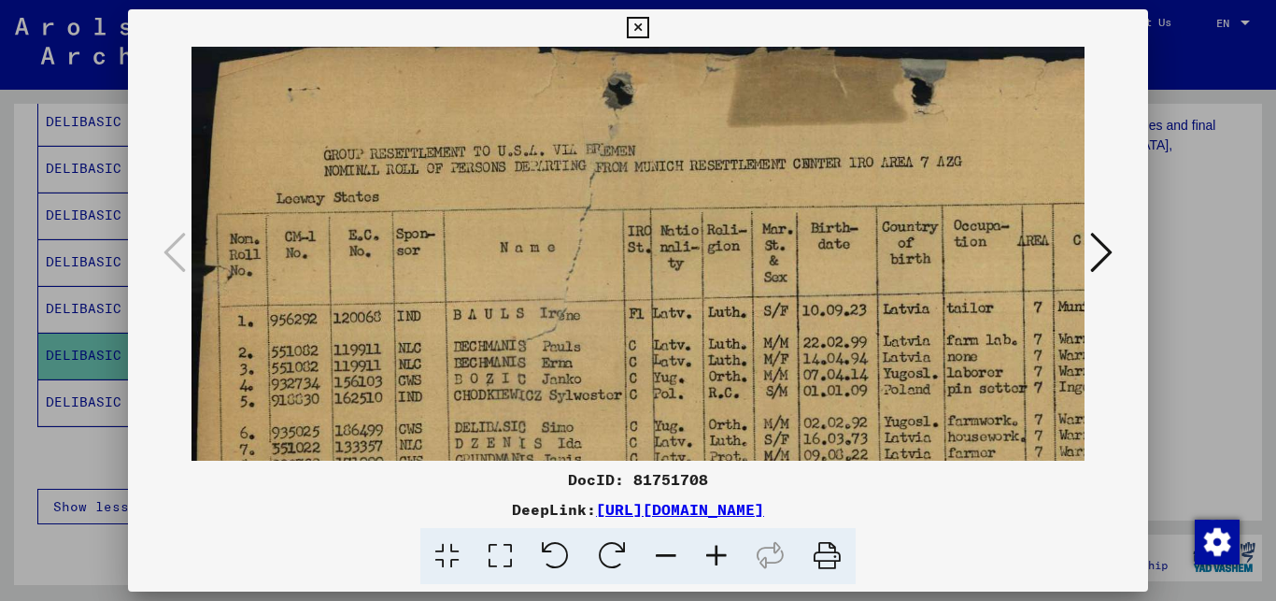
click at [722, 562] on icon at bounding box center [716, 556] width 50 height 57
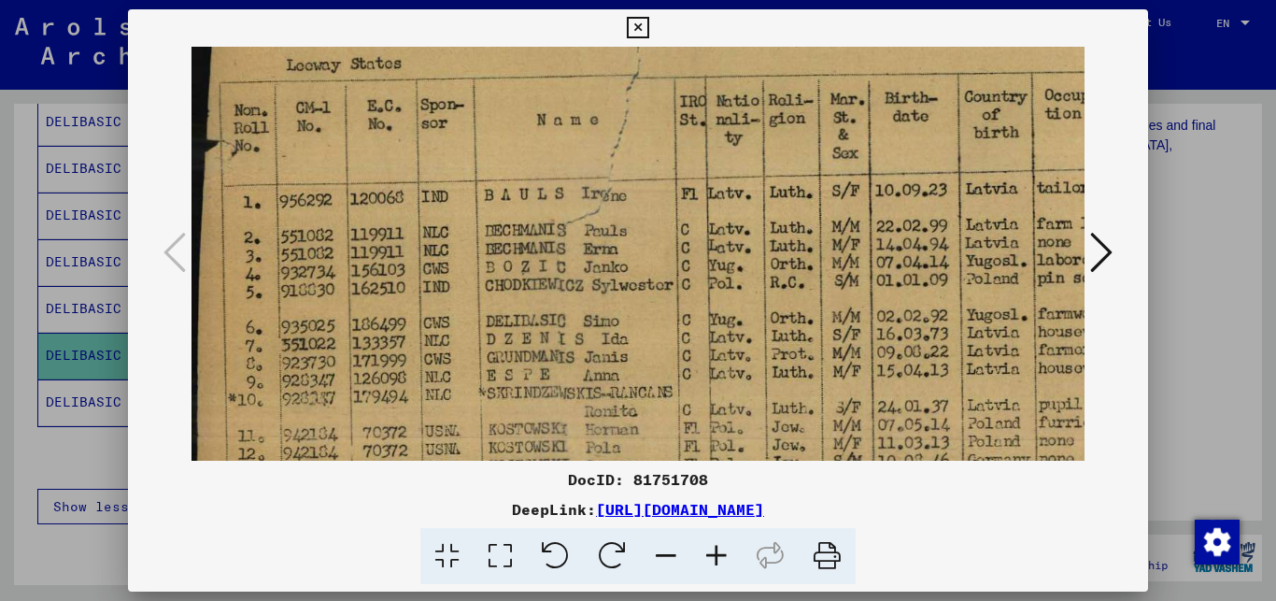
scroll to position [158, 0]
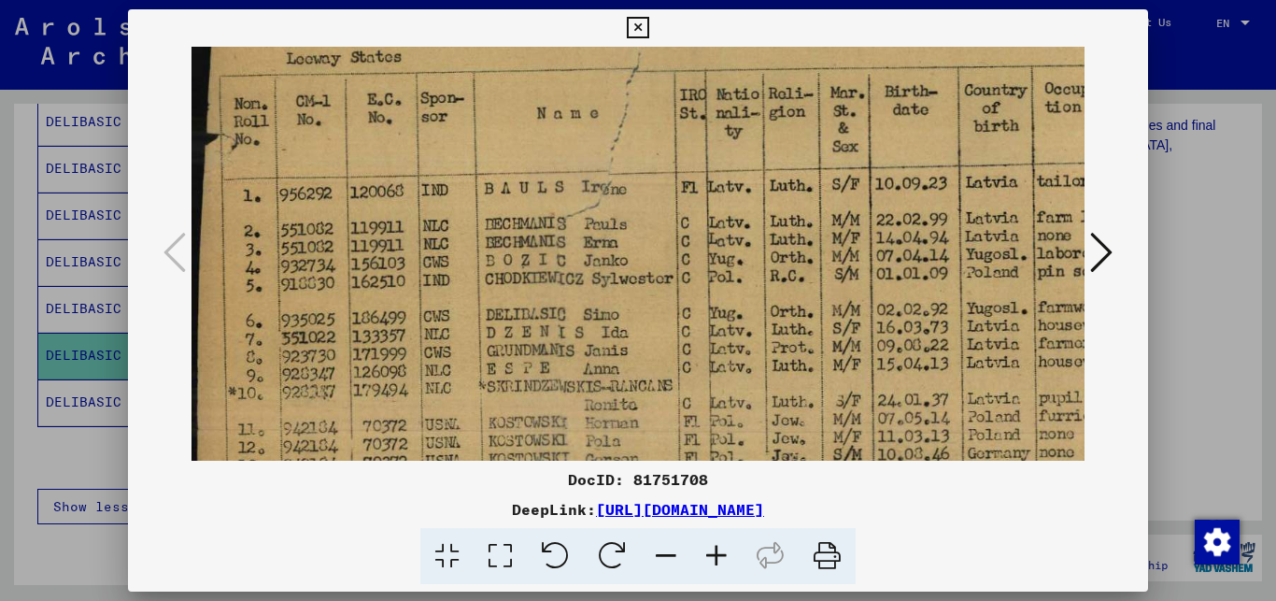
drag, startPoint x: 685, startPoint y: 358, endPoint x: 693, endPoint y: 200, distance: 158.1
click at [693, 200] on img at bounding box center [871, 329] width 1359 height 881
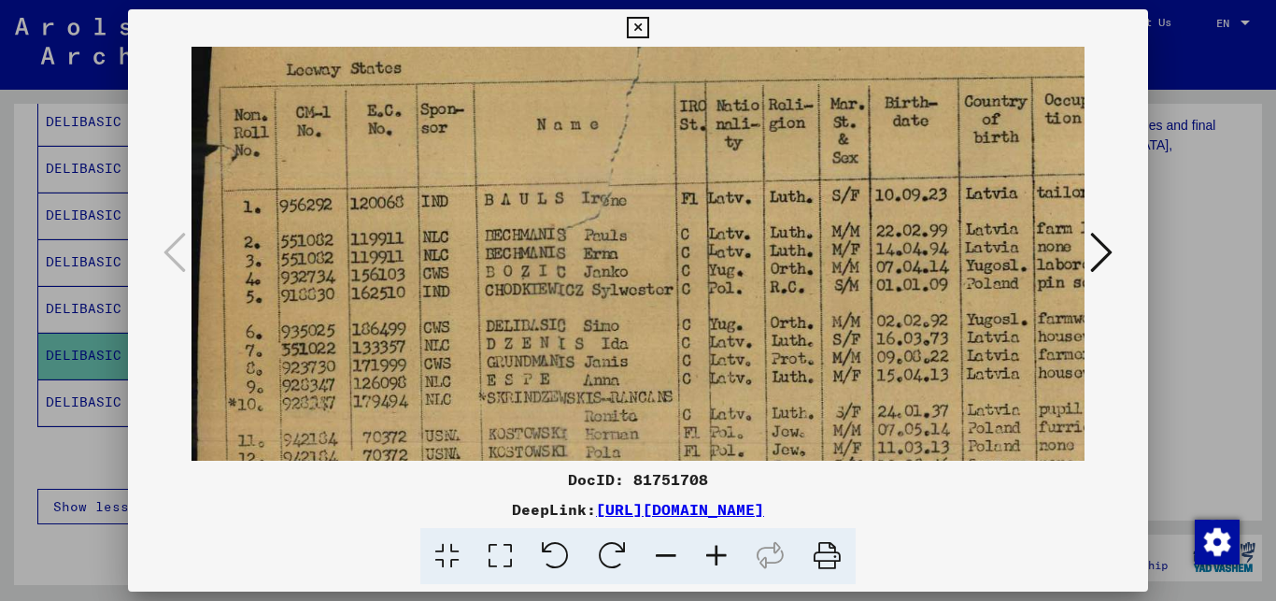
scroll to position [146, 0]
drag, startPoint x: 758, startPoint y: 258, endPoint x: 885, endPoint y: 270, distance: 127.7
click at [885, 270] on img at bounding box center [871, 341] width 1359 height 881
click at [1174, 320] on div at bounding box center [638, 300] width 1276 height 601
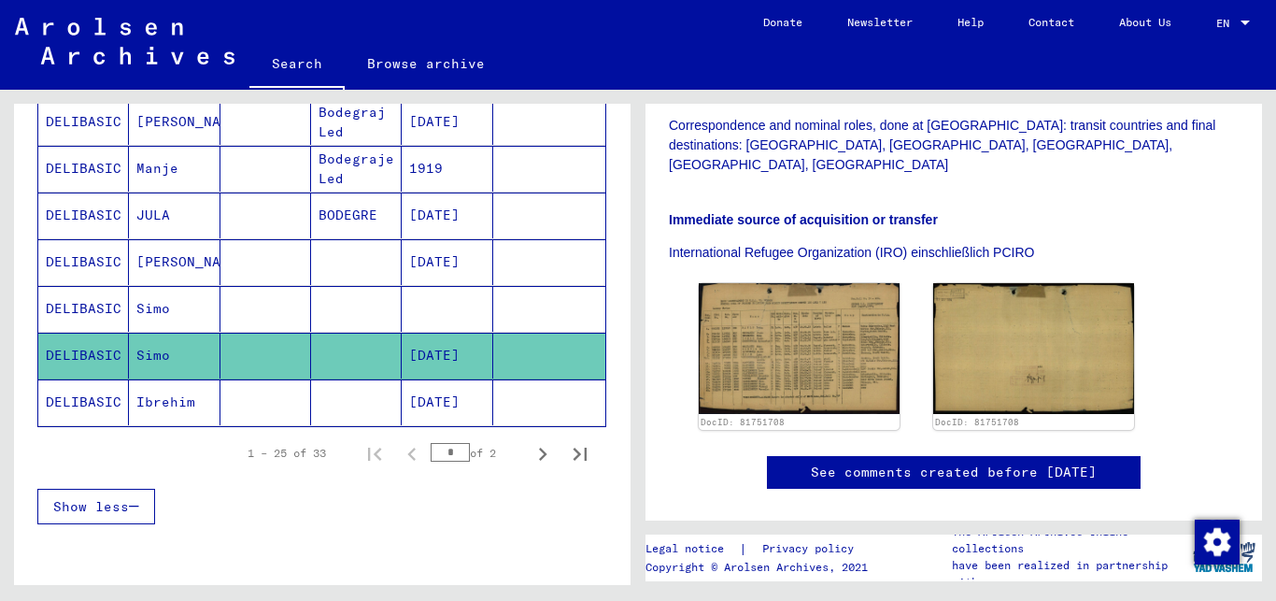
click at [457, 308] on mat-cell at bounding box center [447, 309] width 91 height 46
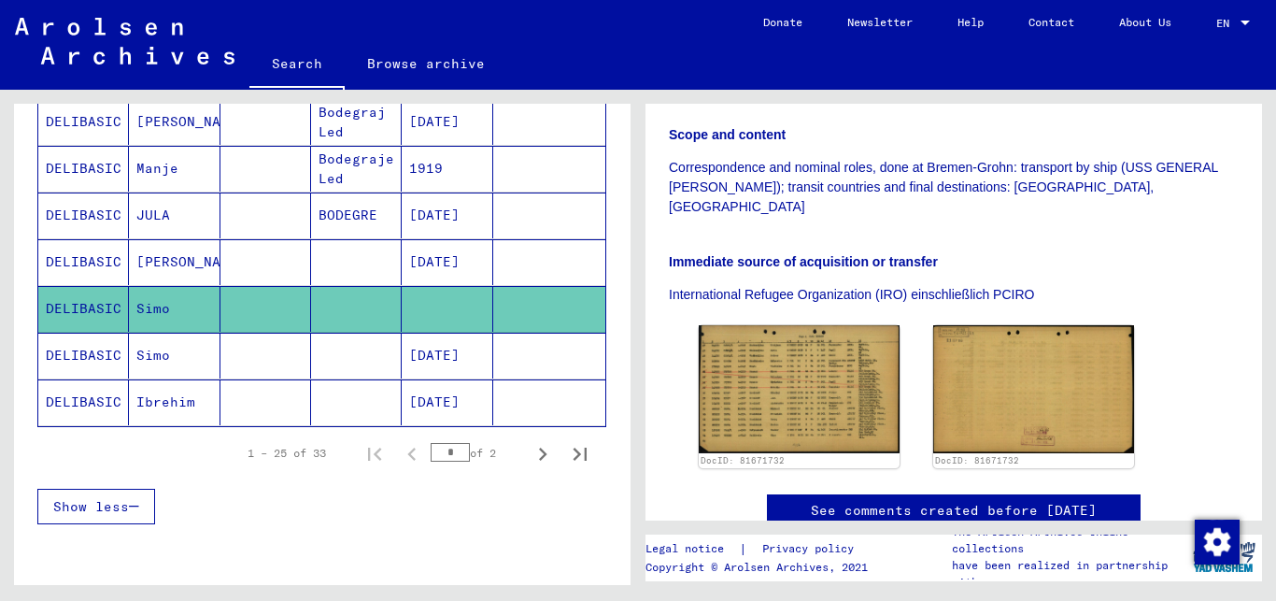
scroll to position [454, 0]
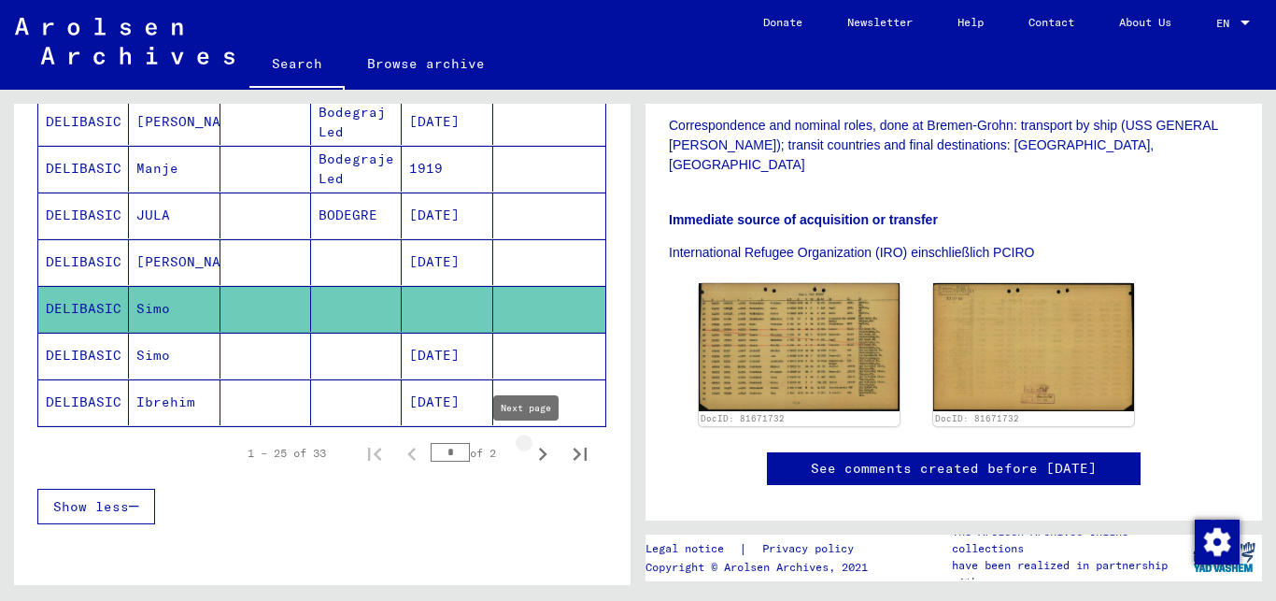
click at [530, 454] on icon "Next page" at bounding box center [543, 454] width 26 height 26
type input "*"
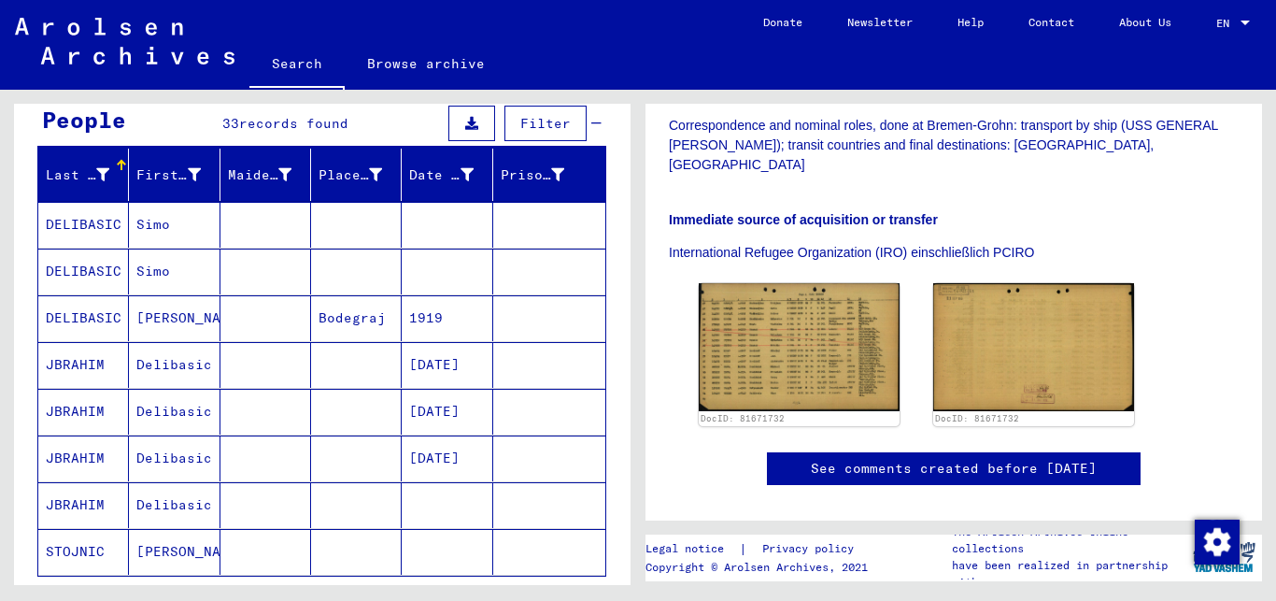
scroll to position [81, 0]
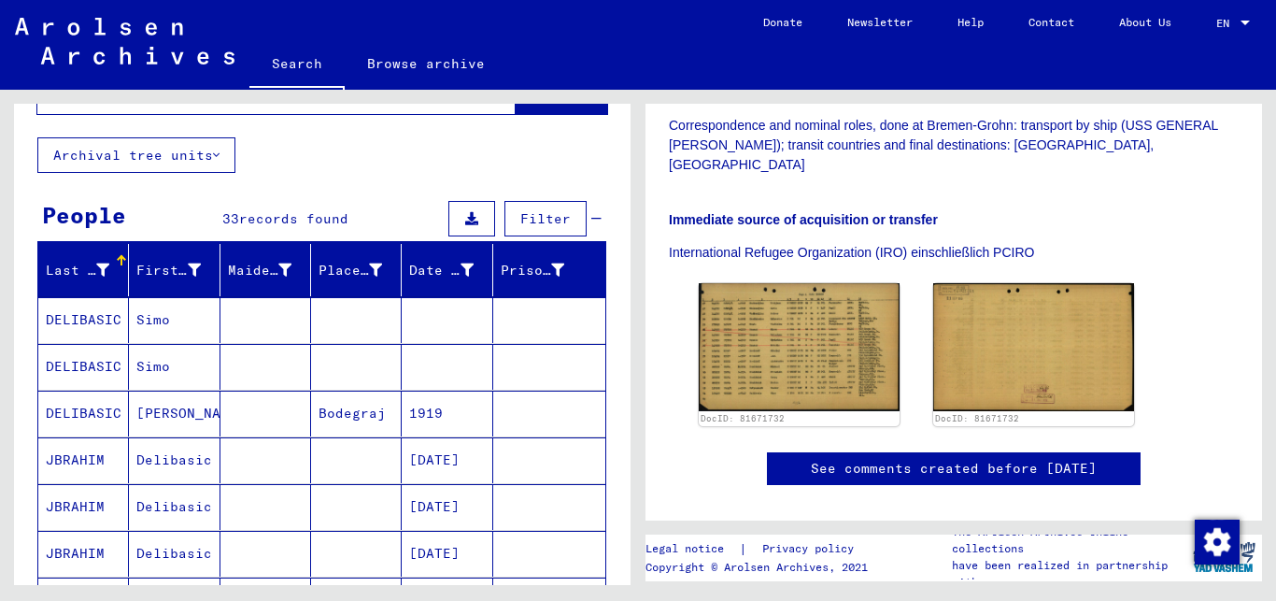
click at [363, 408] on mat-cell "Bodegraj" at bounding box center [356, 414] width 91 height 46
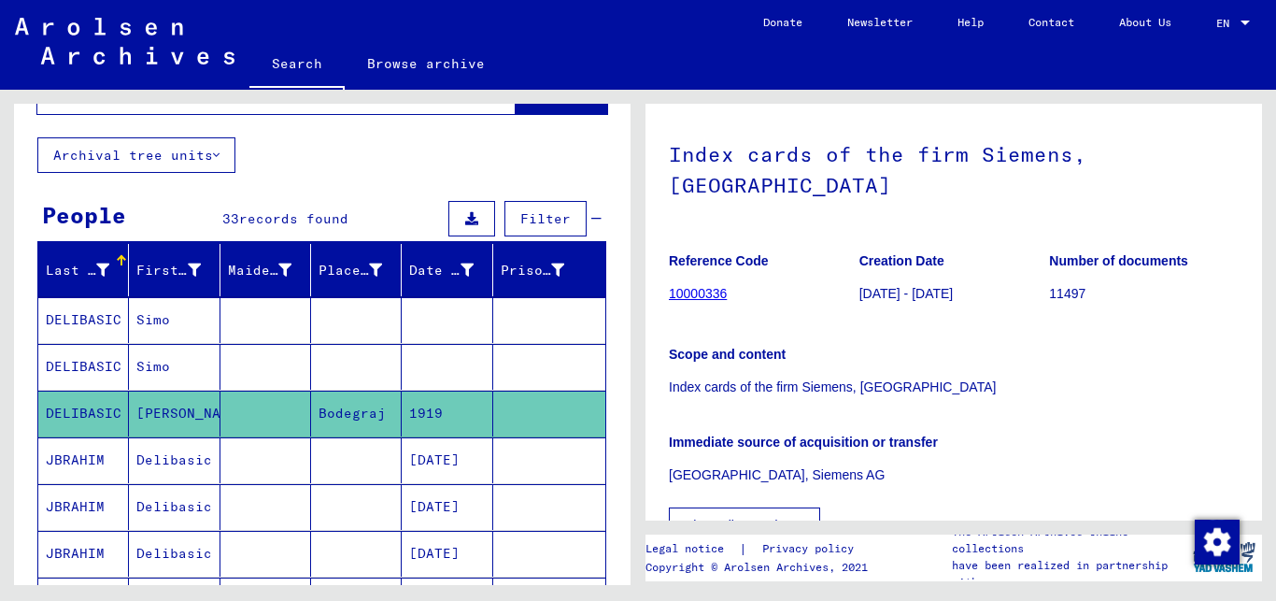
scroll to position [151, 0]
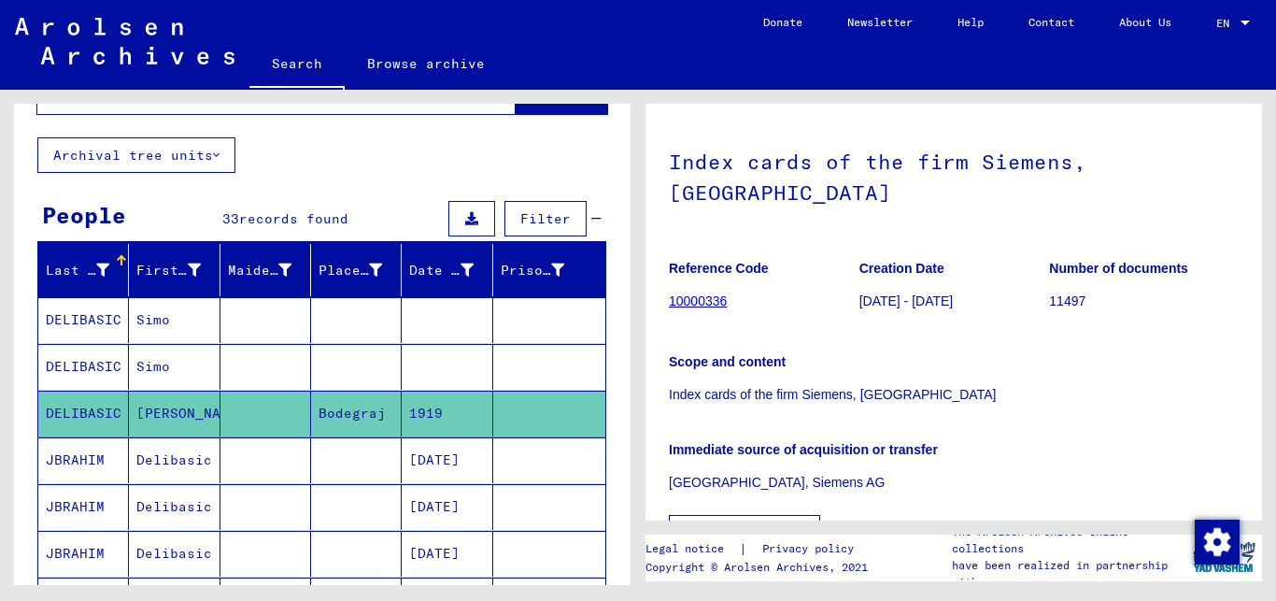
click at [540, 419] on mat-cell at bounding box center [549, 414] width 112 height 46
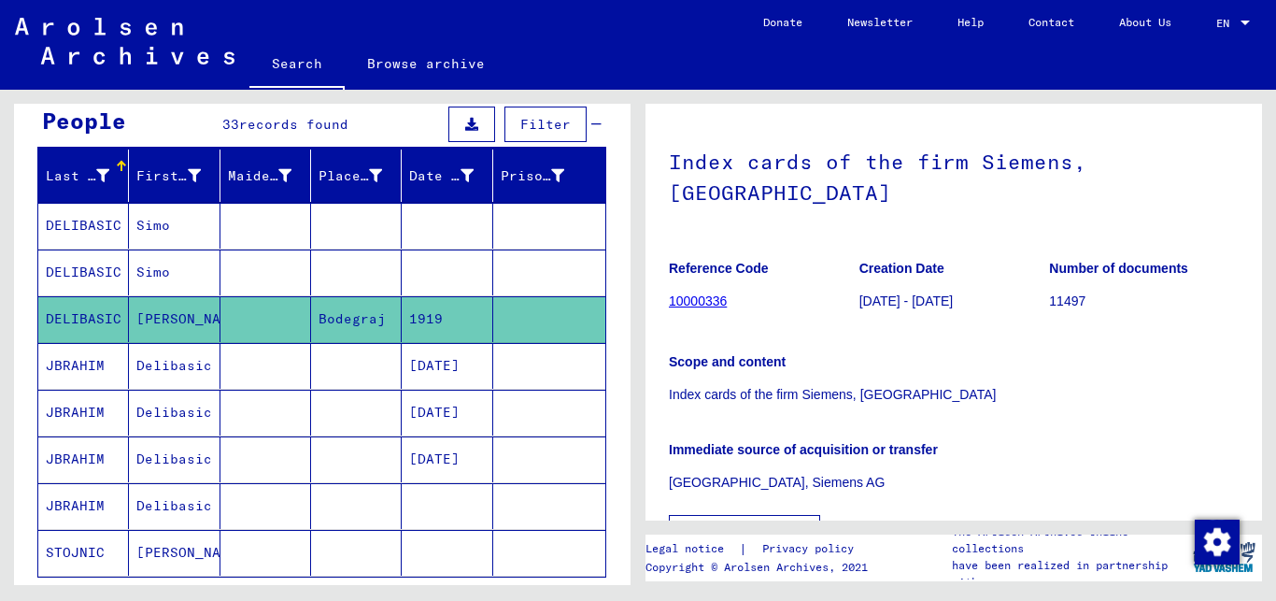
scroll to position [132, 0]
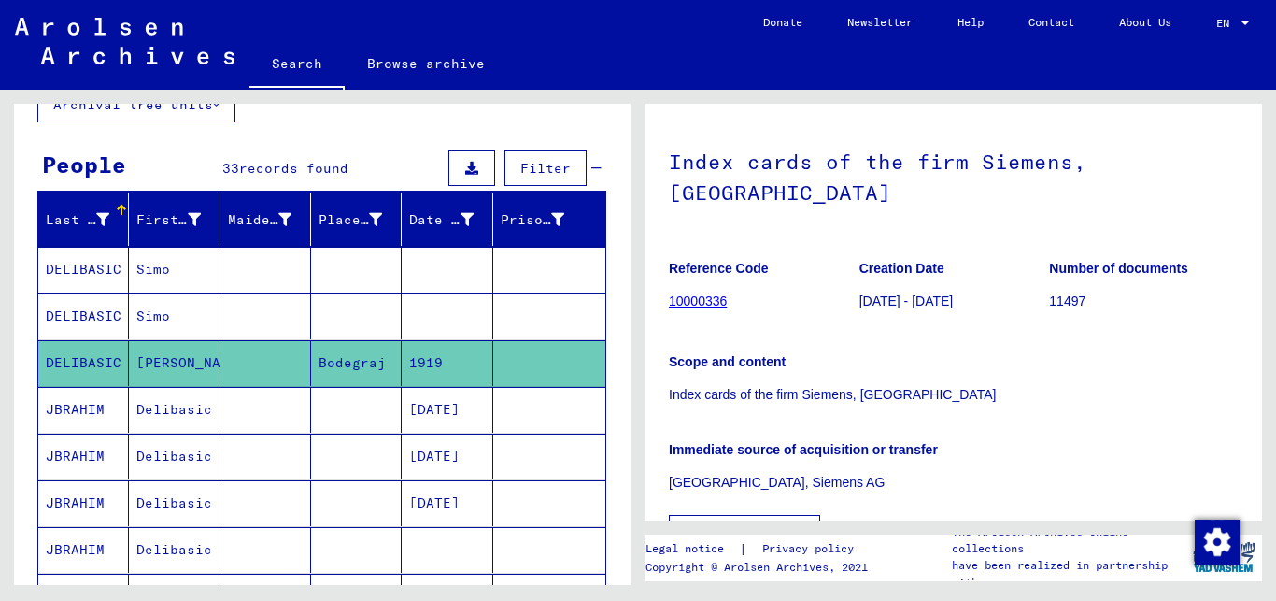
click at [789, 515] on button "Show all meta data" at bounding box center [744, 533] width 151 height 36
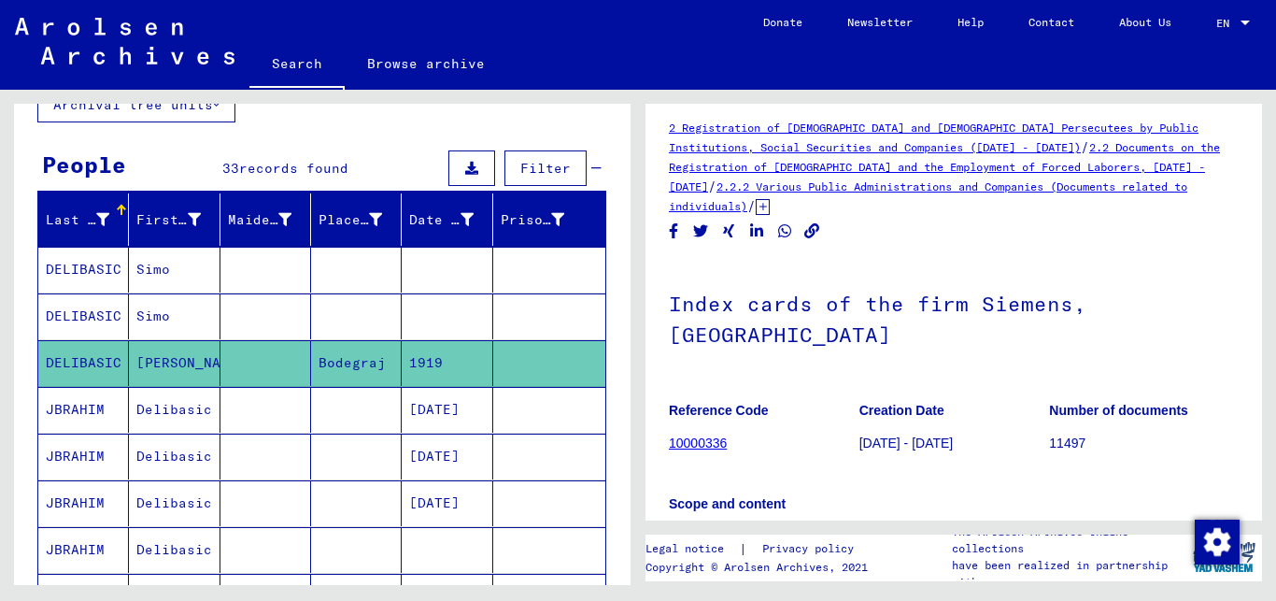
scroll to position [0, 0]
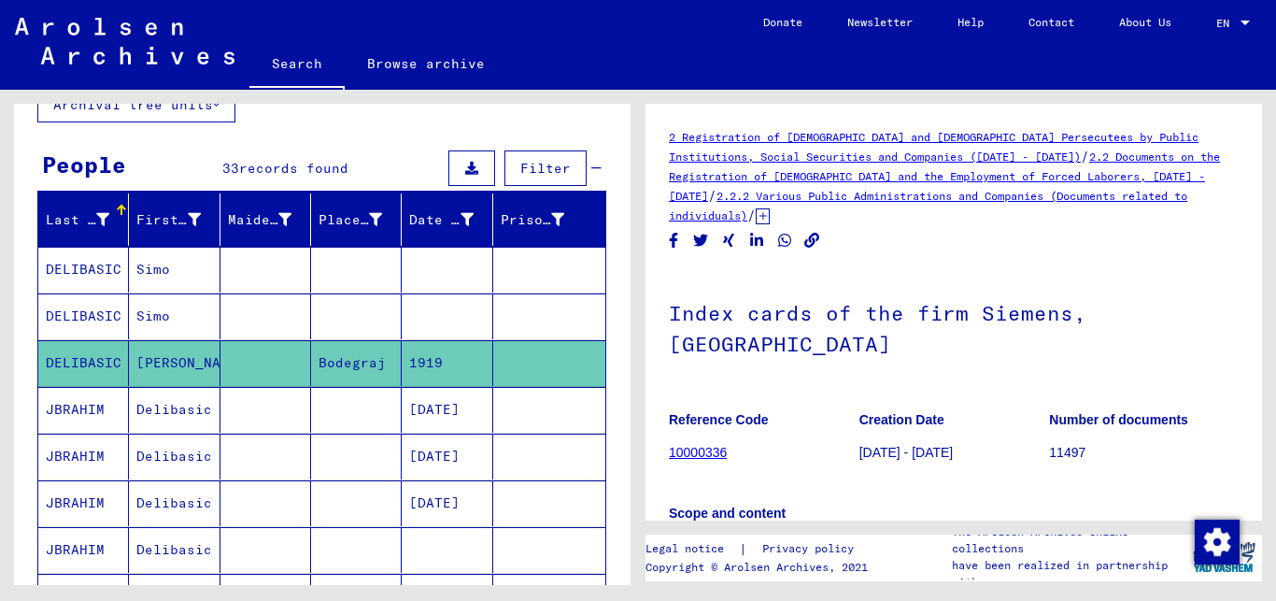
click at [377, 313] on mat-cell at bounding box center [356, 316] width 91 height 46
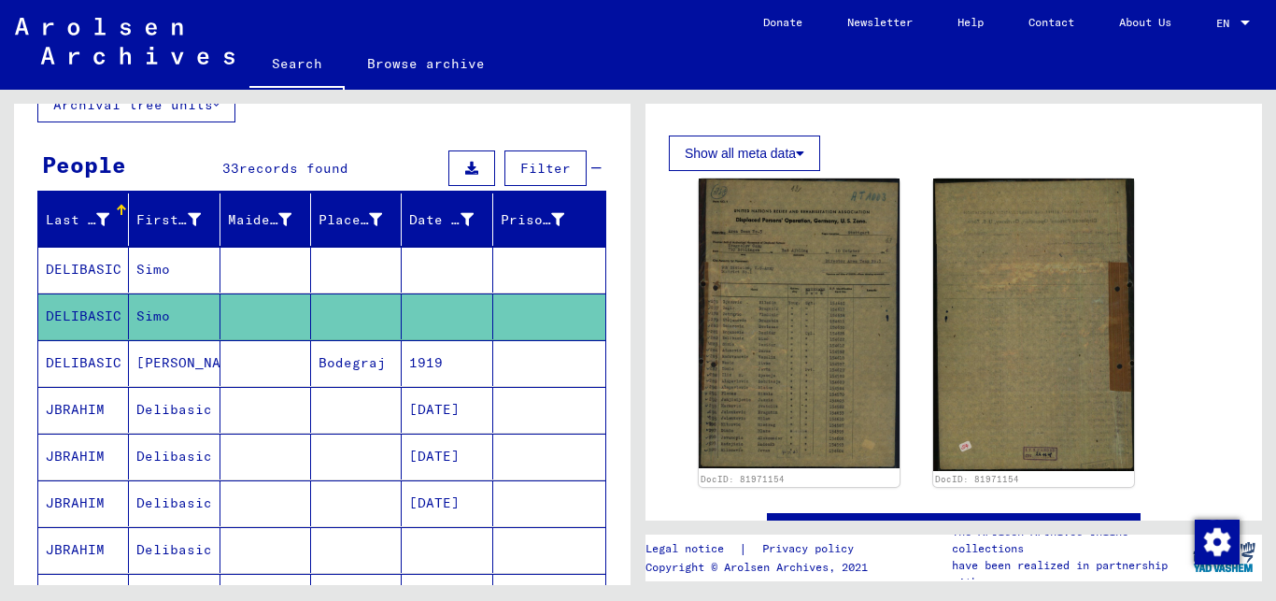
scroll to position [312, 0]
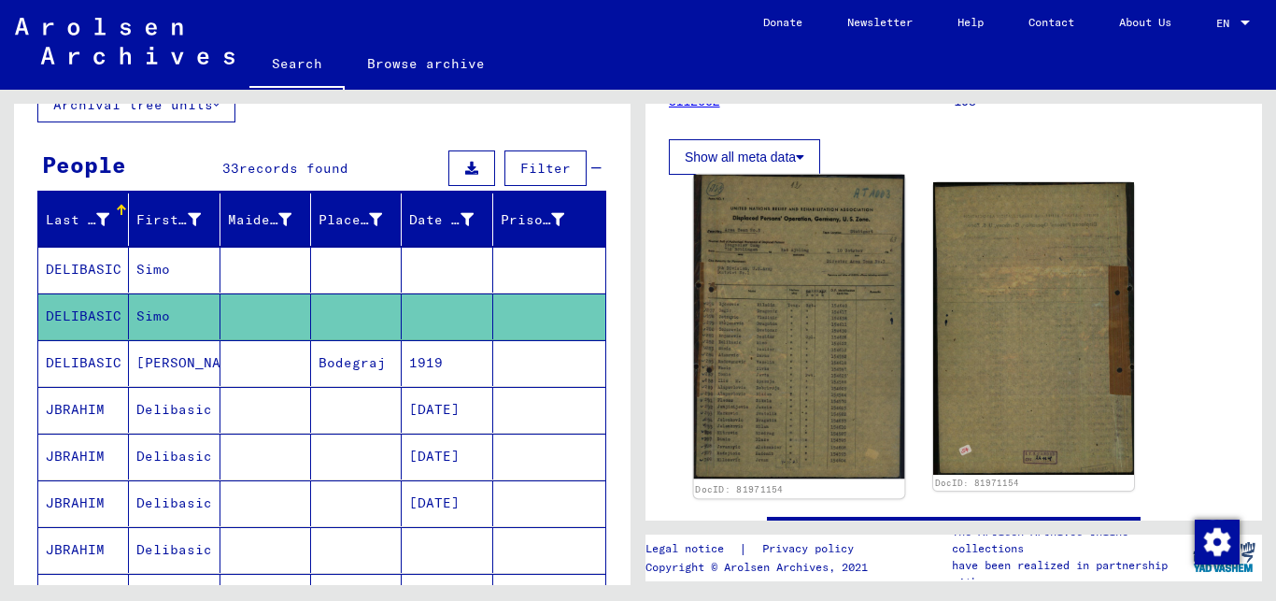
click at [756, 330] on img at bounding box center [799, 327] width 211 height 305
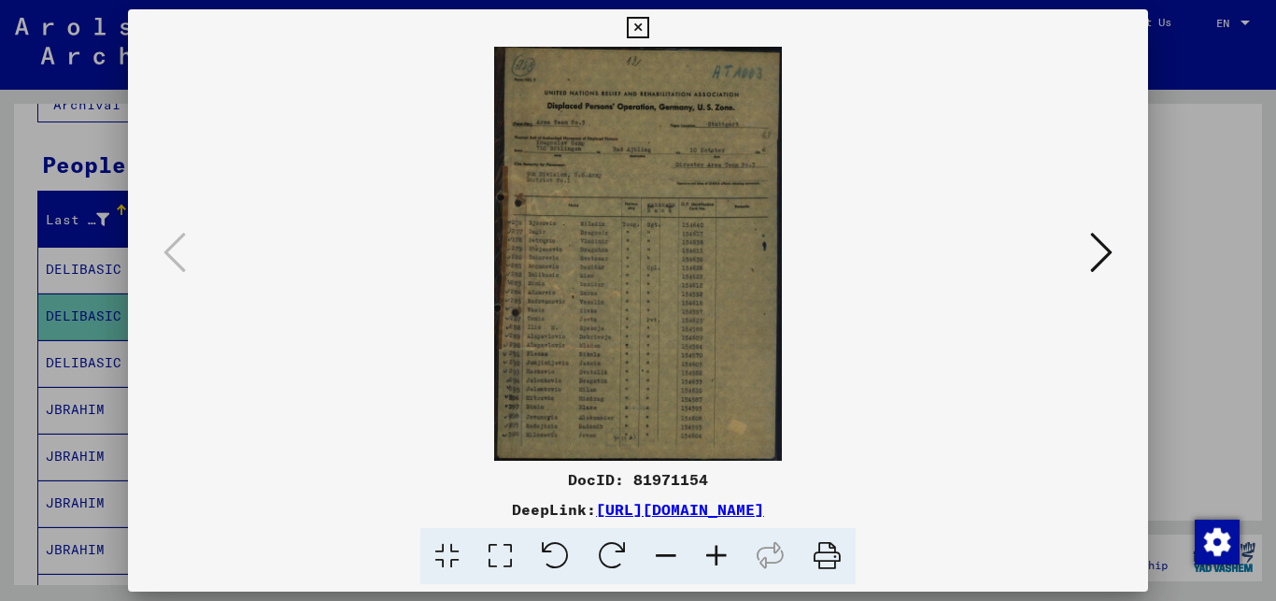
click at [719, 551] on icon at bounding box center [716, 556] width 50 height 57
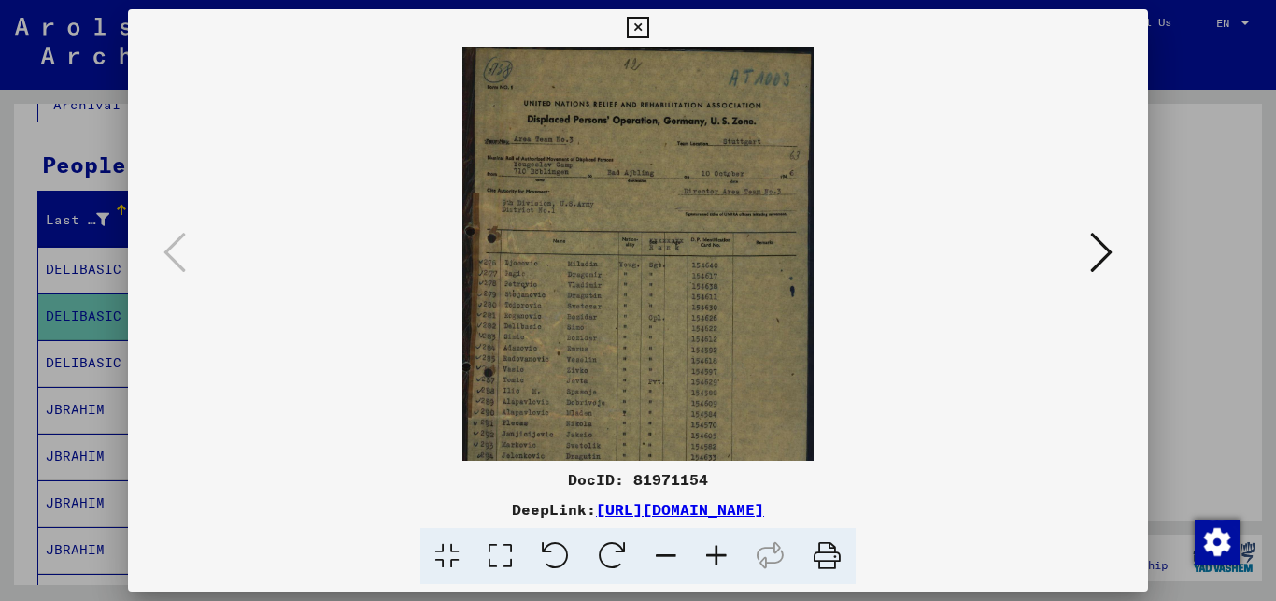
click at [719, 551] on icon at bounding box center [716, 556] width 50 height 57
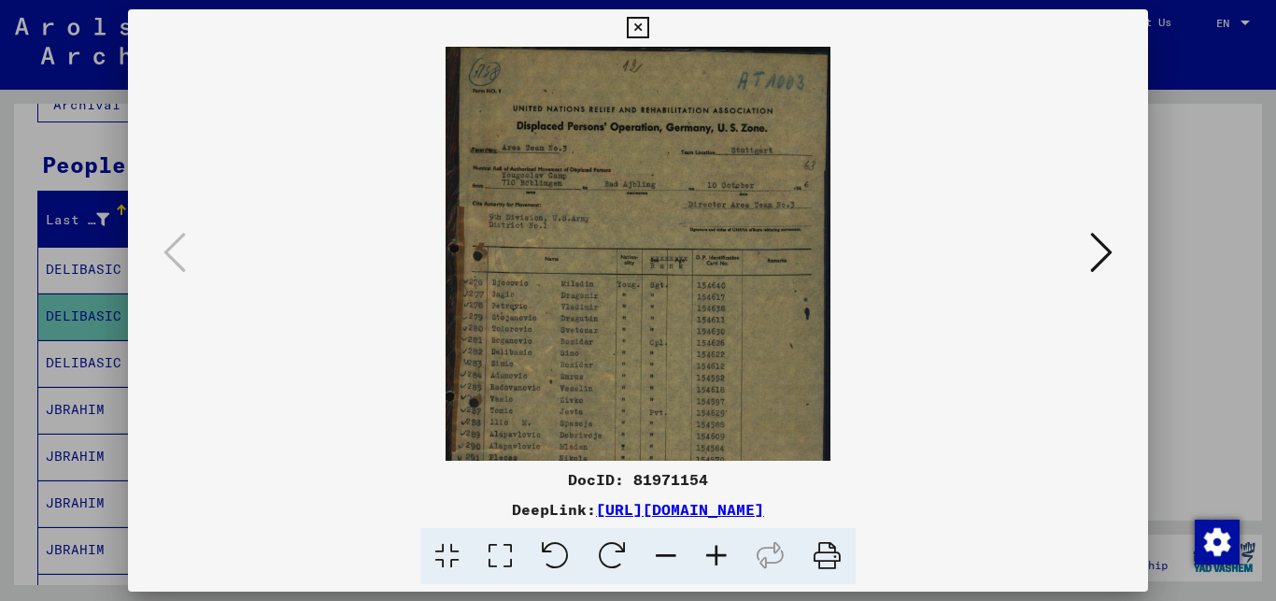
click at [719, 551] on icon at bounding box center [716, 556] width 50 height 57
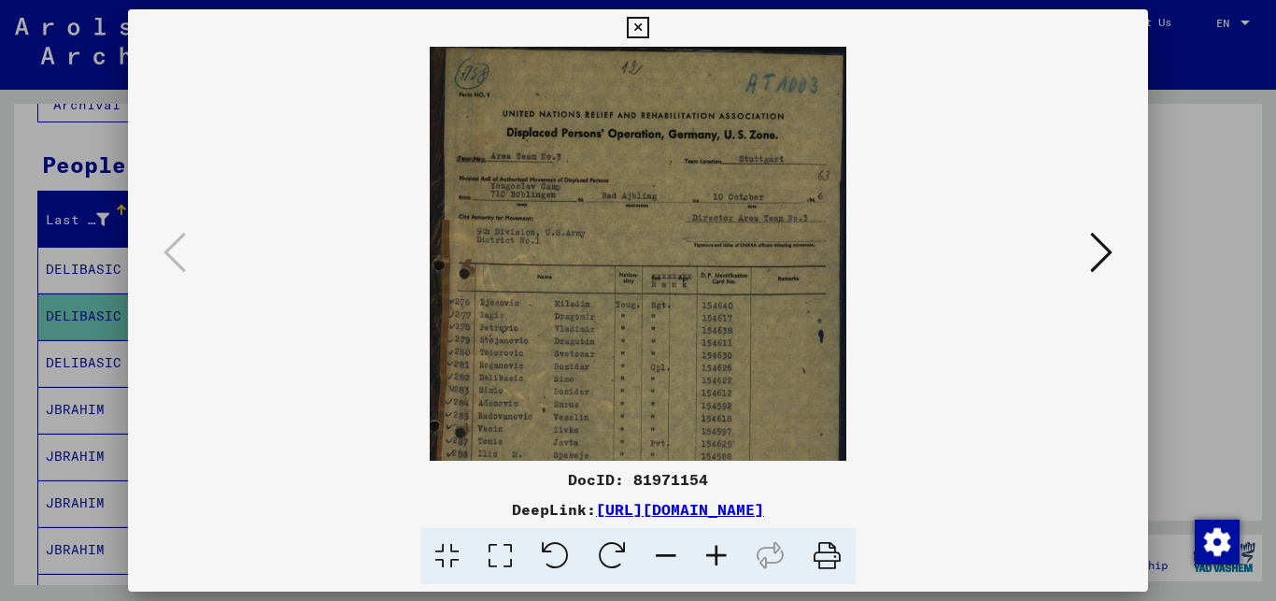
click at [719, 551] on icon at bounding box center [716, 556] width 50 height 57
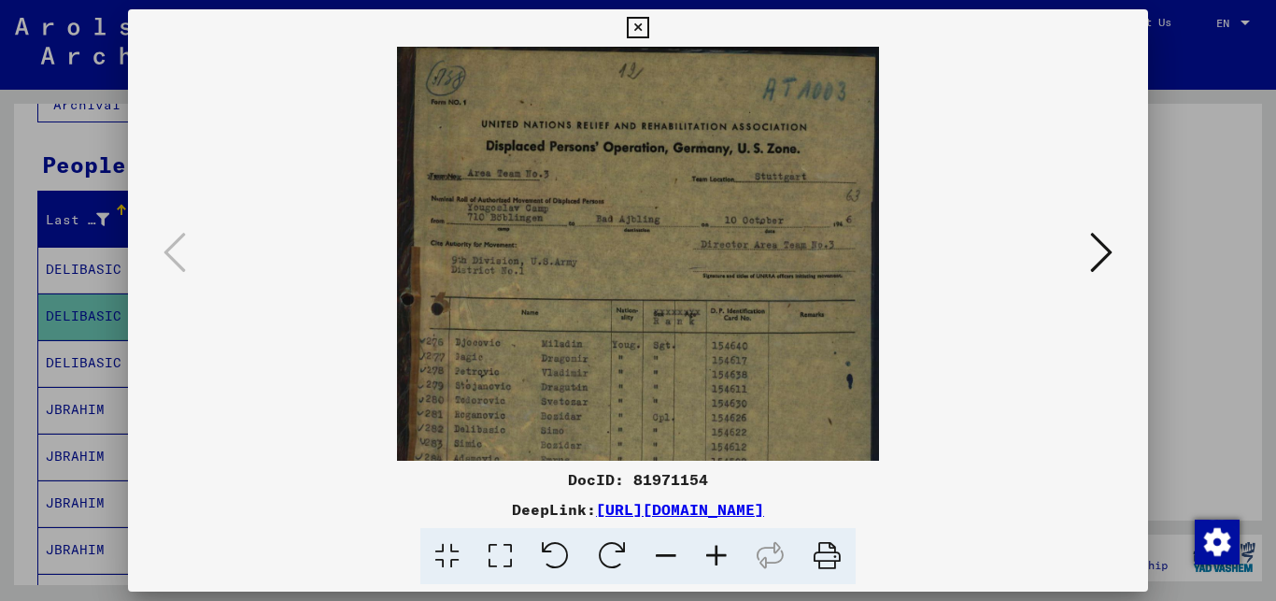
click at [719, 551] on icon at bounding box center [716, 556] width 50 height 57
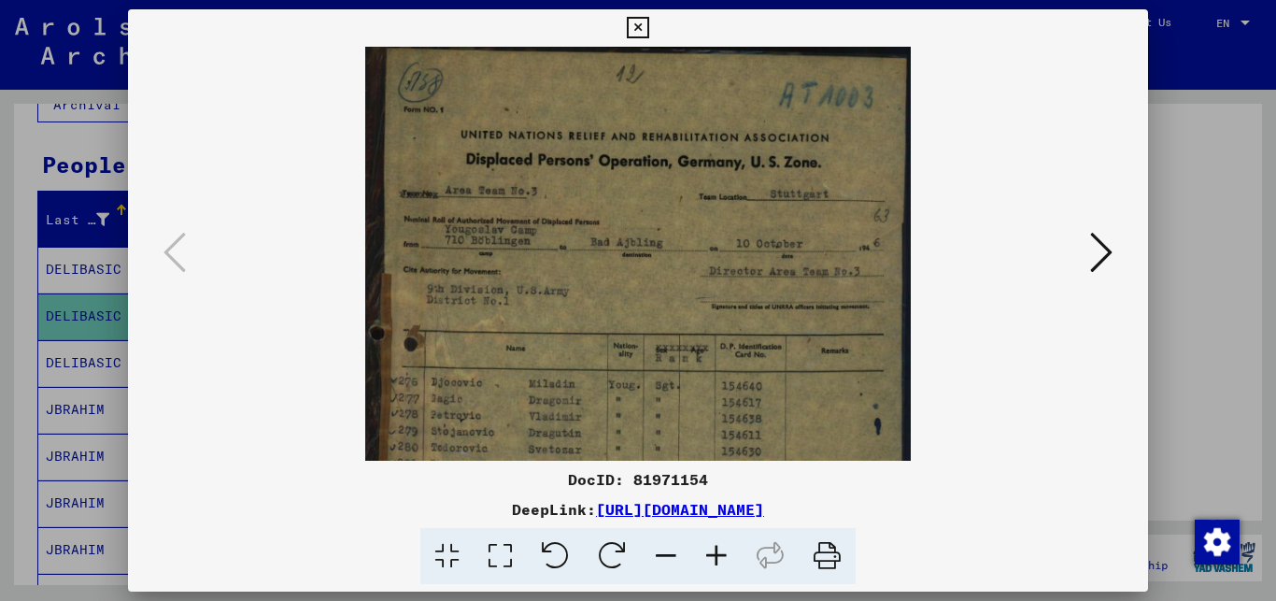
click at [719, 551] on icon at bounding box center [716, 556] width 50 height 57
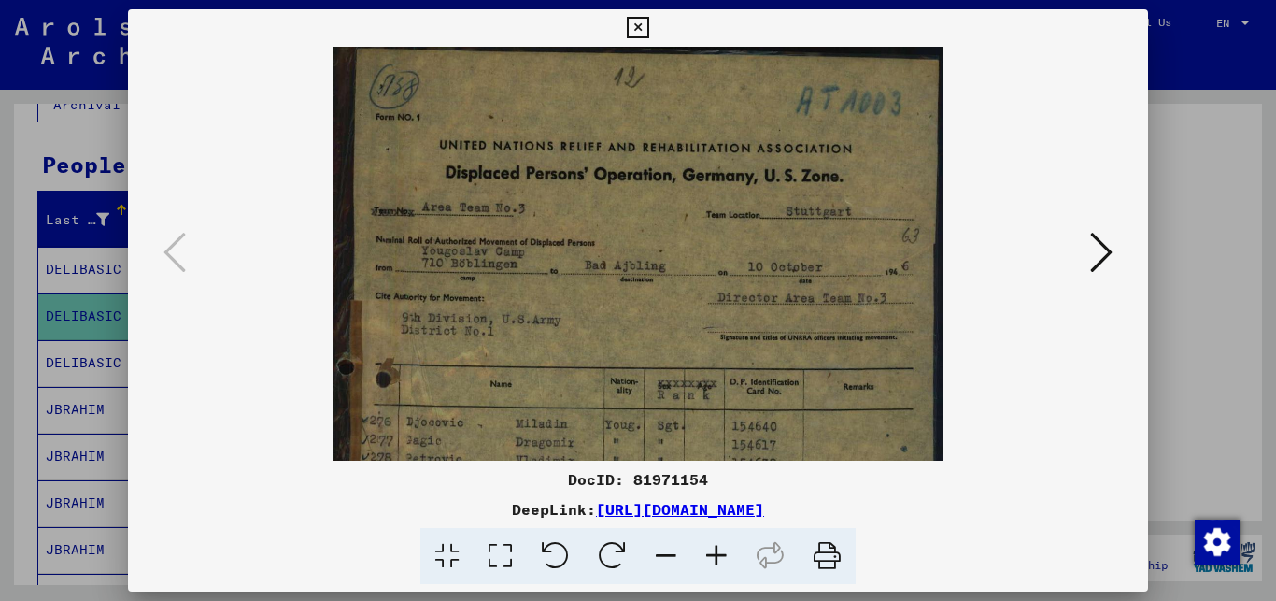
click at [719, 551] on icon at bounding box center [716, 556] width 50 height 57
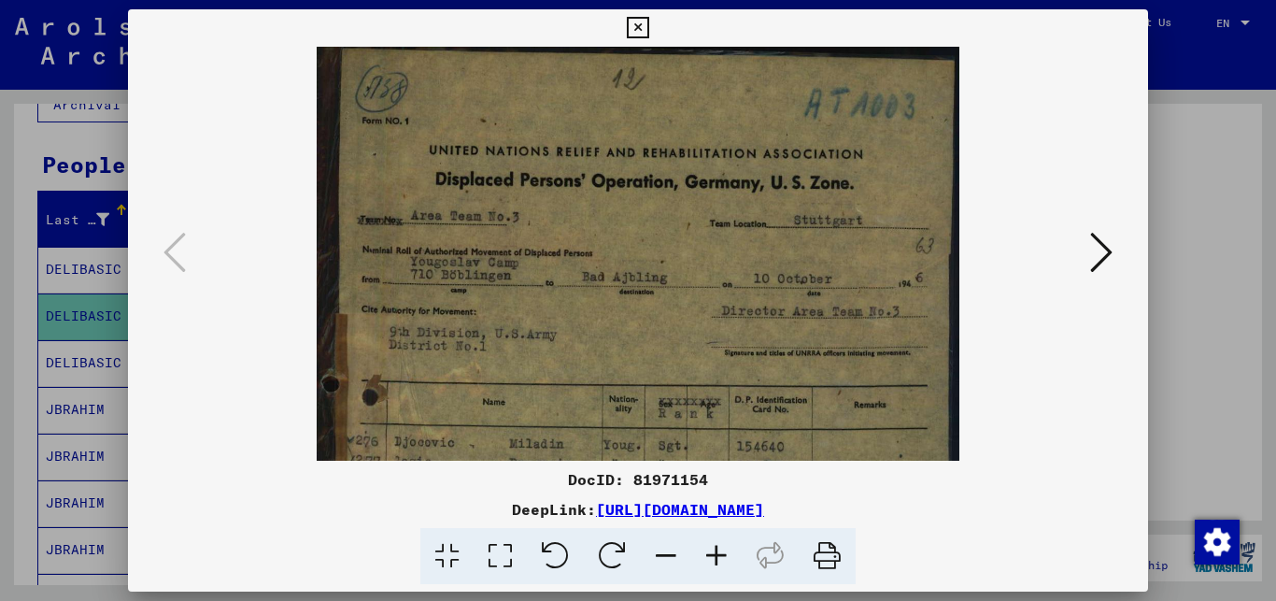
click at [719, 551] on icon at bounding box center [716, 556] width 50 height 57
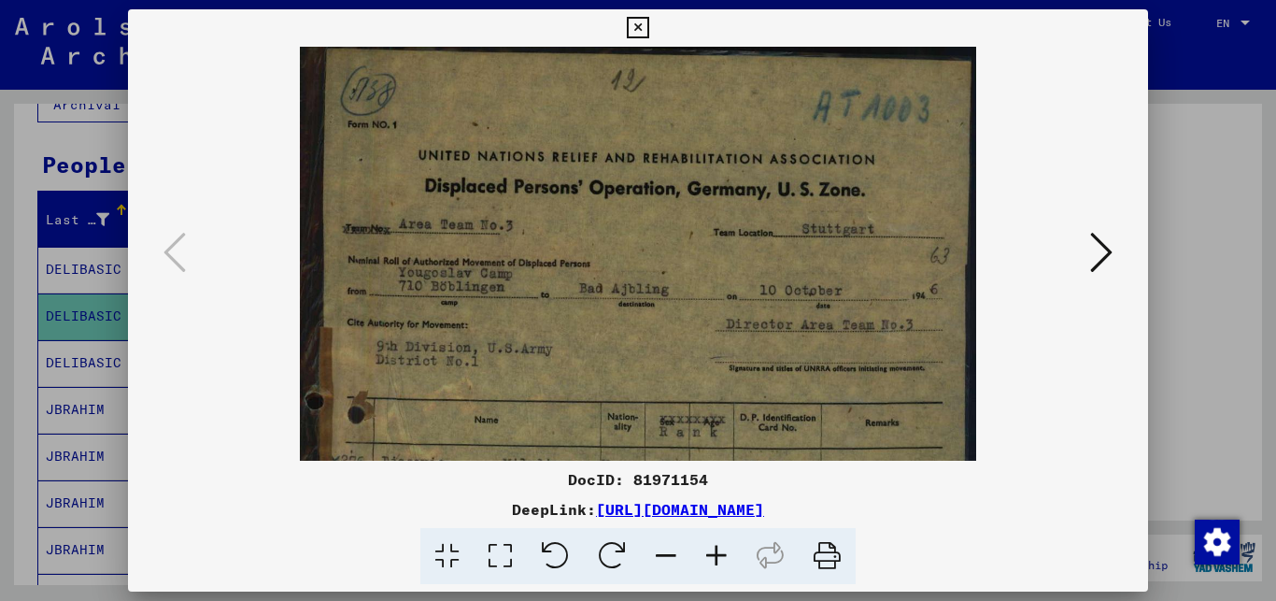
click at [719, 551] on icon at bounding box center [716, 556] width 50 height 57
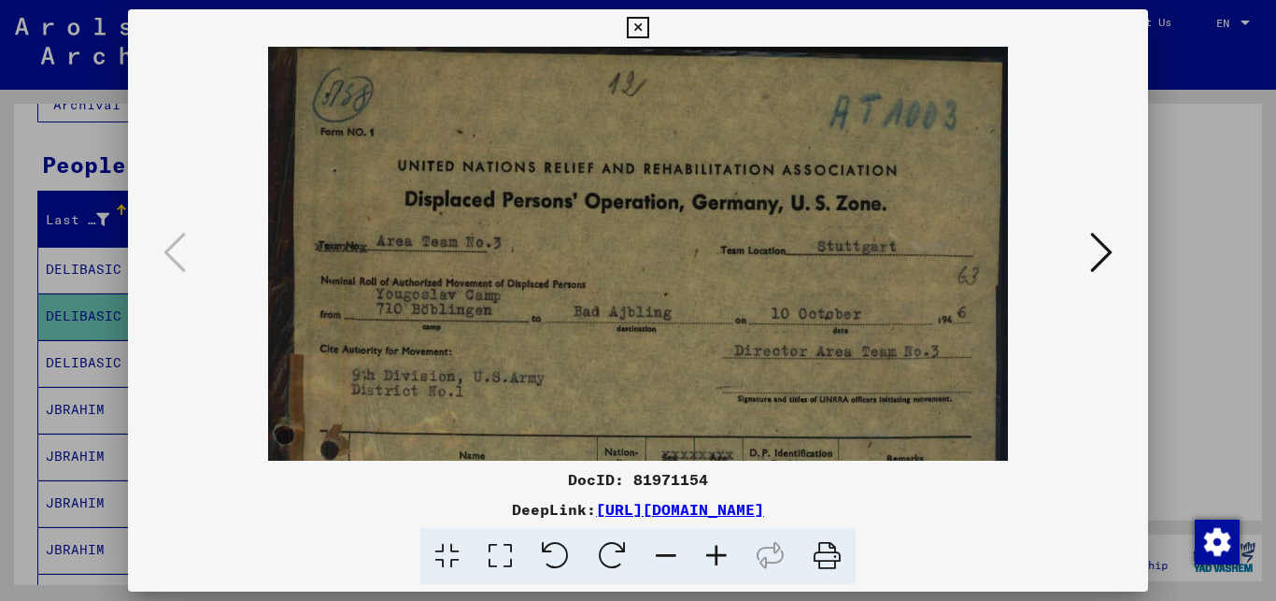
click at [719, 551] on icon at bounding box center [716, 556] width 50 height 57
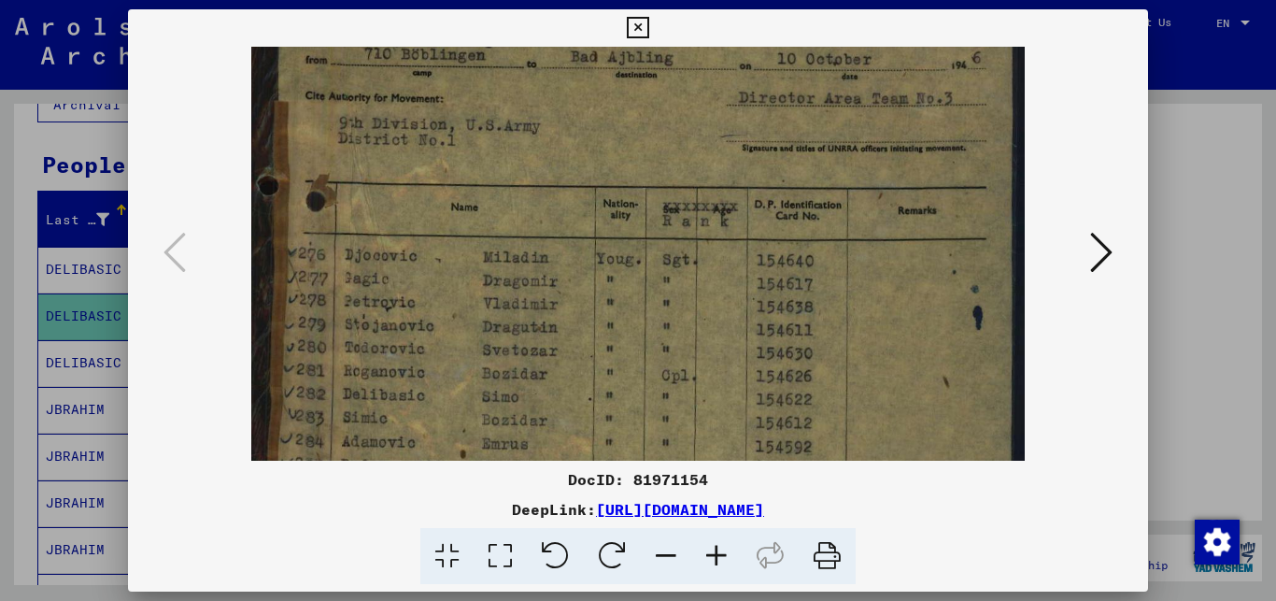
scroll to position [278, 0]
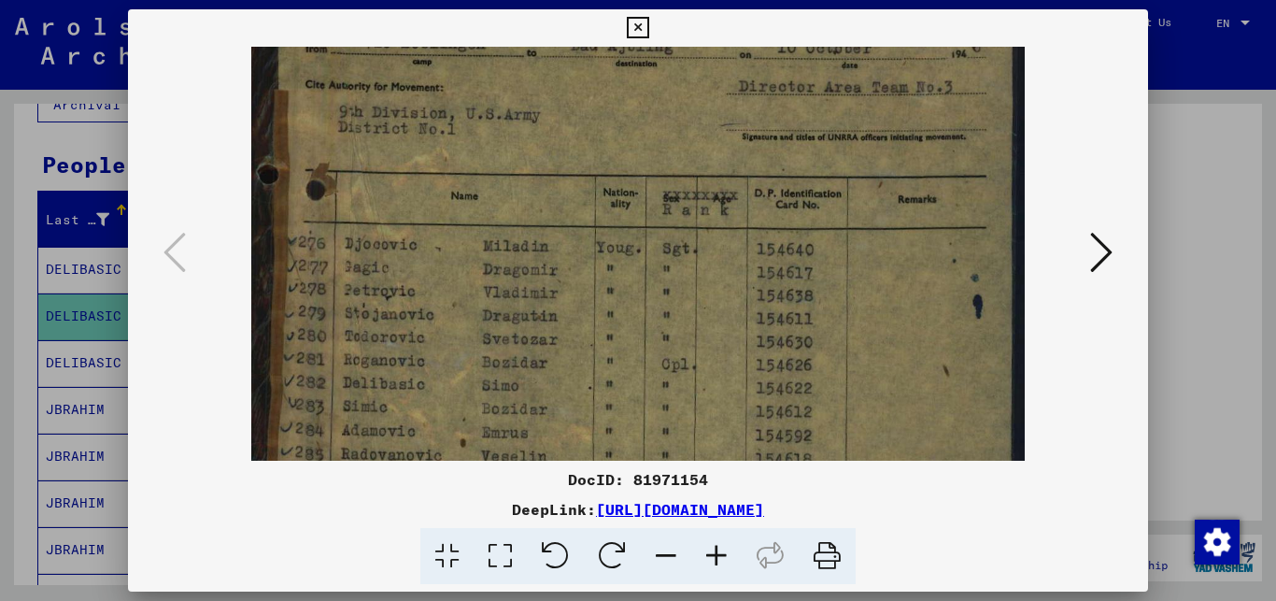
drag, startPoint x: 636, startPoint y: 367, endPoint x: 645, endPoint y: 90, distance: 277.6
click at [645, 90] on img at bounding box center [637, 326] width 773 height 1115
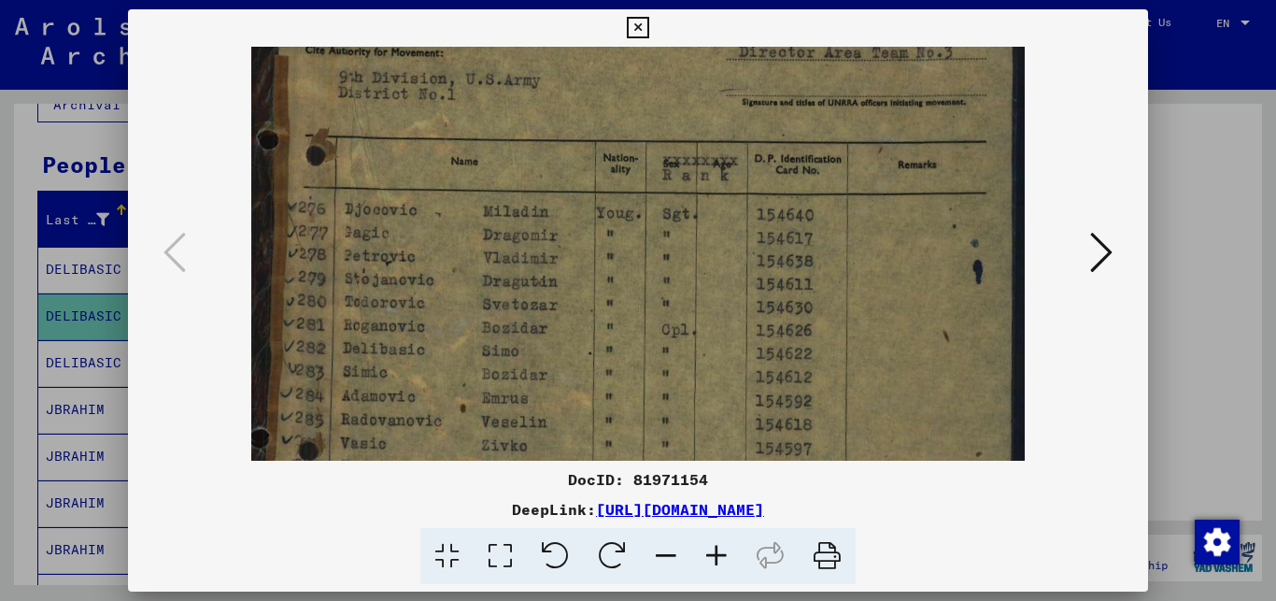
scroll to position [313, 0]
drag, startPoint x: 645, startPoint y: 259, endPoint x: 648, endPoint y: 223, distance: 35.7
click at [648, 223] on img at bounding box center [637, 291] width 773 height 1115
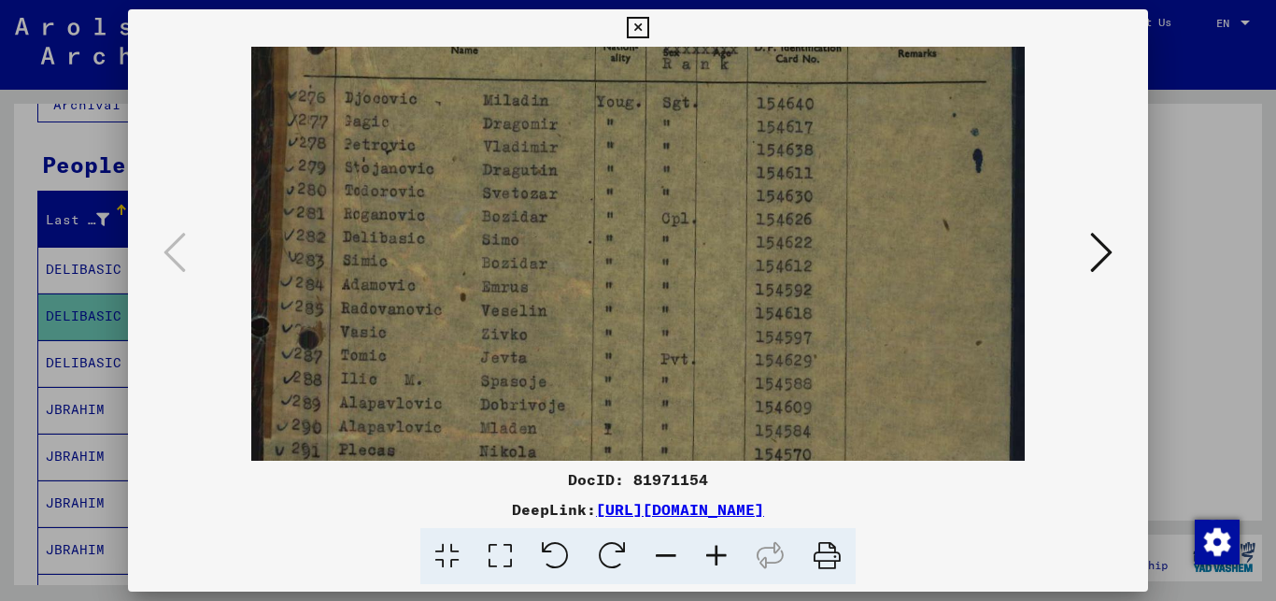
scroll to position [427, 0]
drag, startPoint x: 758, startPoint y: 359, endPoint x: 682, endPoint y: 245, distance: 136.8
click at [682, 245] on img at bounding box center [637, 177] width 773 height 1115
click at [1103, 253] on icon at bounding box center [1101, 252] width 22 height 45
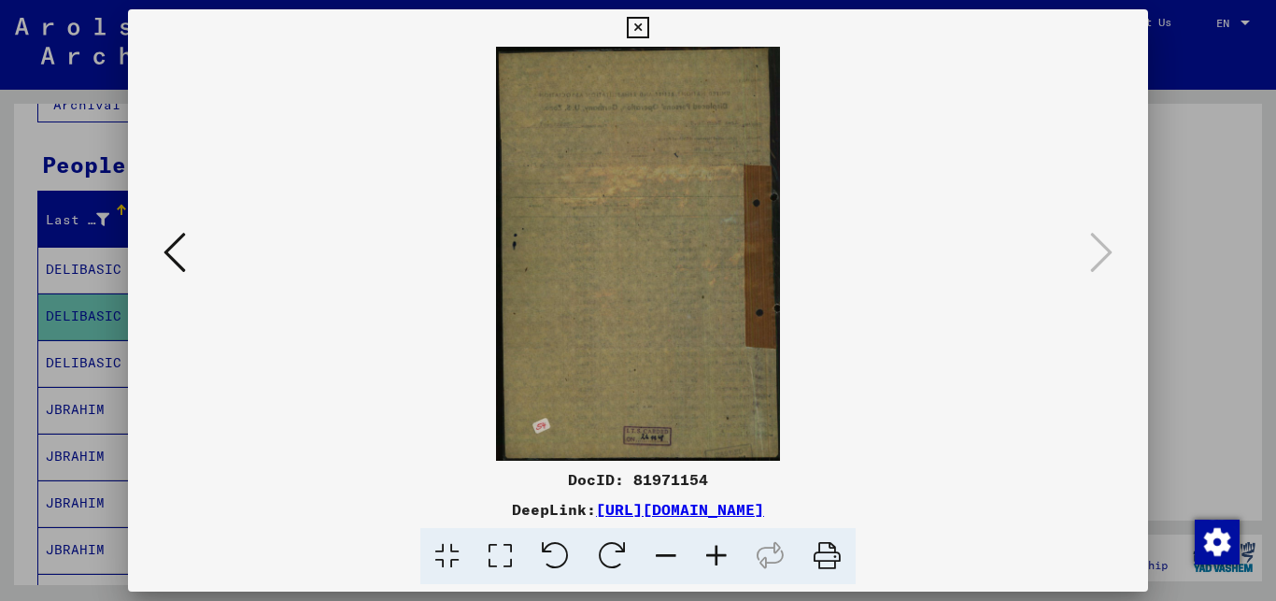
scroll to position [0, 0]
click at [1205, 280] on div at bounding box center [638, 300] width 1276 height 601
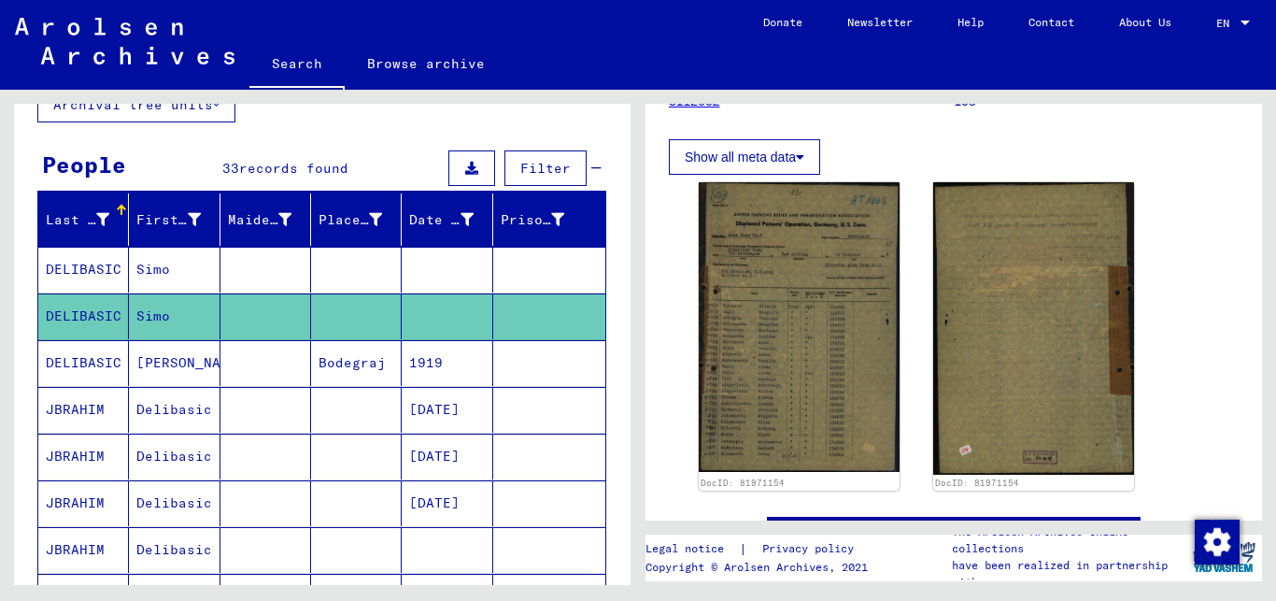
click at [349, 272] on mat-cell at bounding box center [356, 270] width 91 height 46
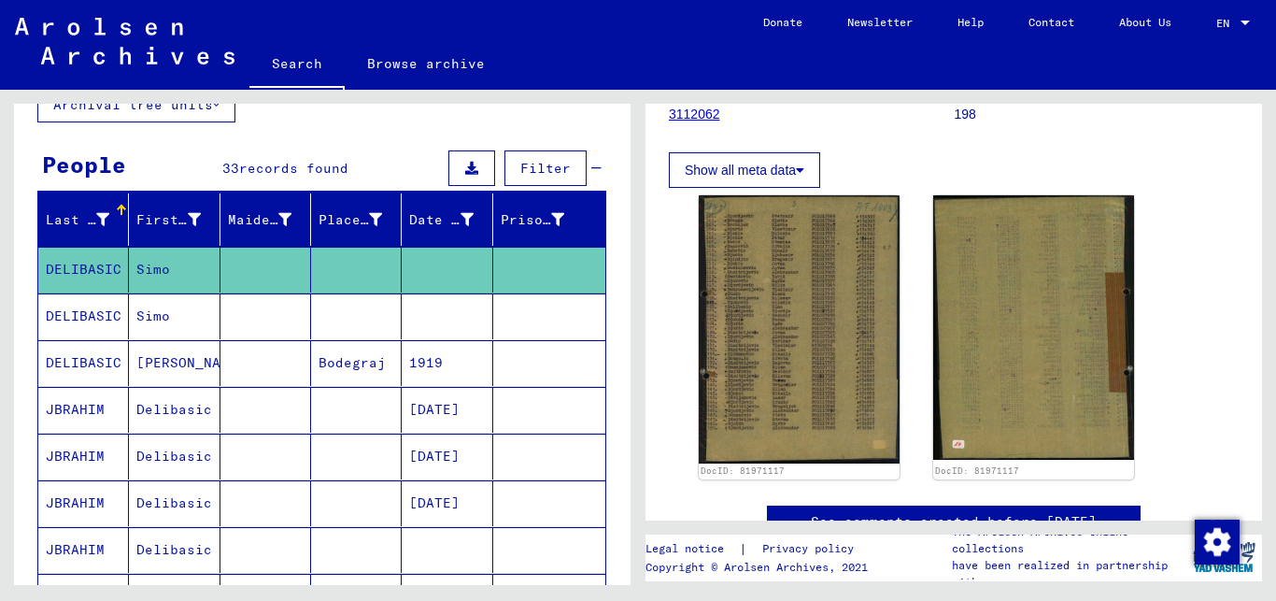
scroll to position [303, 0]
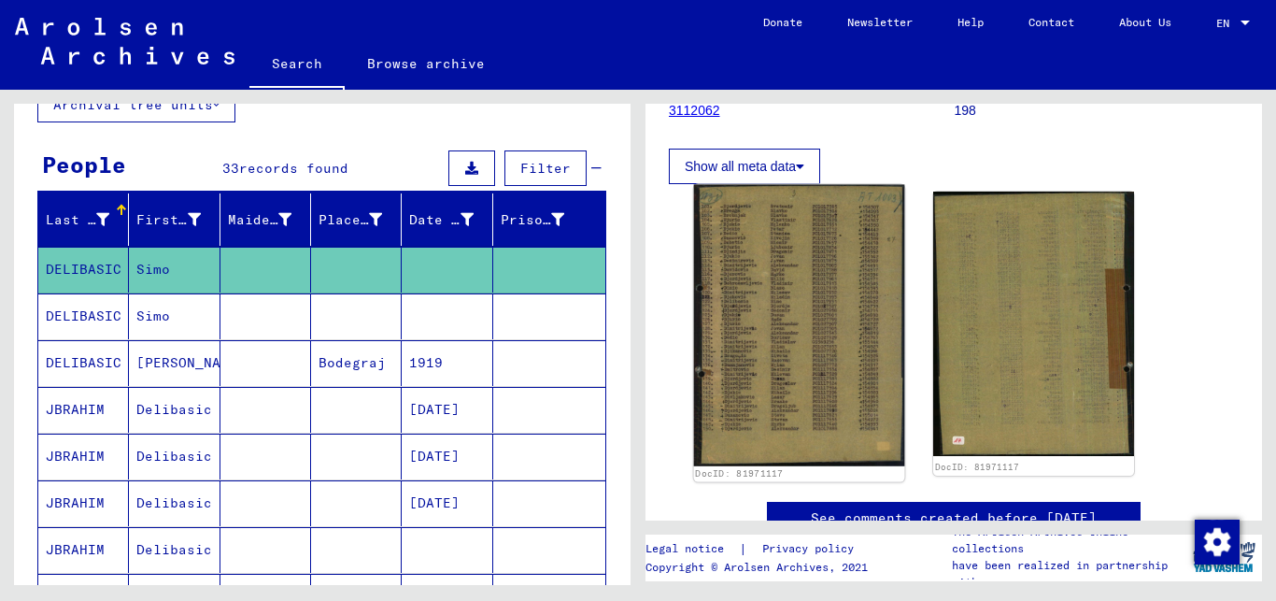
click at [802, 362] on img at bounding box center [799, 325] width 211 height 281
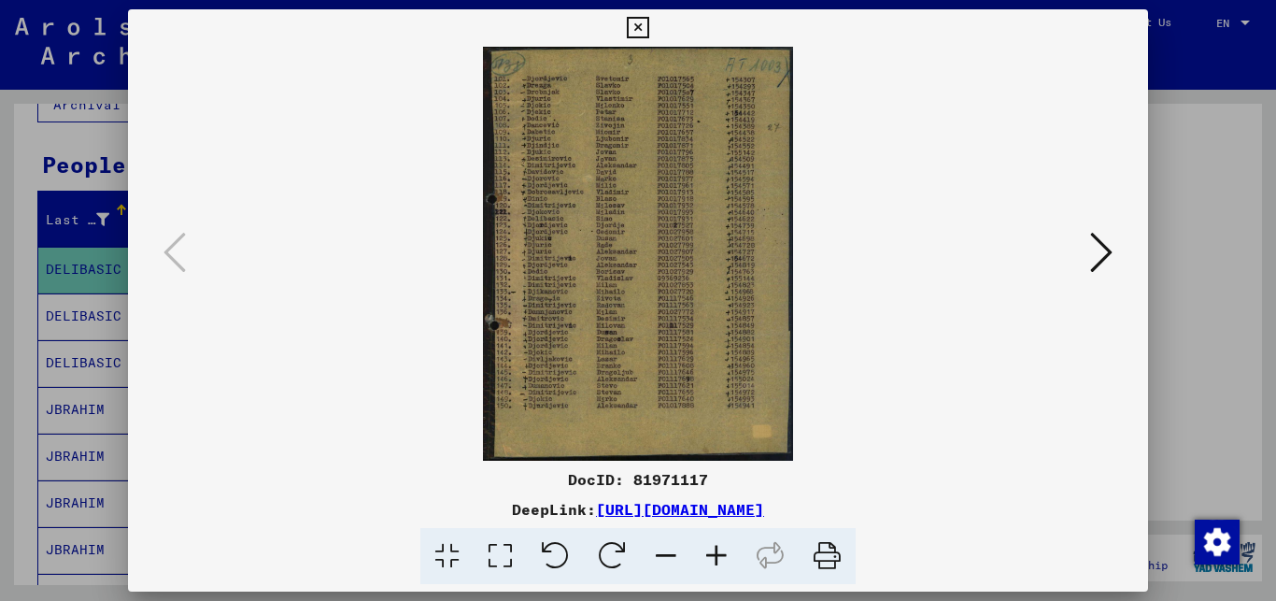
click at [711, 550] on icon at bounding box center [716, 556] width 50 height 57
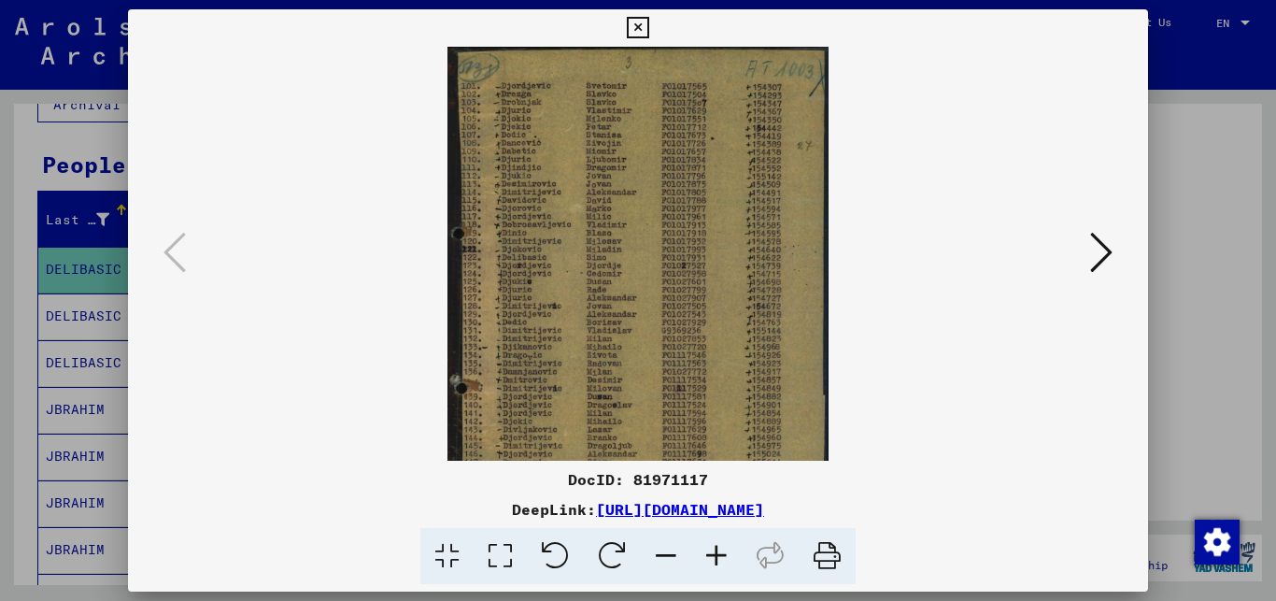
click at [711, 550] on icon at bounding box center [716, 556] width 50 height 57
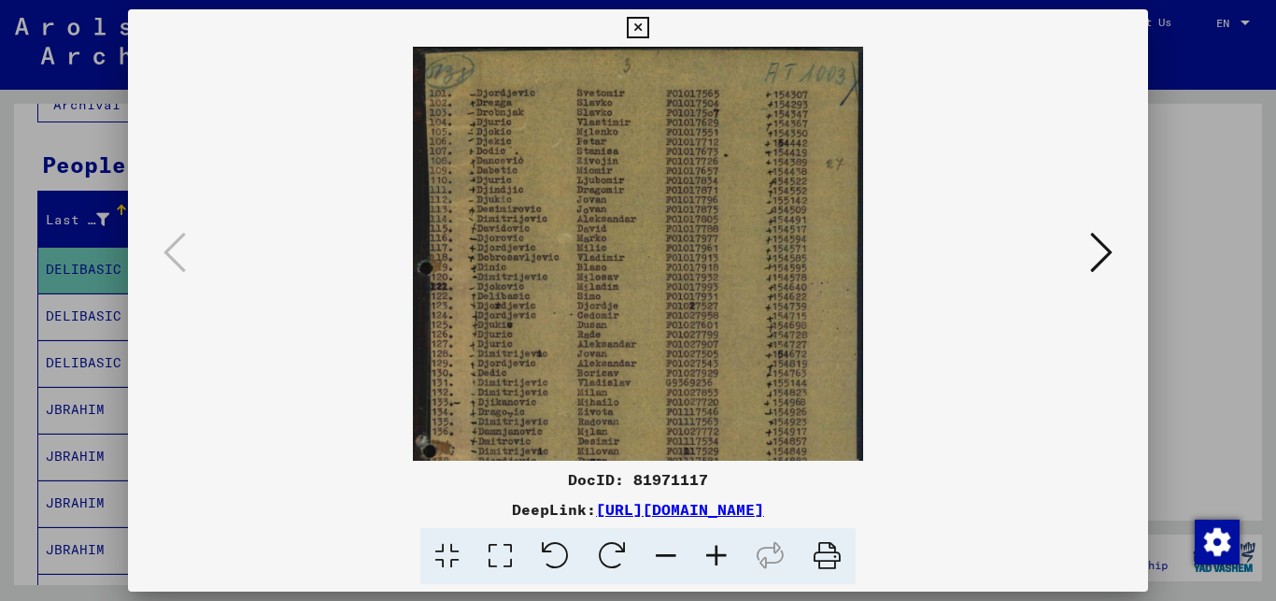
click at [711, 550] on icon at bounding box center [716, 556] width 50 height 57
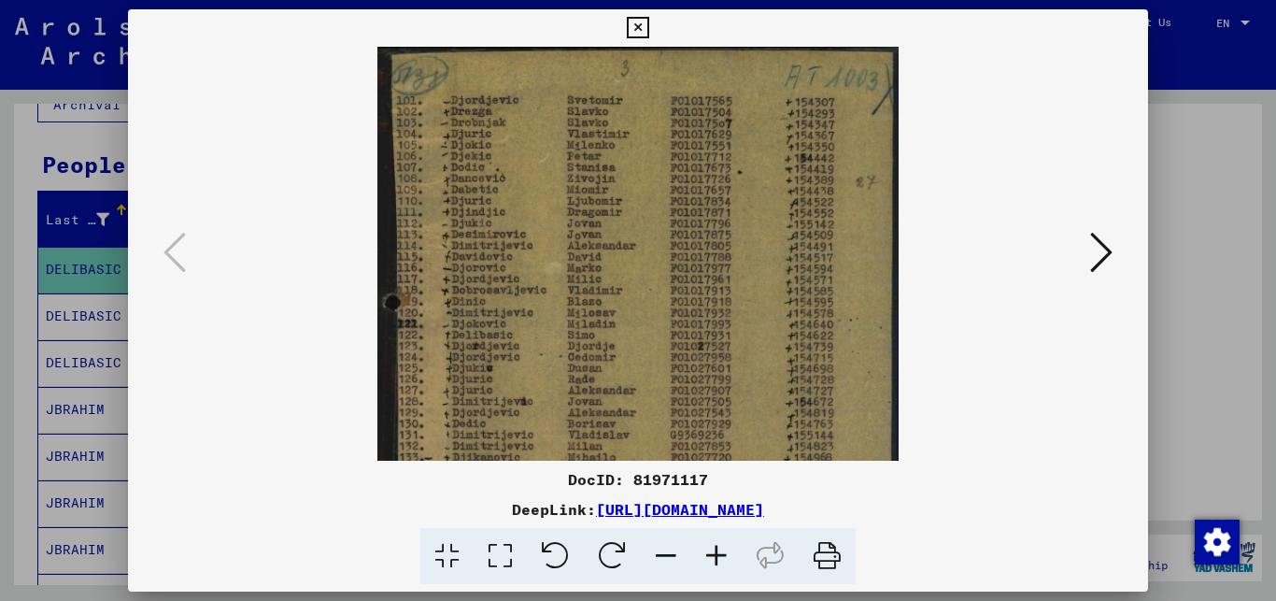
click at [711, 550] on icon at bounding box center [716, 556] width 50 height 57
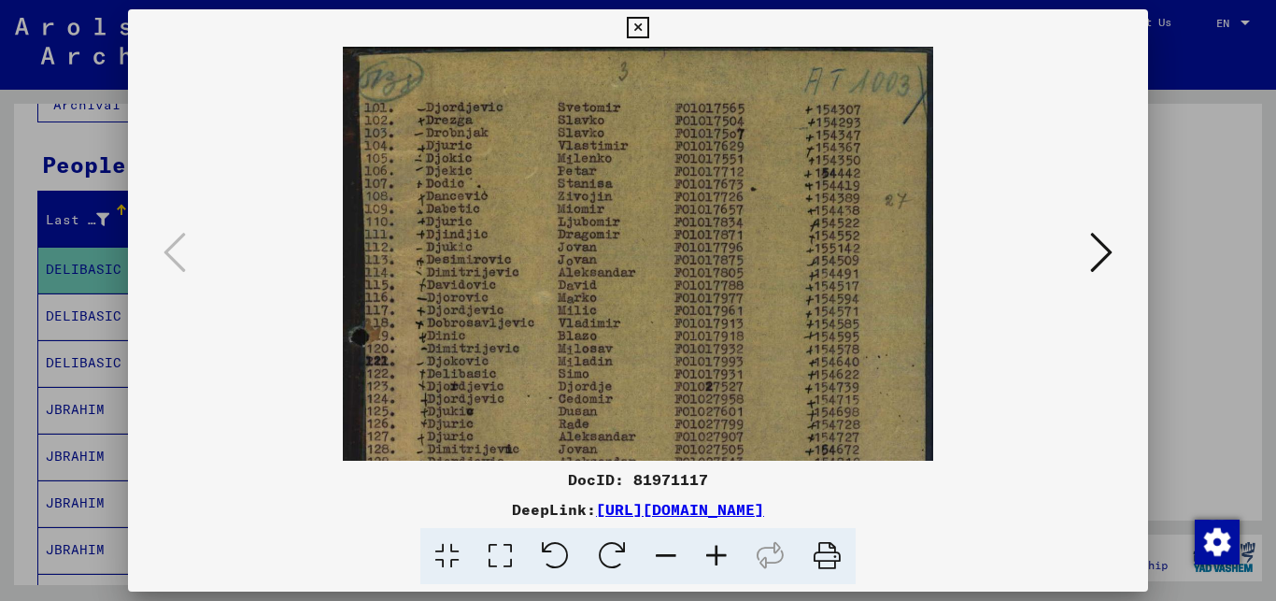
click at [711, 550] on icon at bounding box center [716, 556] width 50 height 57
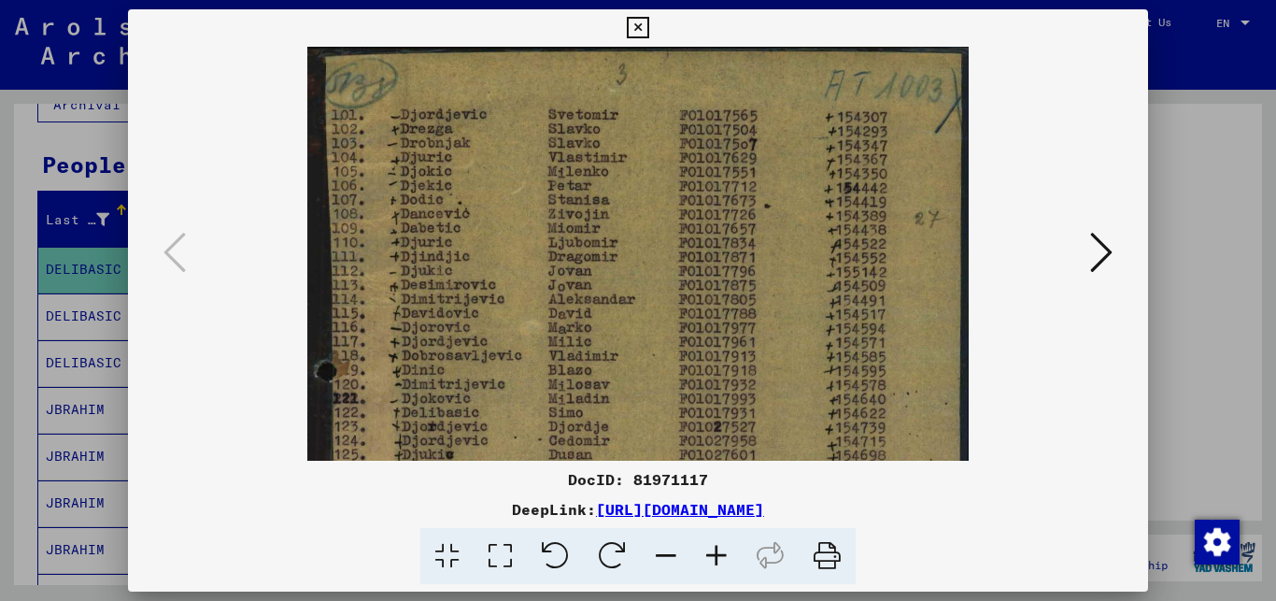
click at [711, 550] on icon at bounding box center [716, 556] width 50 height 57
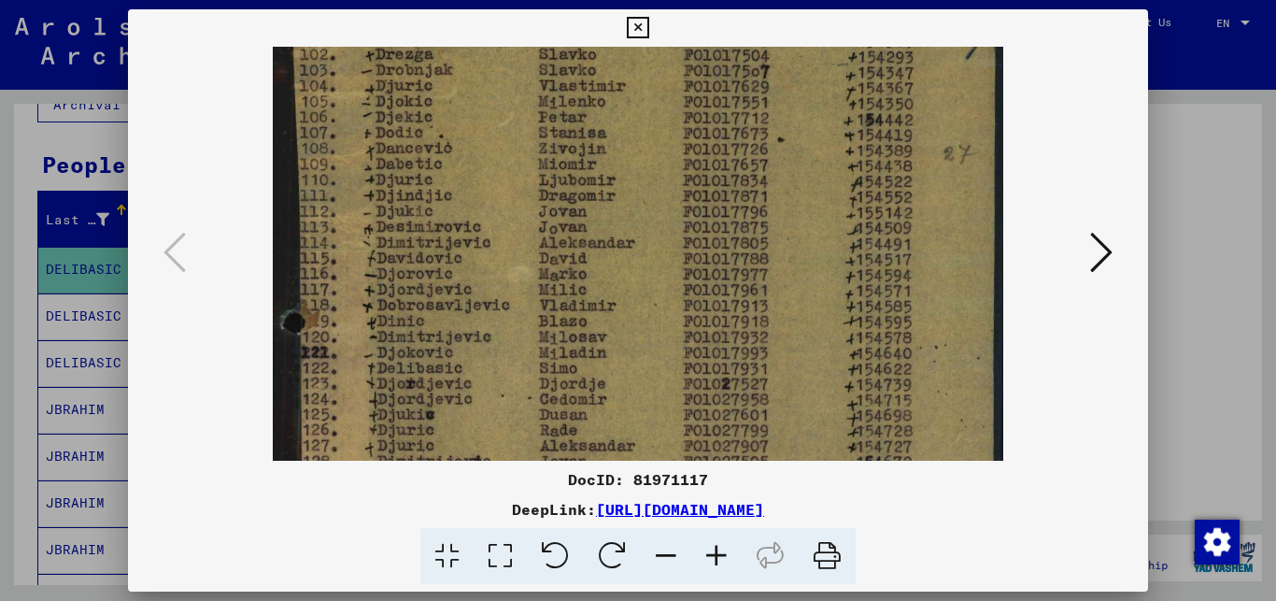
scroll to position [85, 0]
drag, startPoint x: 636, startPoint y: 419, endPoint x: 645, endPoint y: 338, distance: 80.8
click at [645, 338] on img at bounding box center [638, 449] width 731 height 975
click at [1176, 323] on div at bounding box center [638, 300] width 1276 height 601
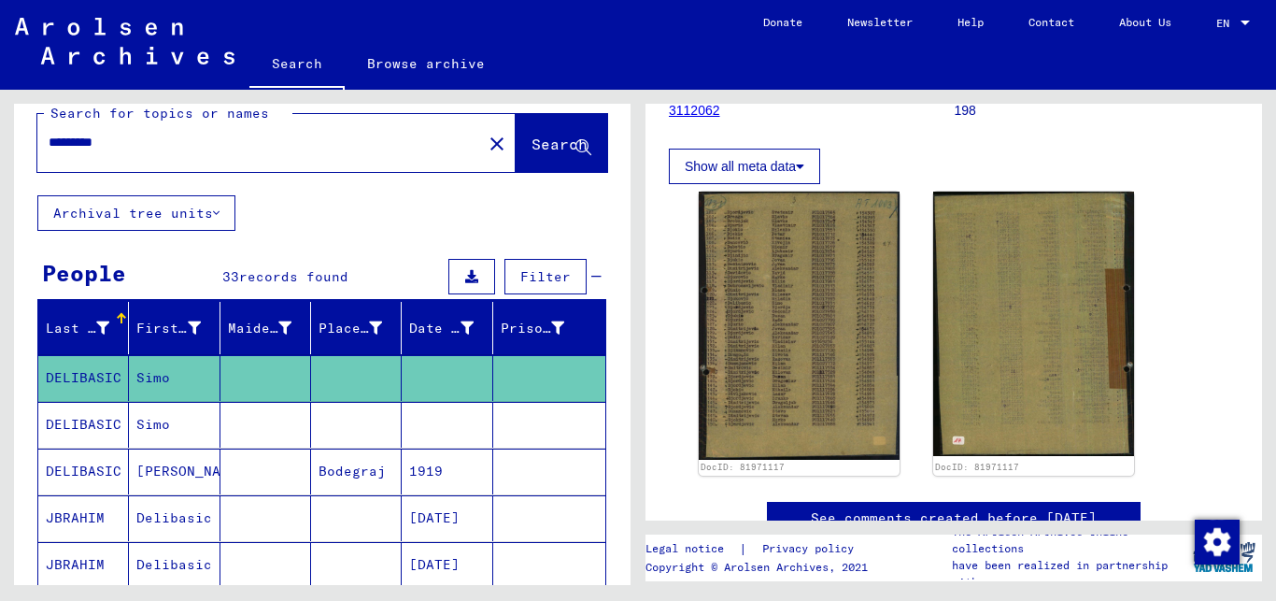
scroll to position [0, 0]
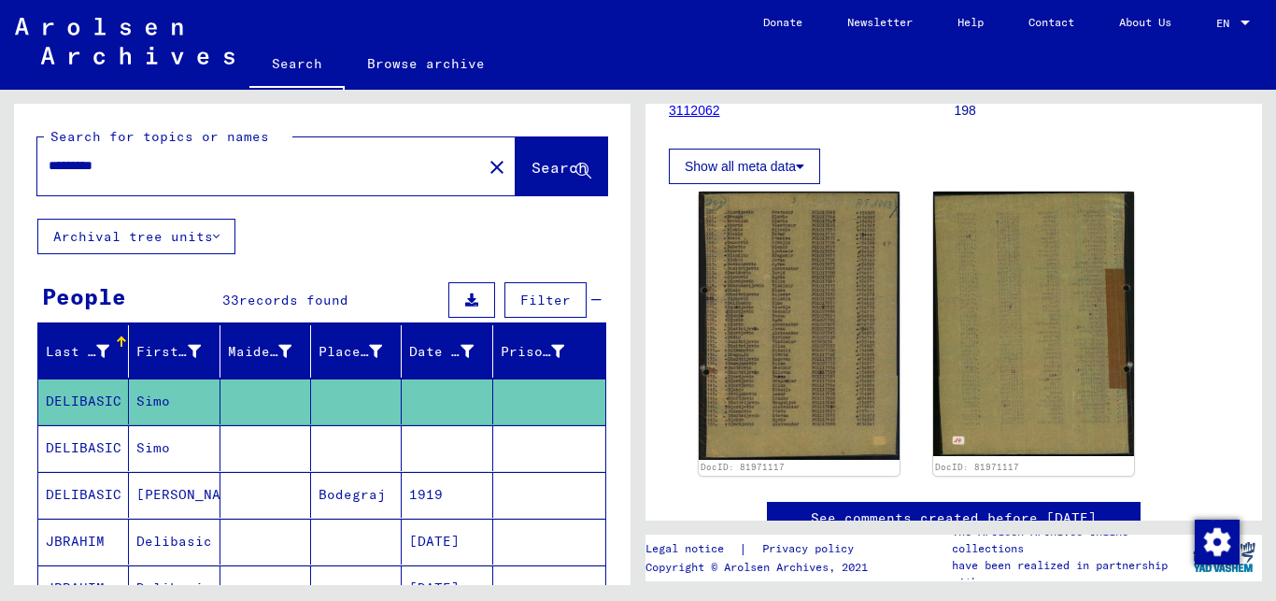
click at [345, 168] on input "*********" at bounding box center [260, 166] width 422 height 20
type input "**********"
click at [532, 168] on span "Search" at bounding box center [560, 167] width 56 height 19
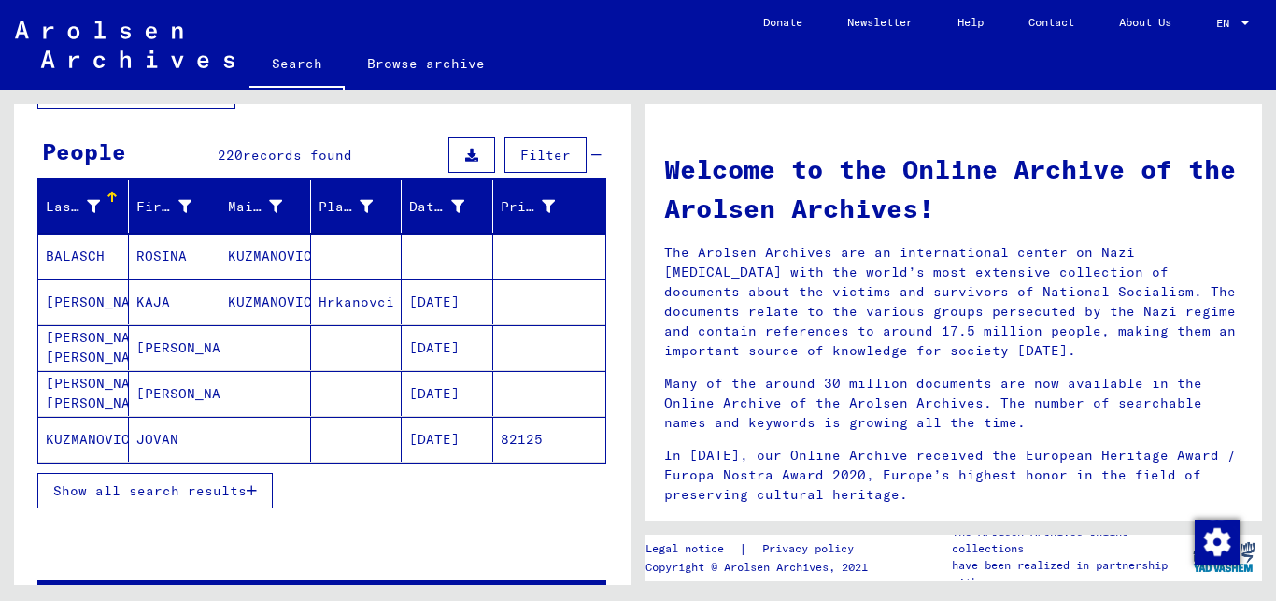
scroll to position [151, 0]
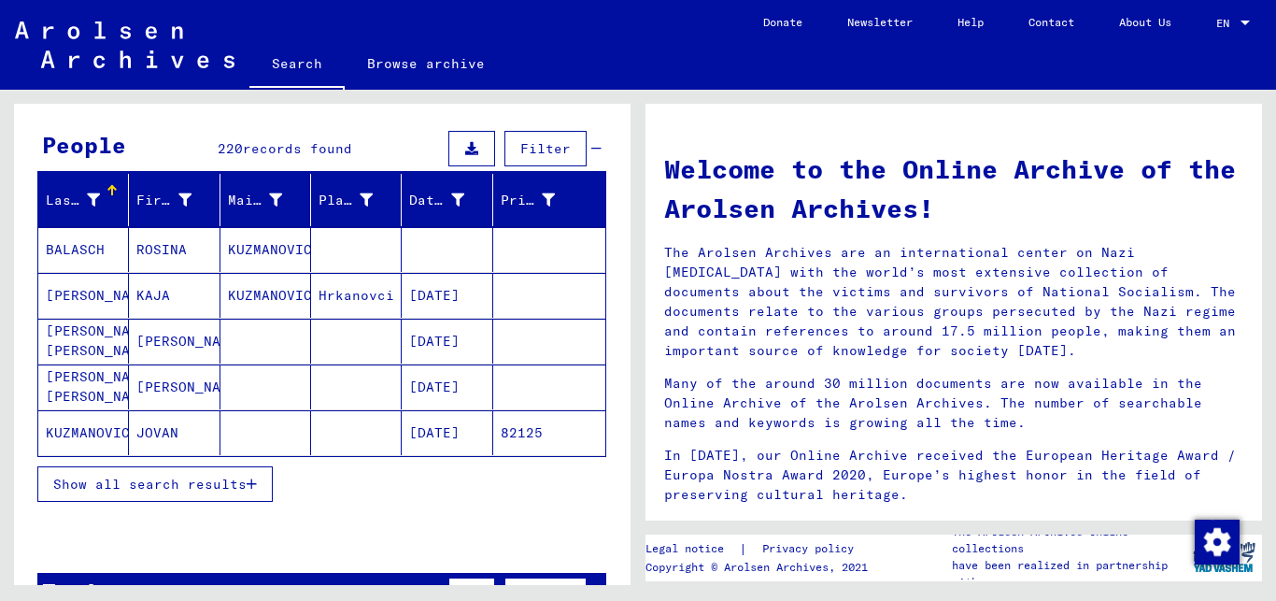
click at [252, 489] on icon "button" at bounding box center [252, 483] width 10 height 13
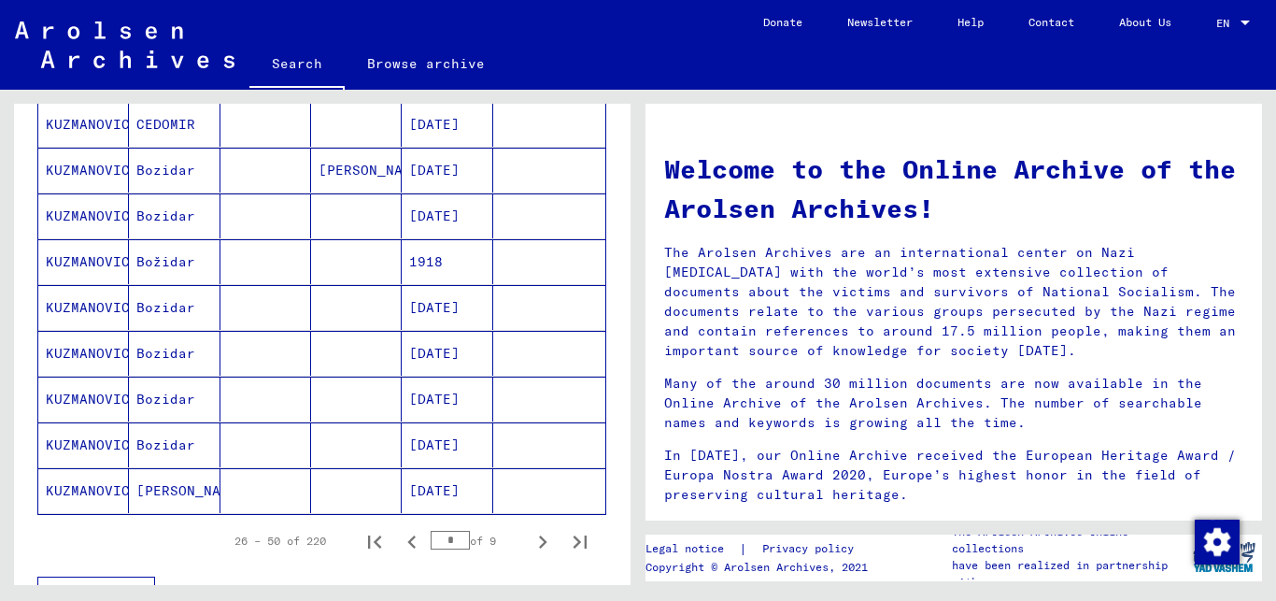
scroll to position [1060, 0]
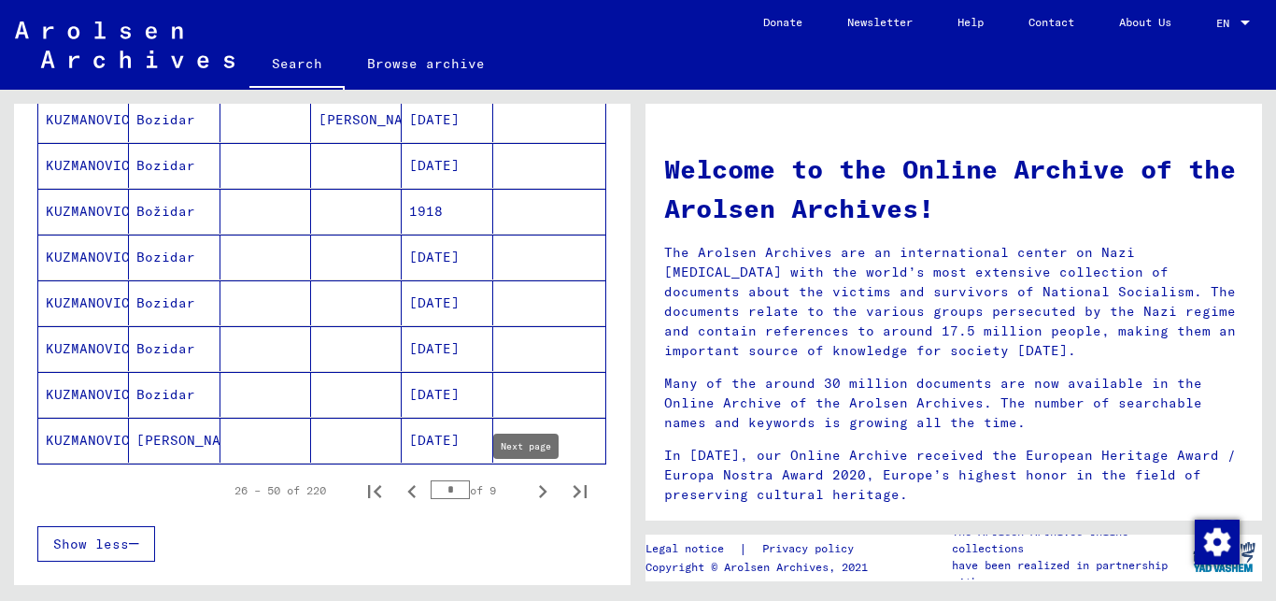
click at [530, 487] on icon "Next page" at bounding box center [543, 491] width 26 height 26
type input "*"
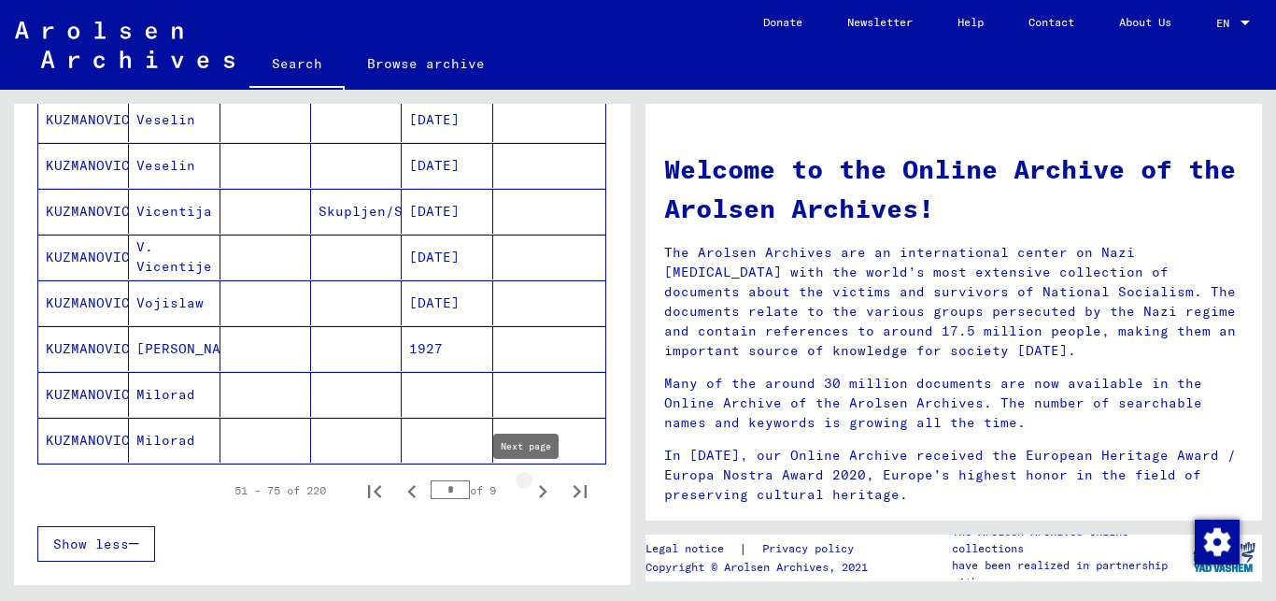
click at [530, 487] on icon "Next page" at bounding box center [543, 491] width 26 height 26
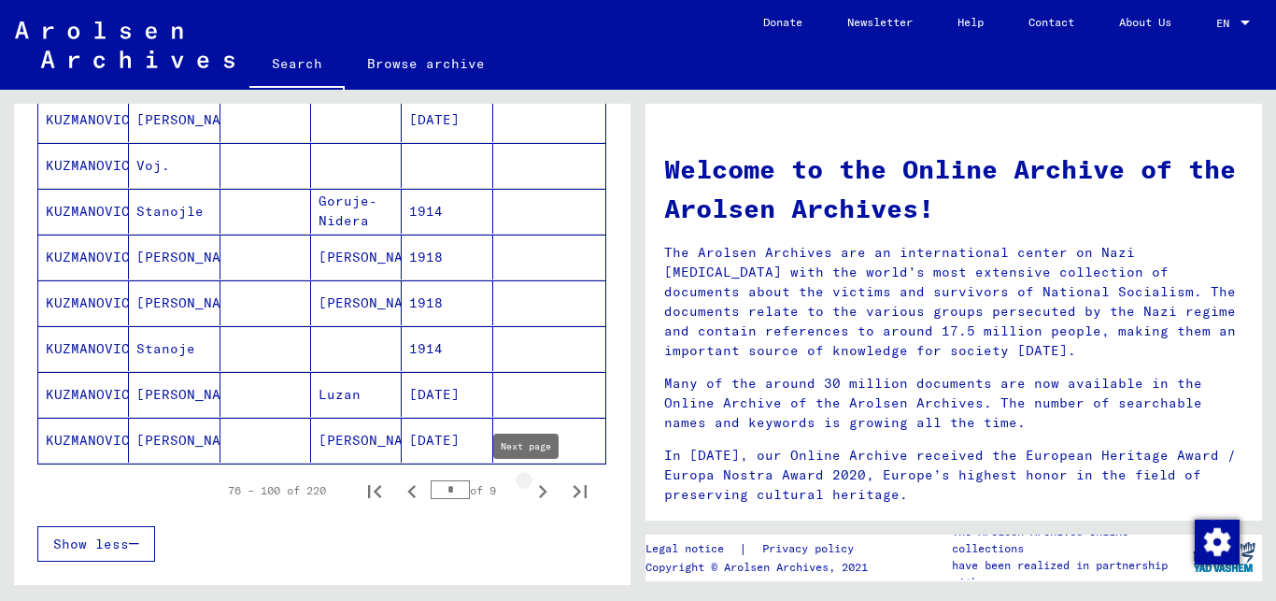
click at [530, 487] on icon "Next page" at bounding box center [543, 491] width 26 height 26
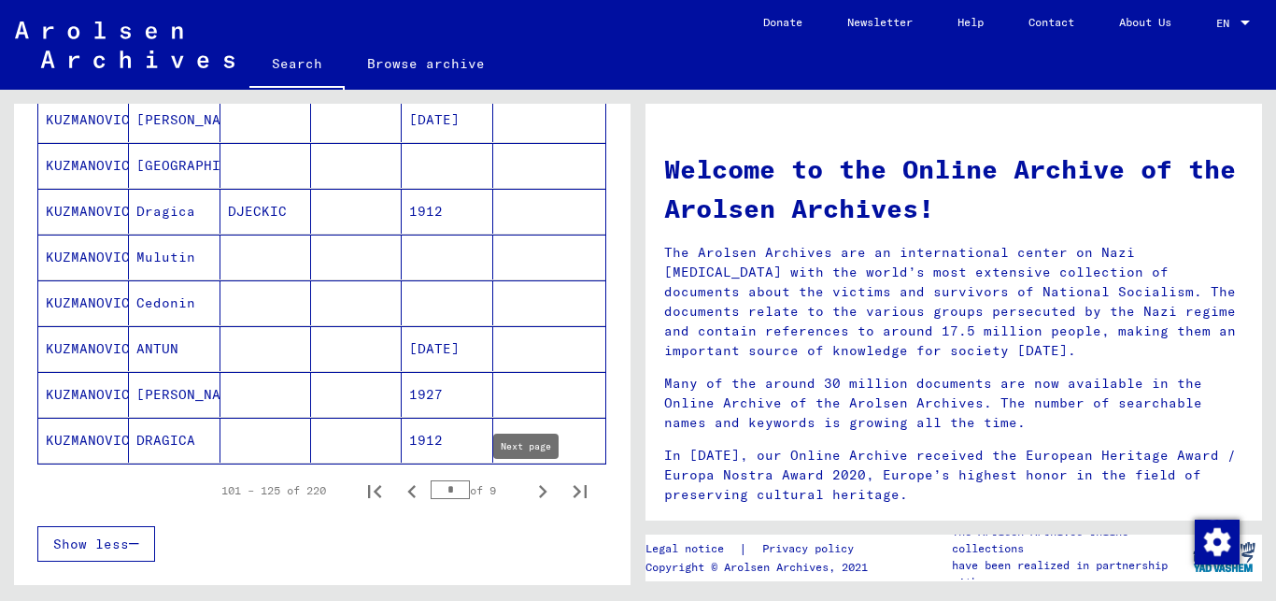
click at [530, 487] on icon "Next page" at bounding box center [543, 491] width 26 height 26
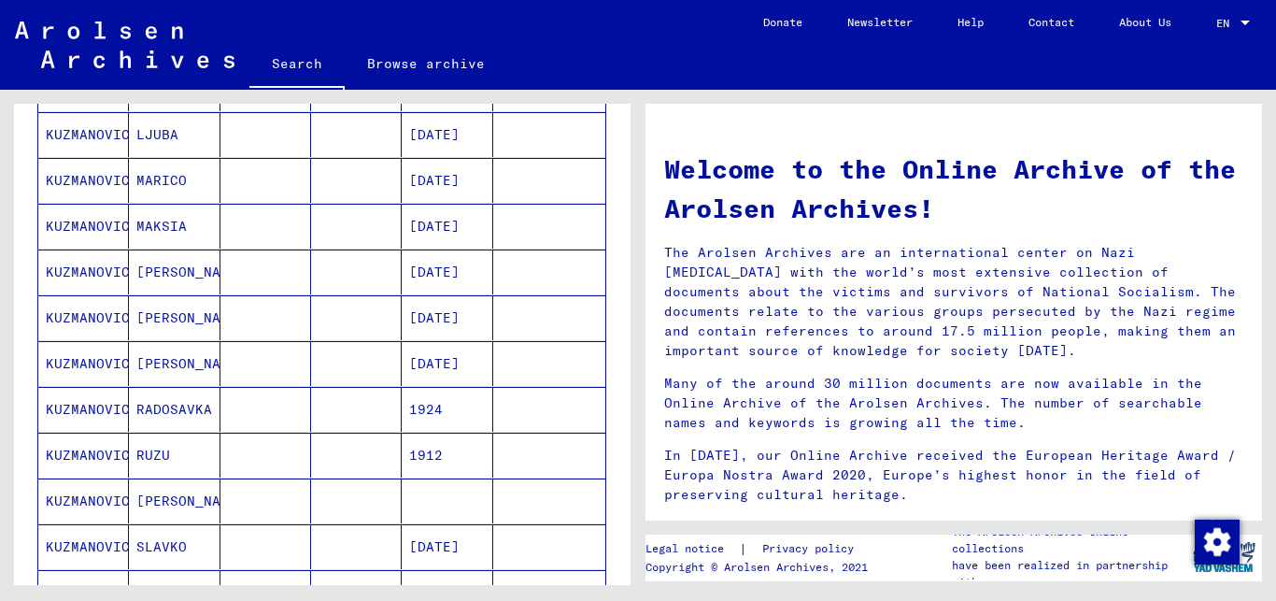
scroll to position [454, 0]
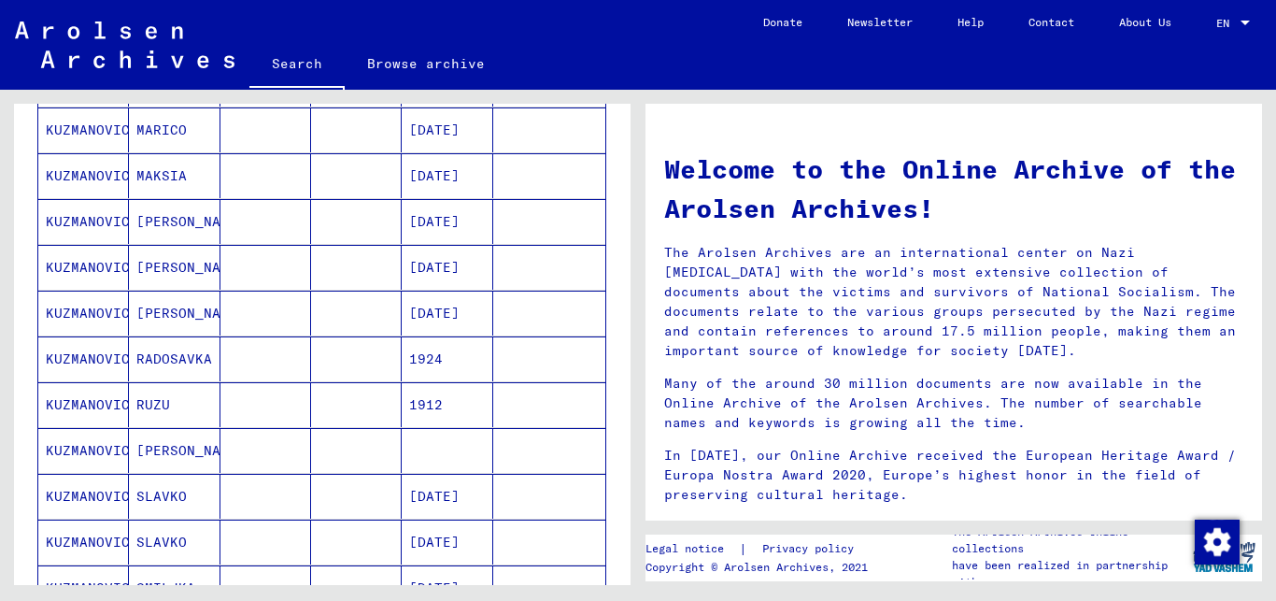
click at [427, 360] on mat-cell "1924" at bounding box center [447, 358] width 91 height 45
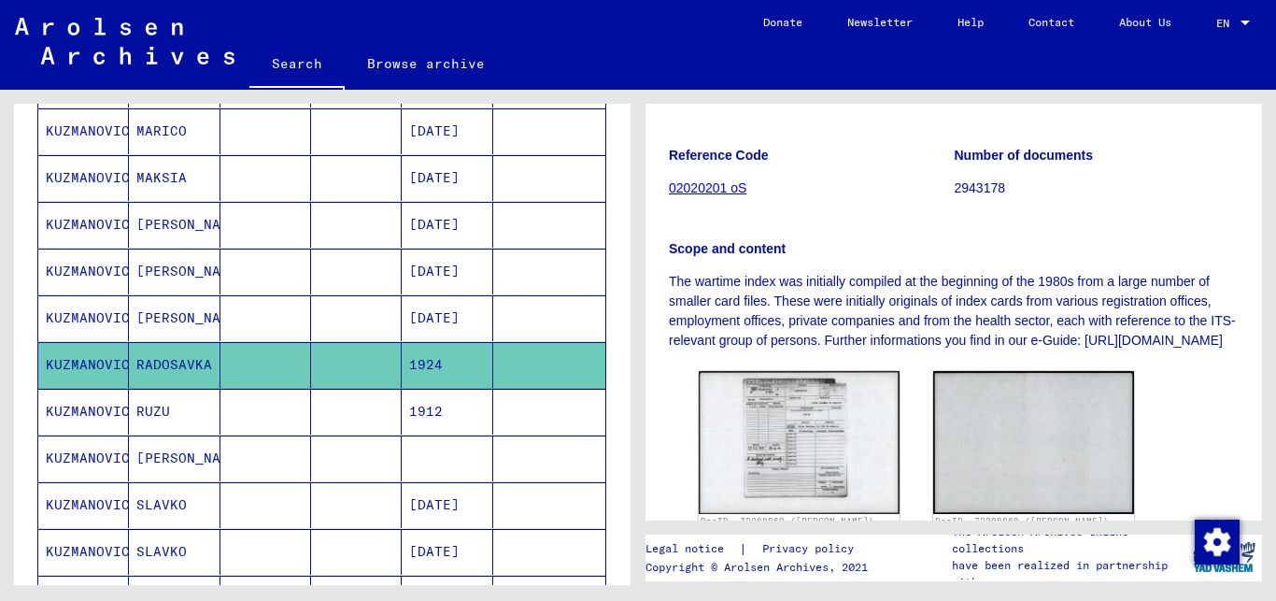
scroll to position [404, 0]
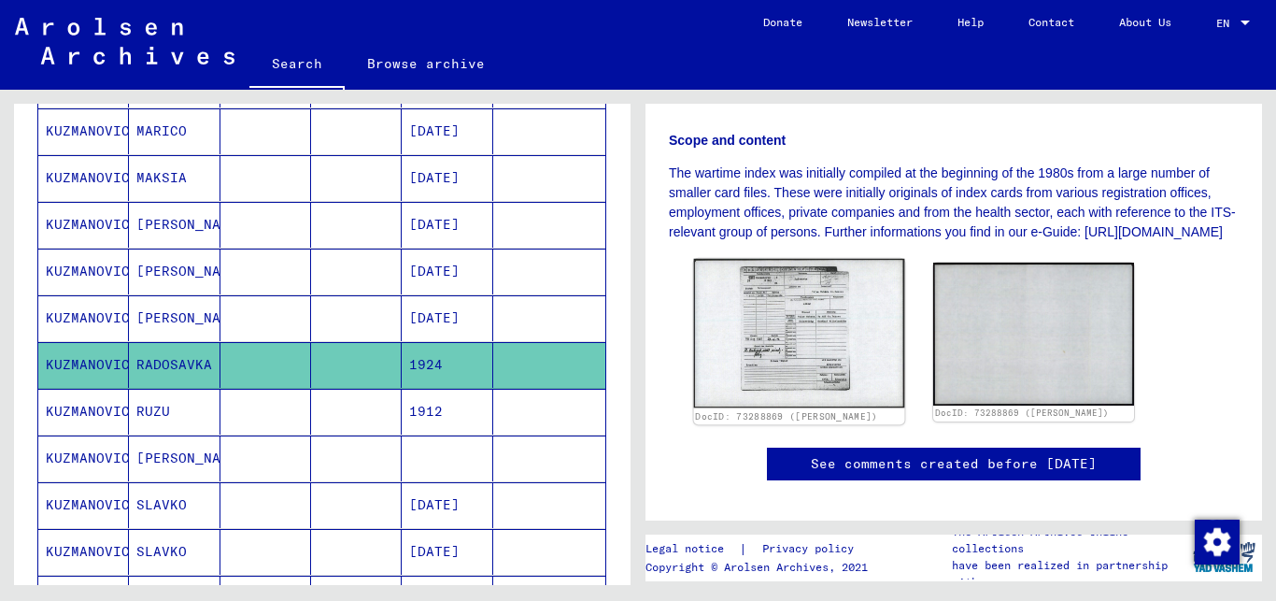
click at [812, 375] on img at bounding box center [799, 333] width 211 height 149
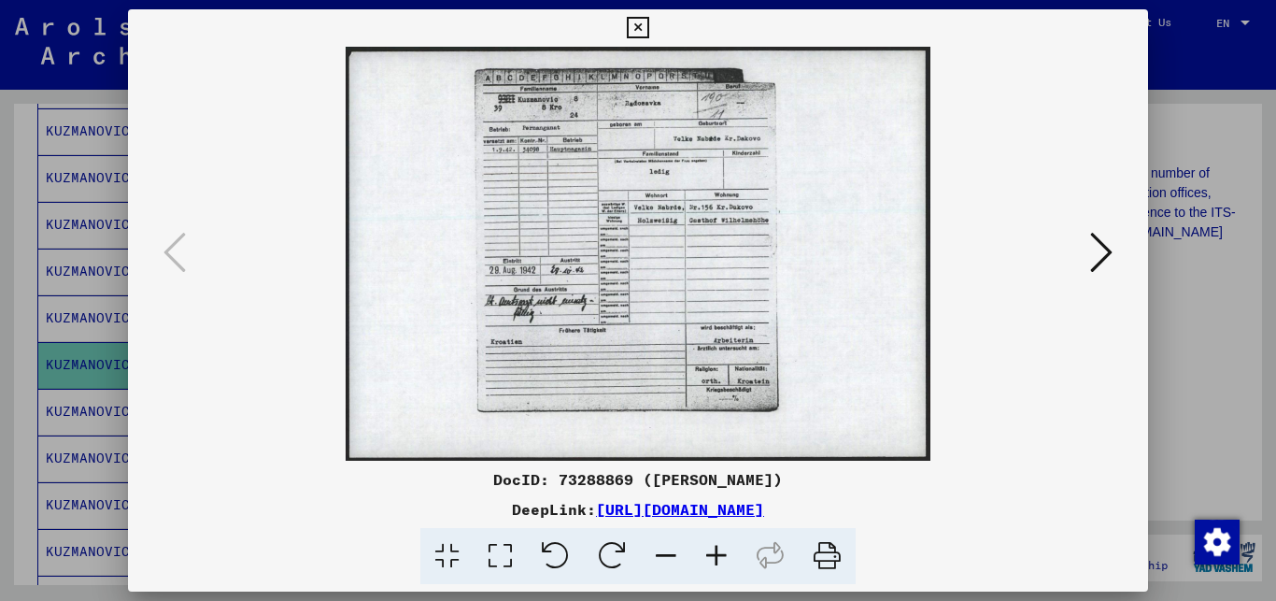
click at [710, 554] on icon at bounding box center [716, 556] width 50 height 57
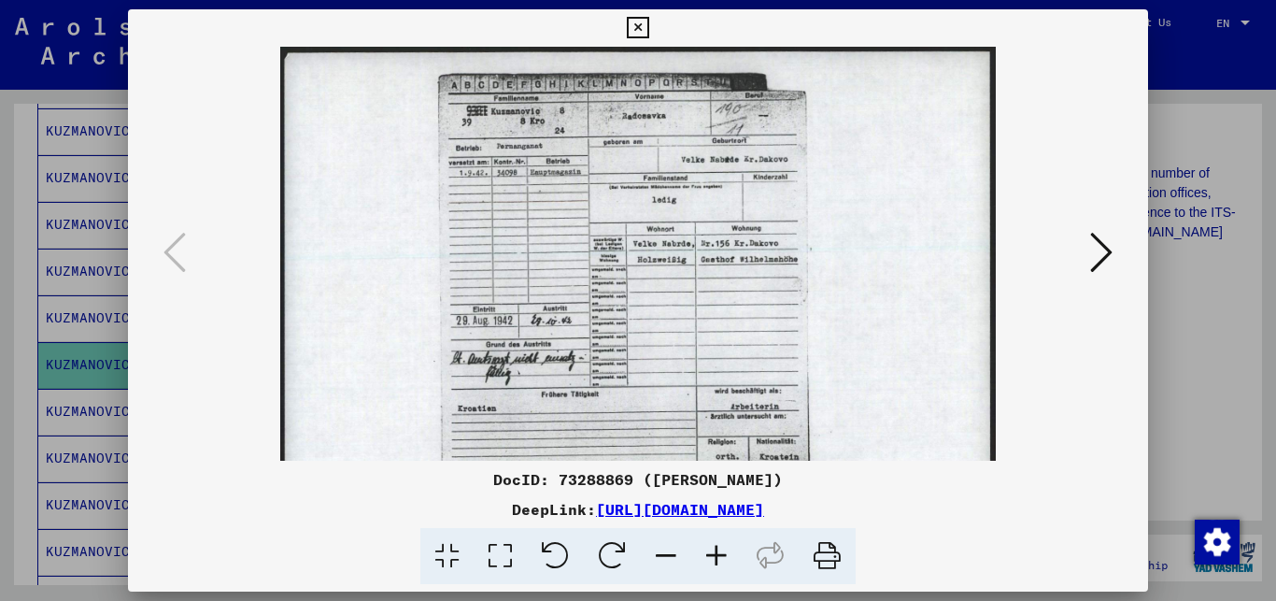
click at [710, 554] on icon at bounding box center [716, 556] width 50 height 57
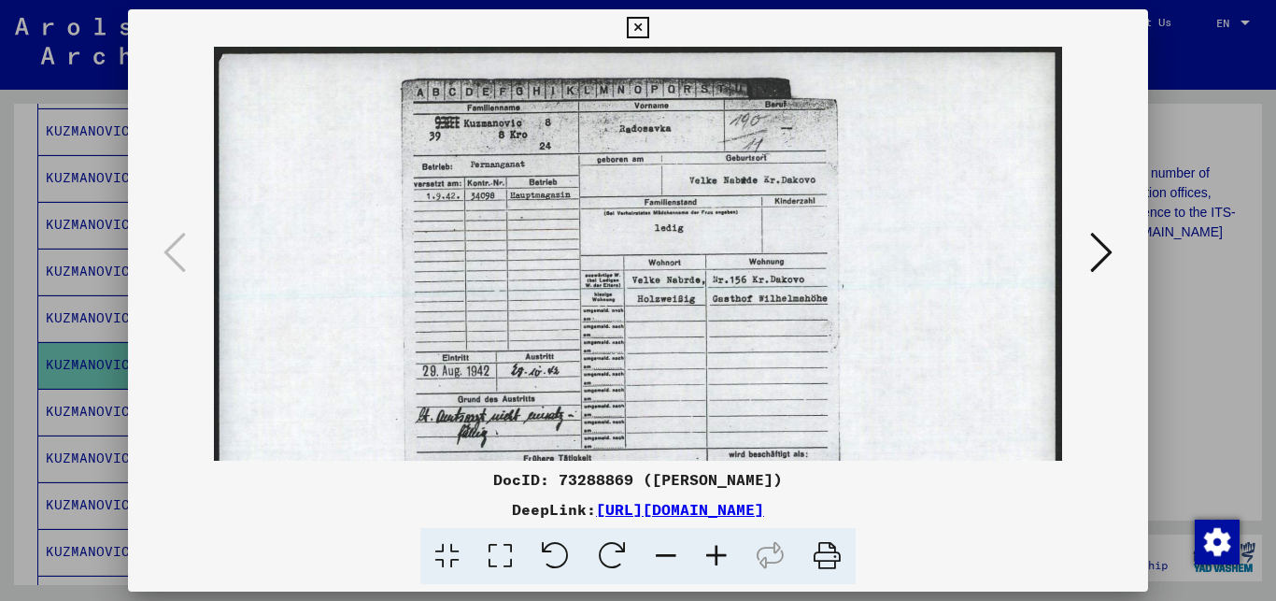
click at [710, 554] on icon at bounding box center [716, 556] width 50 height 57
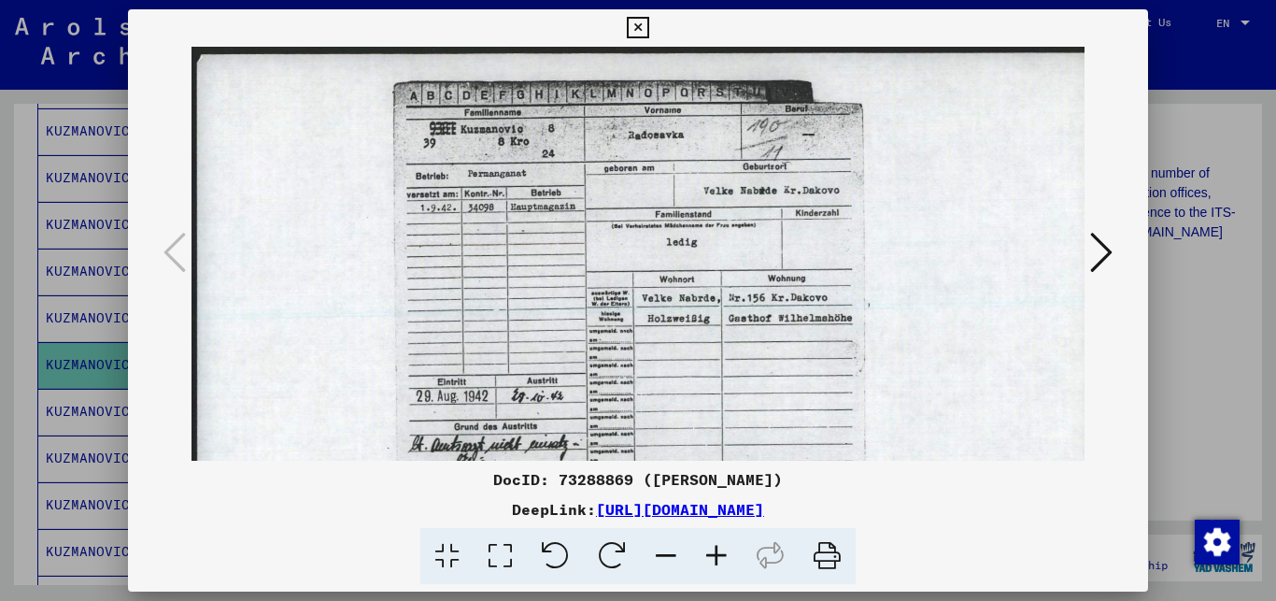
click at [710, 554] on icon at bounding box center [716, 556] width 50 height 57
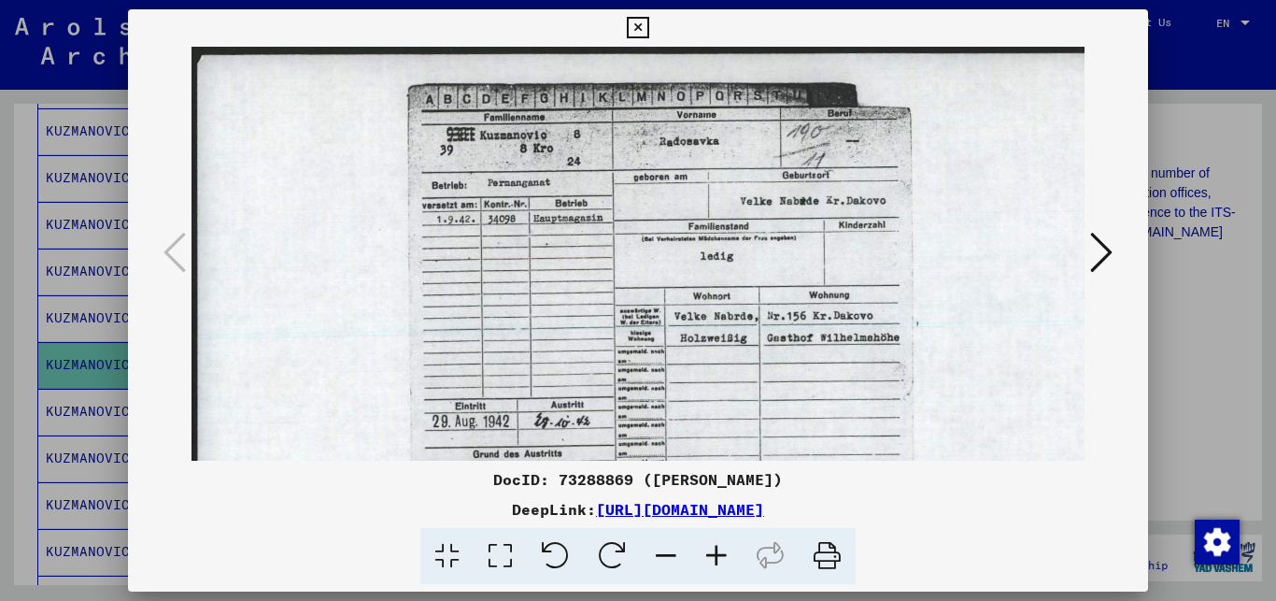
click at [710, 554] on icon at bounding box center [716, 556] width 50 height 57
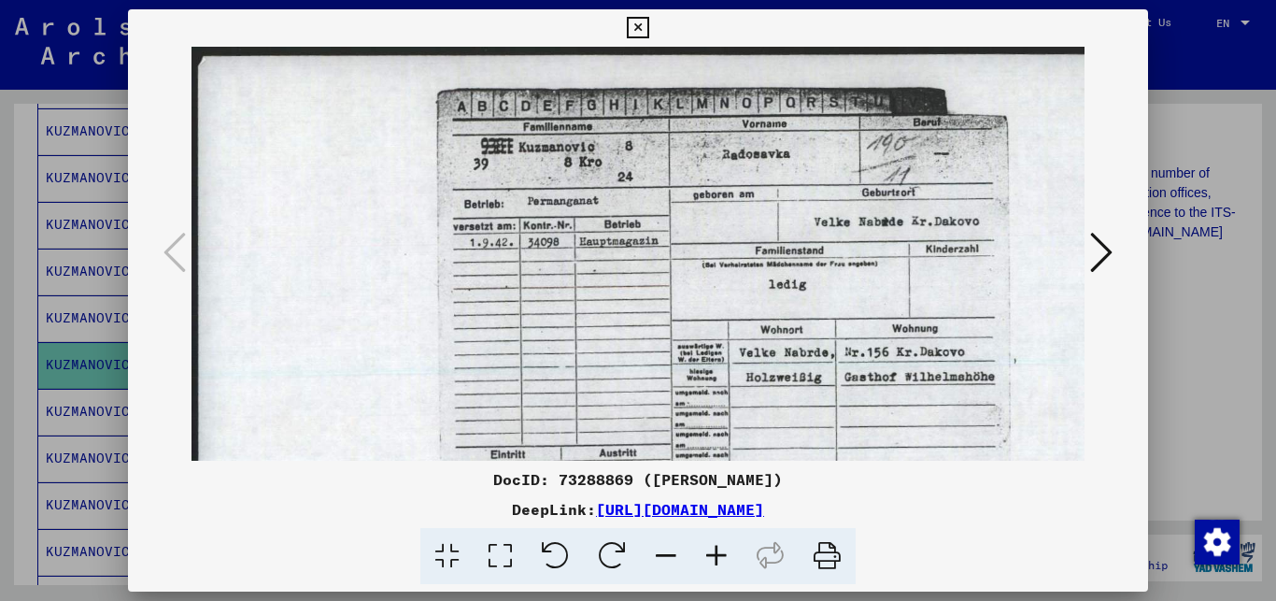
click at [710, 554] on icon at bounding box center [716, 556] width 50 height 57
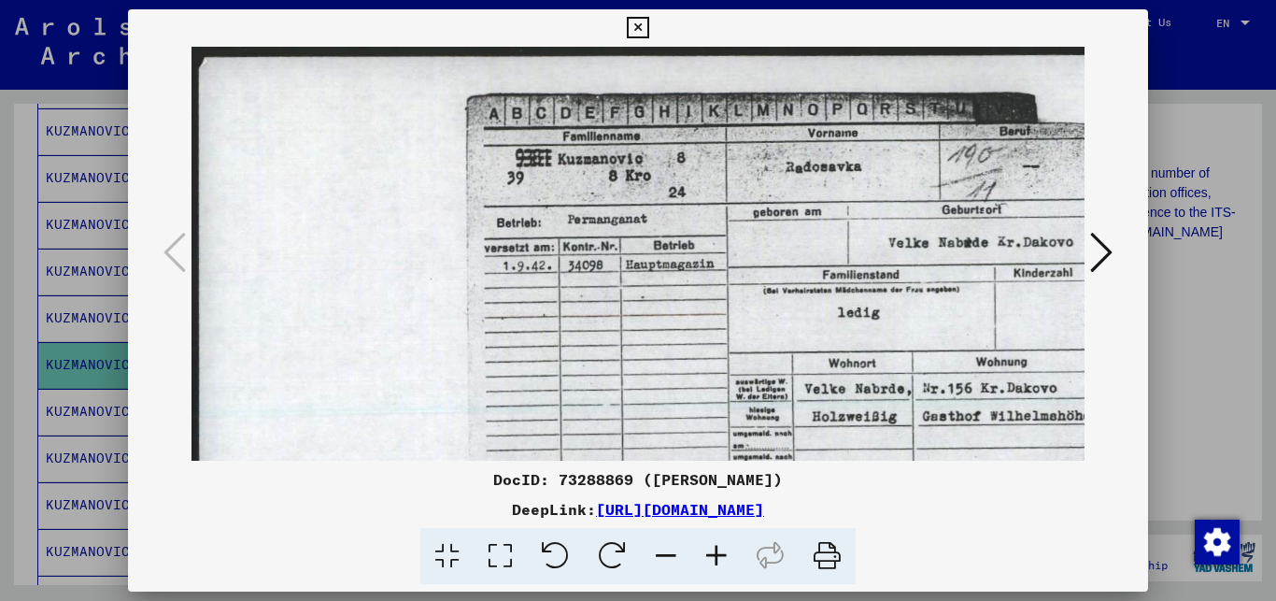
click at [1099, 246] on icon at bounding box center [1101, 252] width 22 height 45
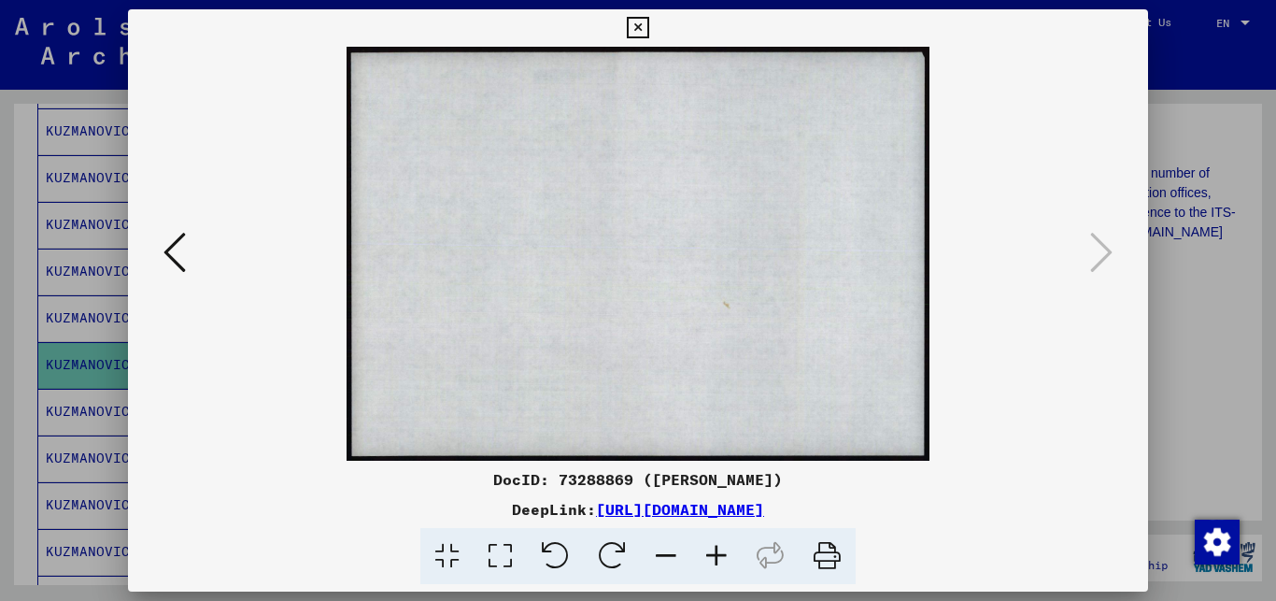
click at [1183, 306] on div at bounding box center [638, 300] width 1276 height 601
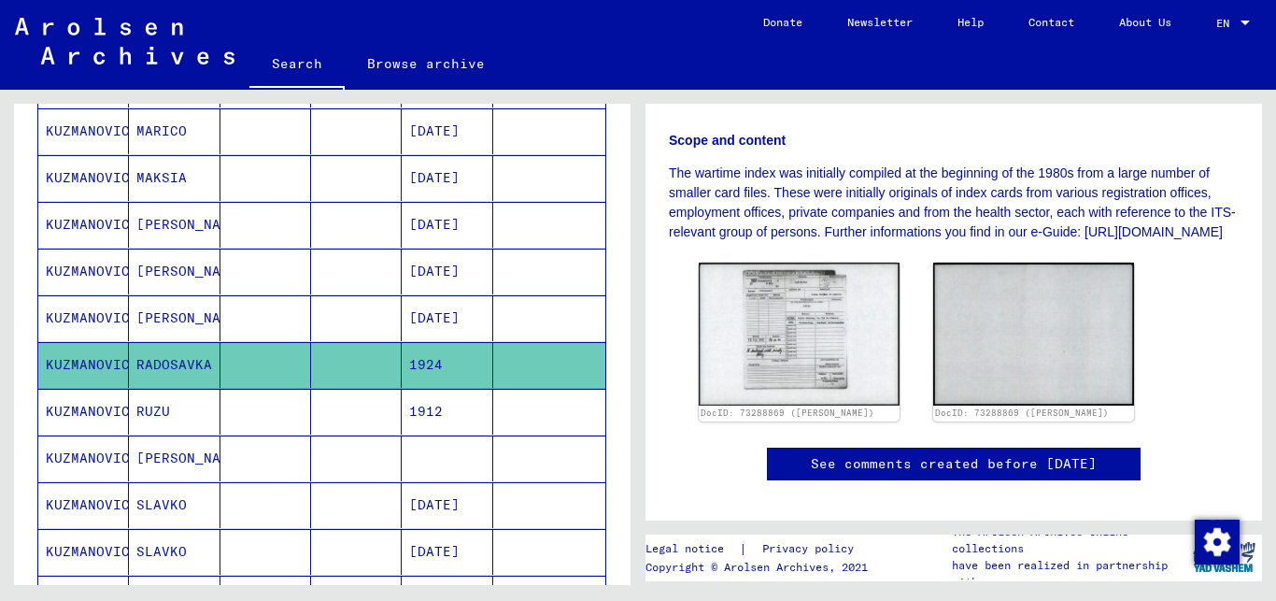
click at [557, 366] on mat-cell at bounding box center [549, 365] width 112 height 46
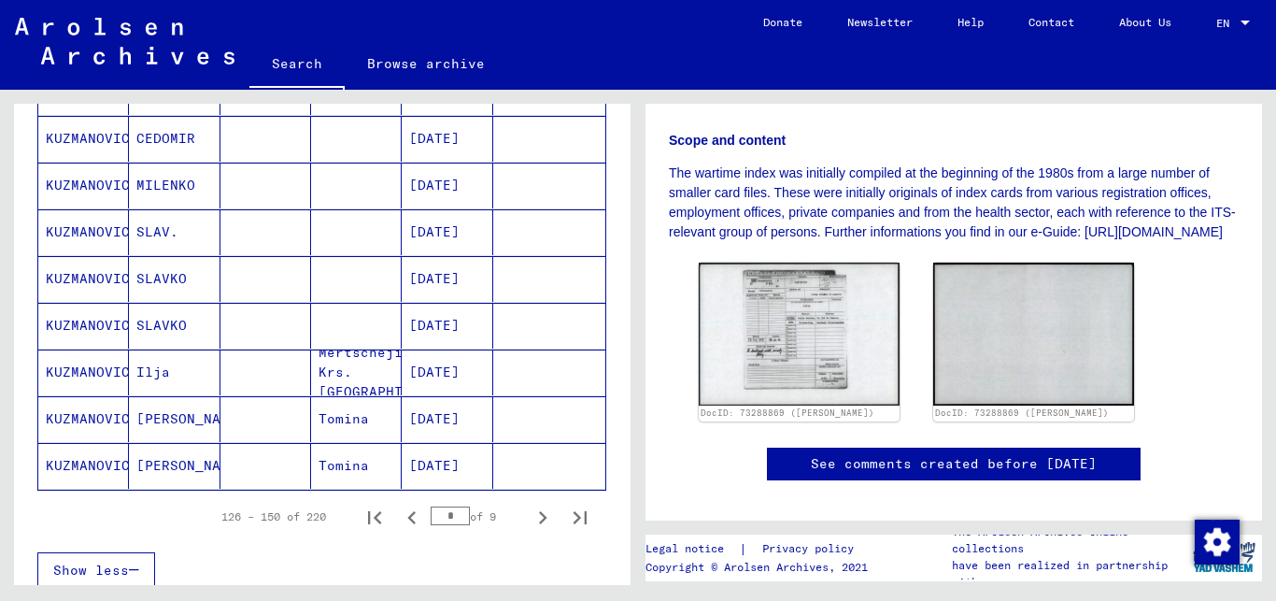
scroll to position [1062, 0]
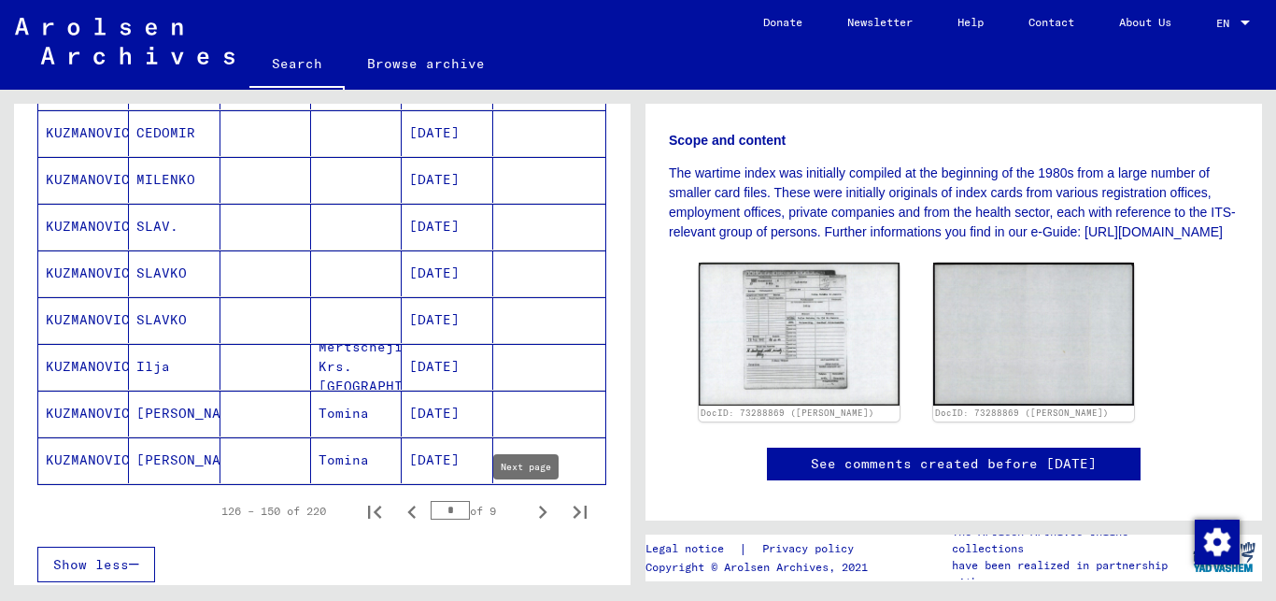
click at [539, 508] on icon "Next page" at bounding box center [543, 511] width 8 height 13
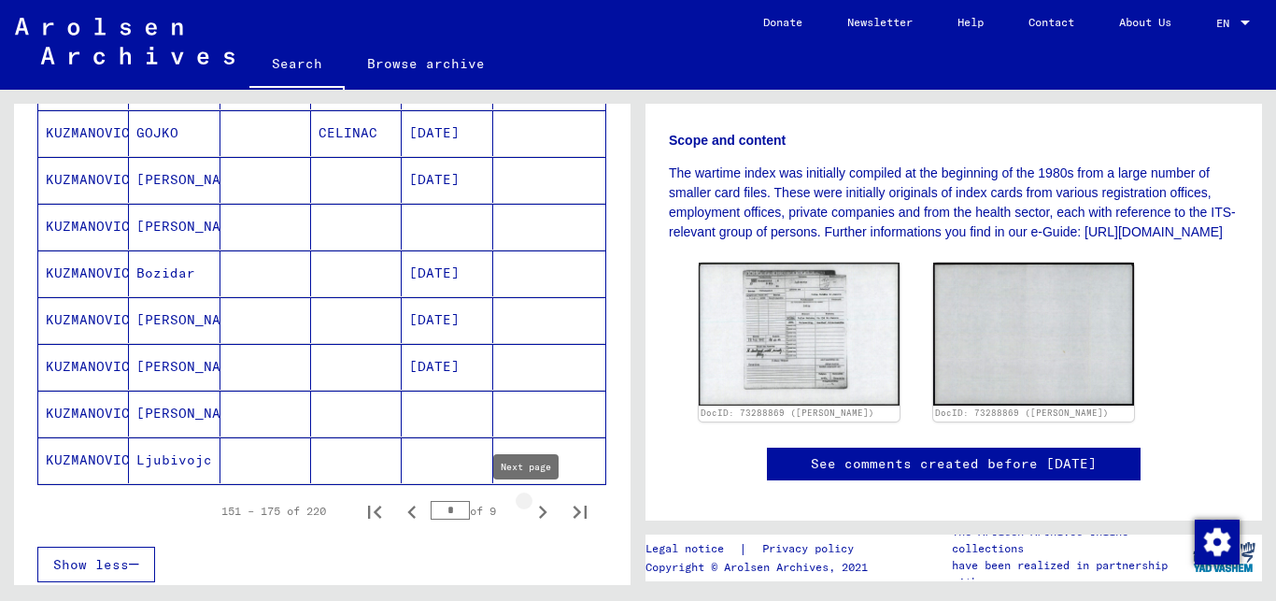
click at [530, 507] on icon "Next page" at bounding box center [543, 512] width 26 height 26
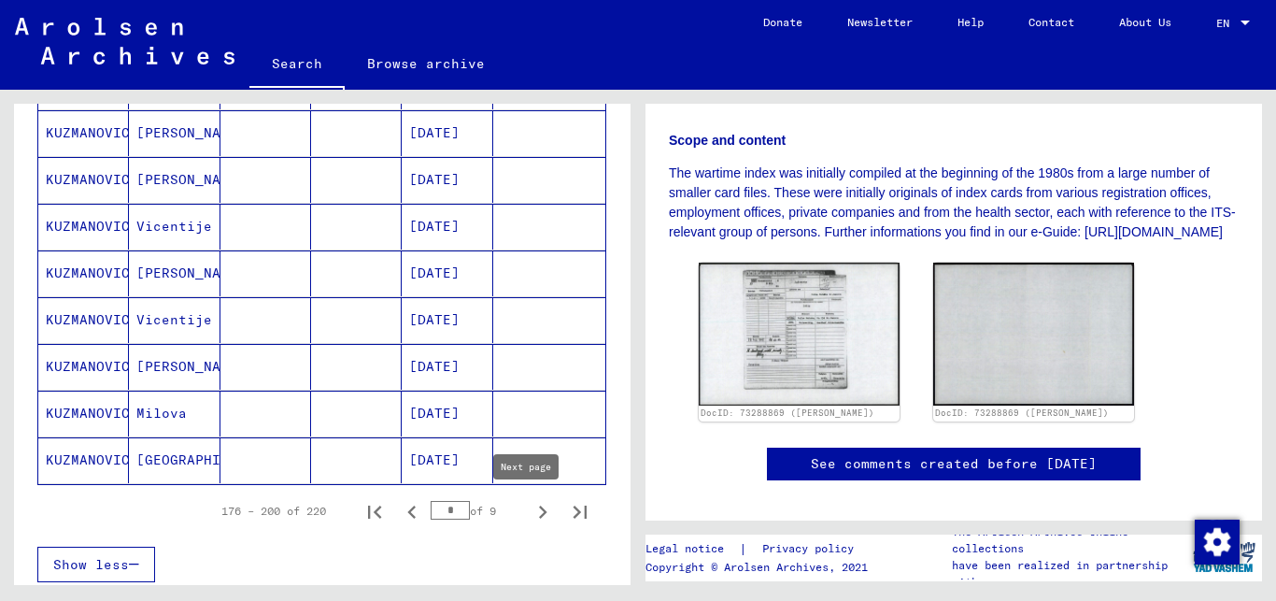
click at [530, 507] on icon "Next page" at bounding box center [543, 512] width 26 height 26
type input "*"
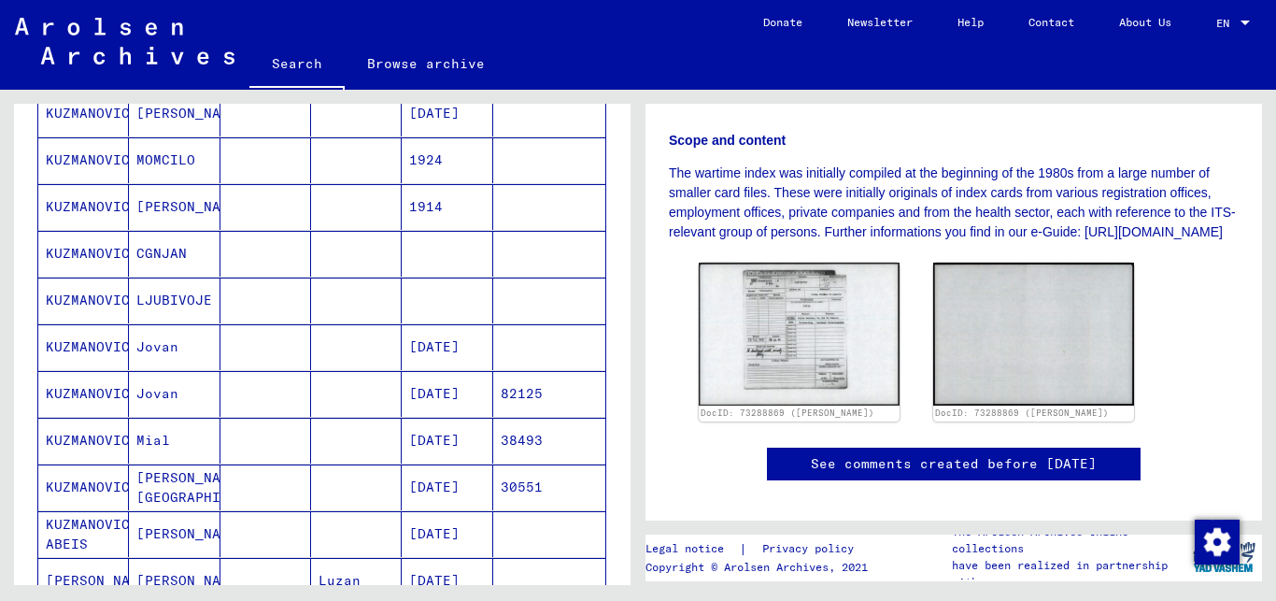
scroll to position [659, 0]
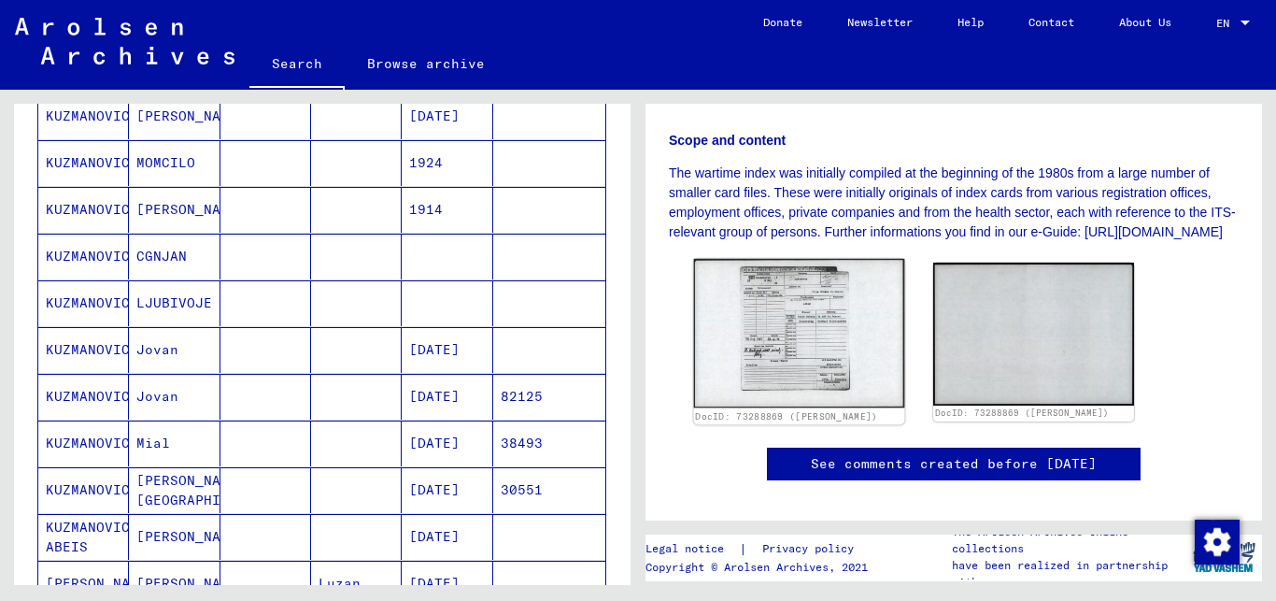
click at [807, 338] on img at bounding box center [799, 333] width 211 height 149
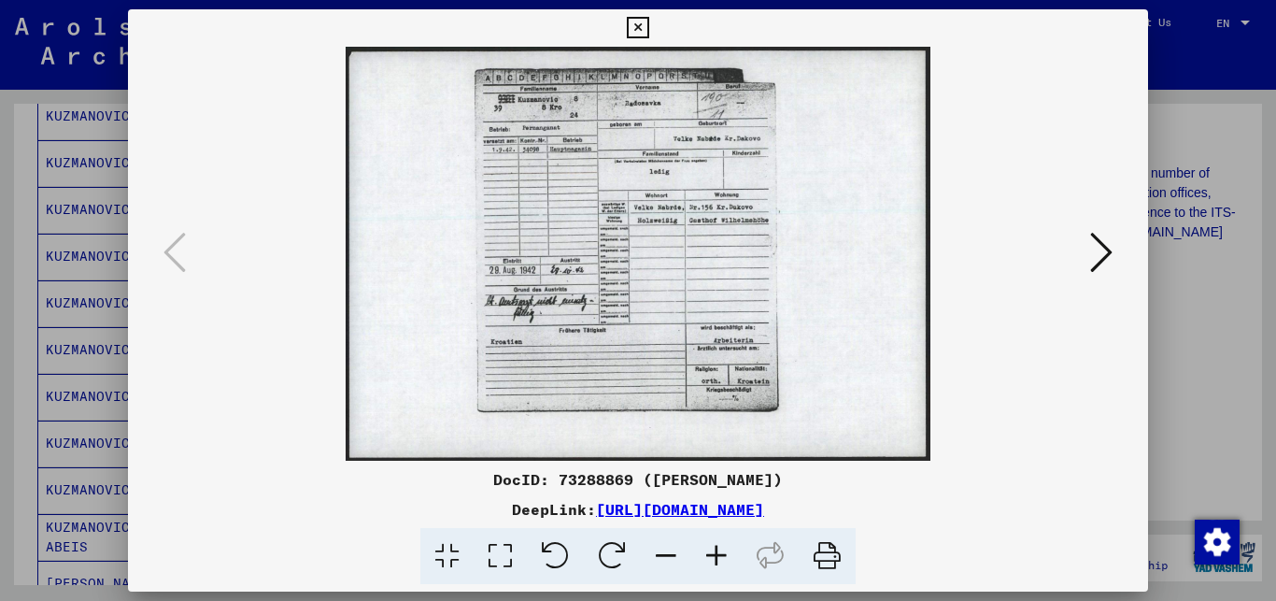
click at [719, 554] on icon at bounding box center [716, 556] width 50 height 57
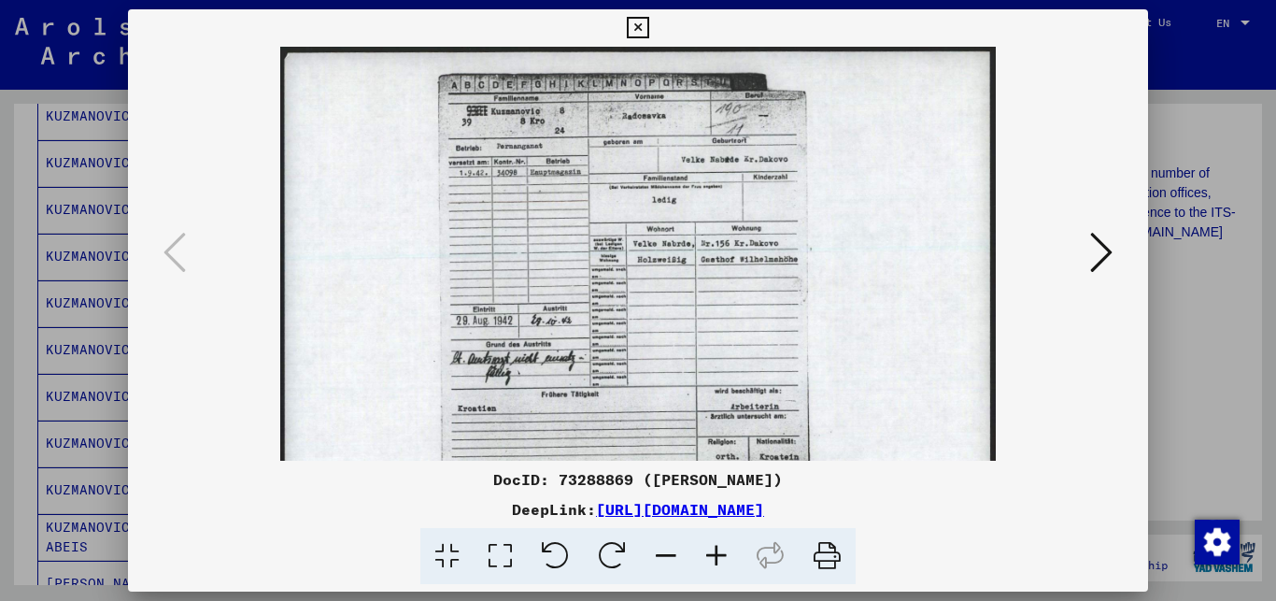
click at [719, 554] on icon at bounding box center [716, 556] width 50 height 57
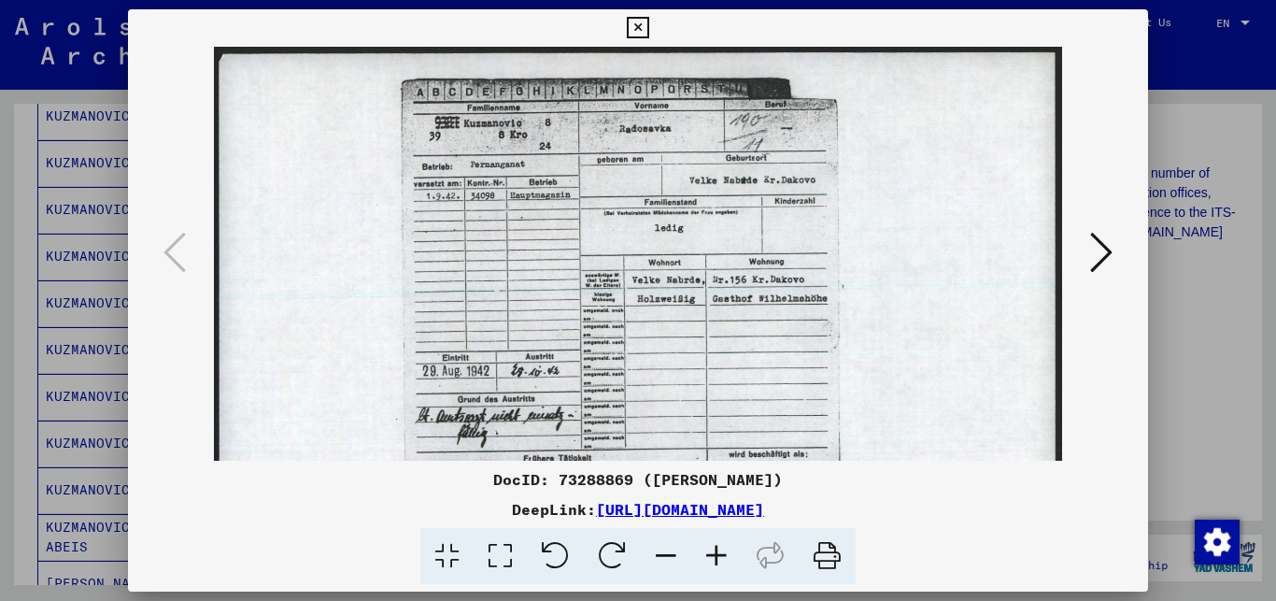
click at [719, 554] on icon at bounding box center [716, 556] width 50 height 57
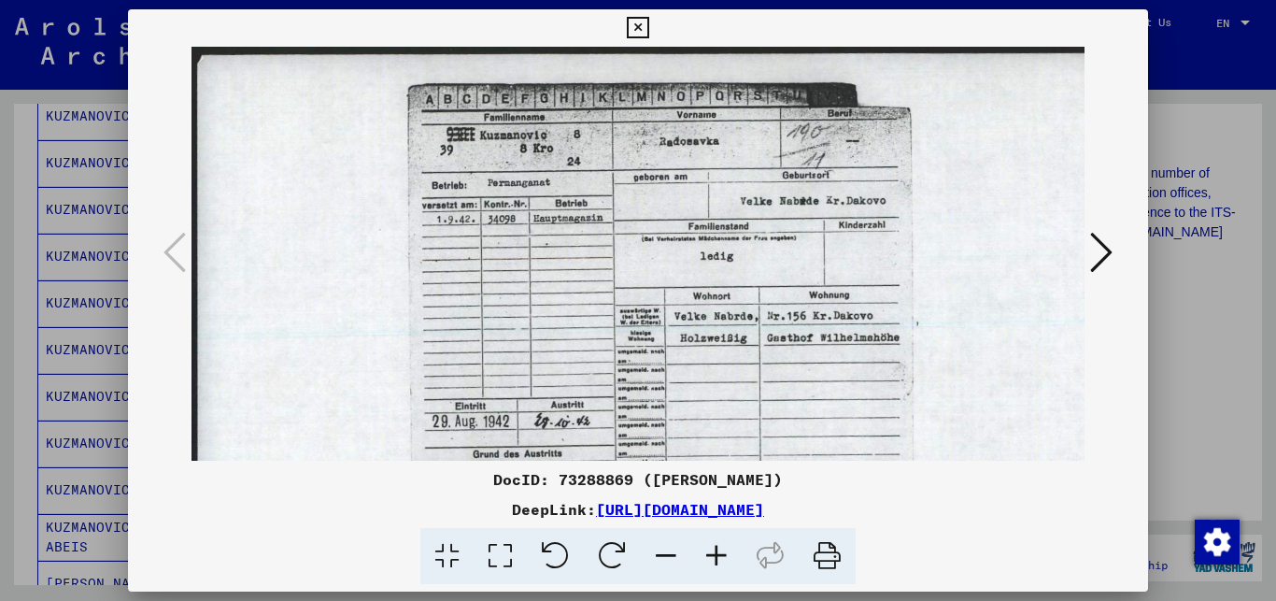
click at [719, 554] on icon at bounding box center [716, 556] width 50 height 57
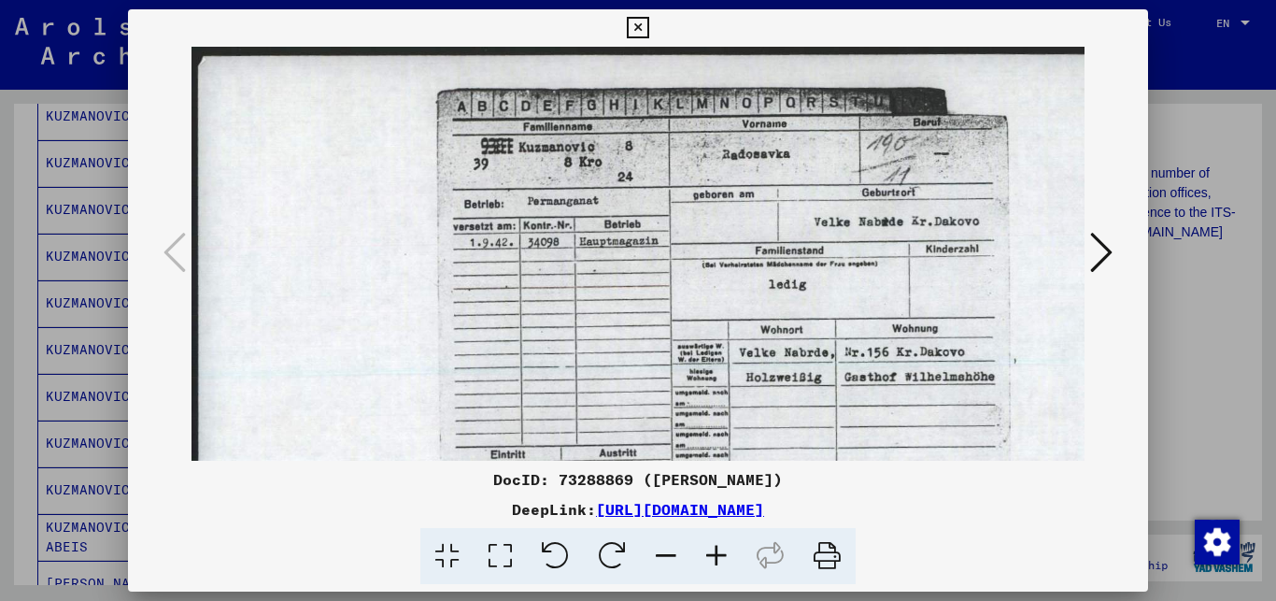
click at [719, 554] on icon at bounding box center [716, 556] width 50 height 57
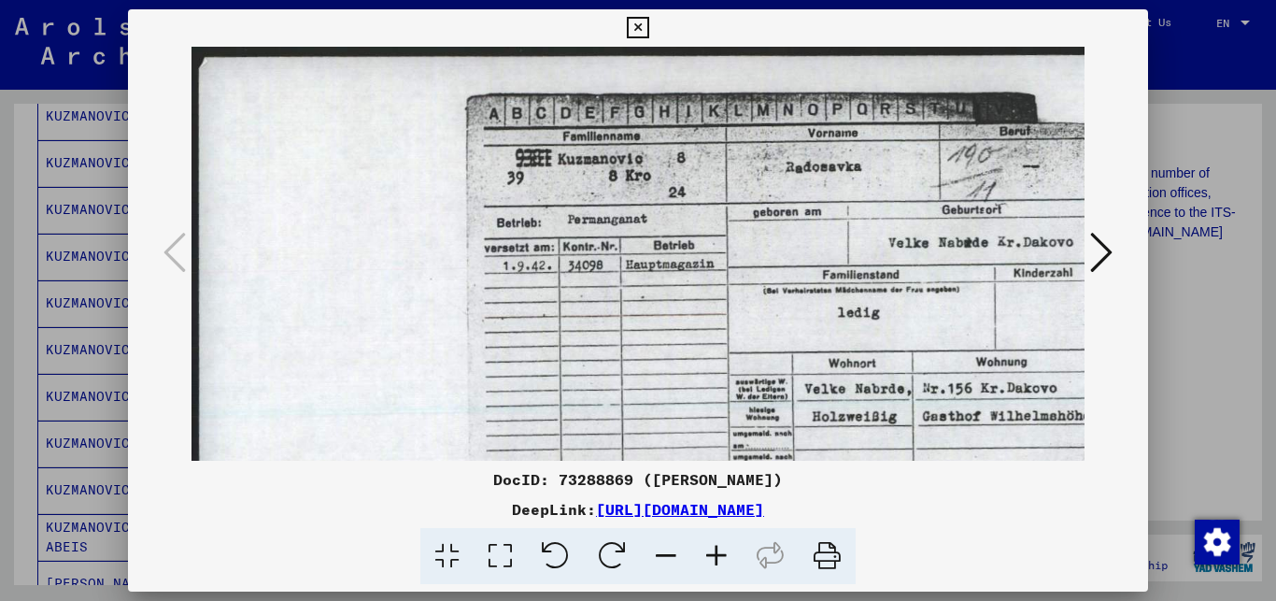
click at [719, 554] on icon at bounding box center [716, 556] width 50 height 57
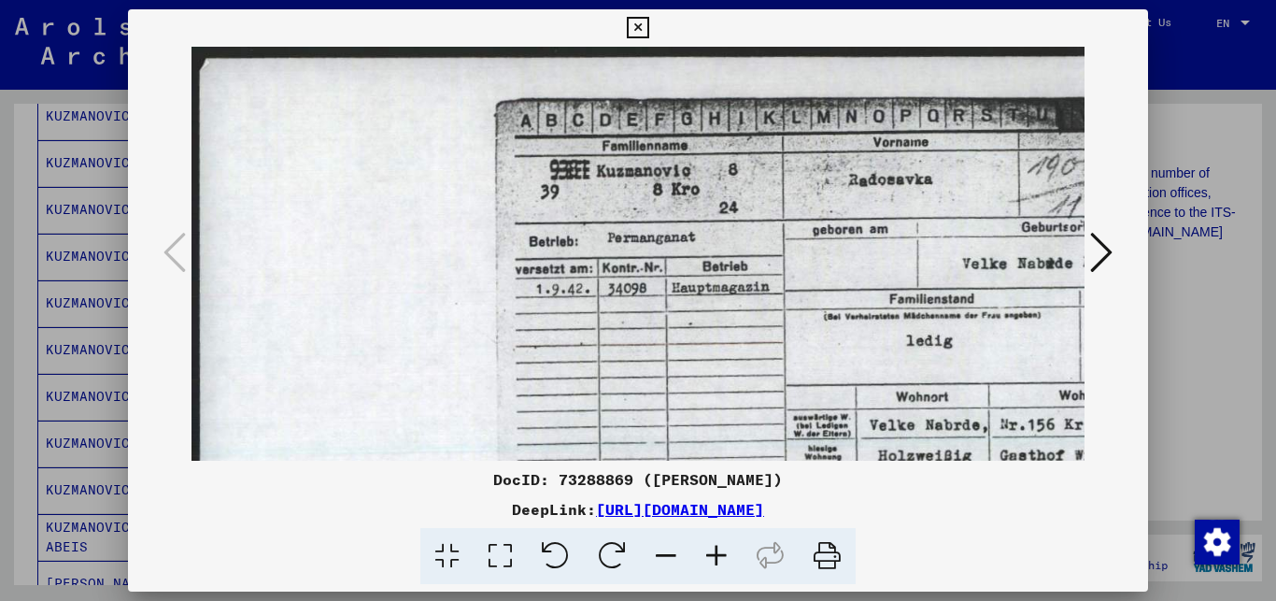
click at [719, 554] on icon at bounding box center [716, 556] width 50 height 57
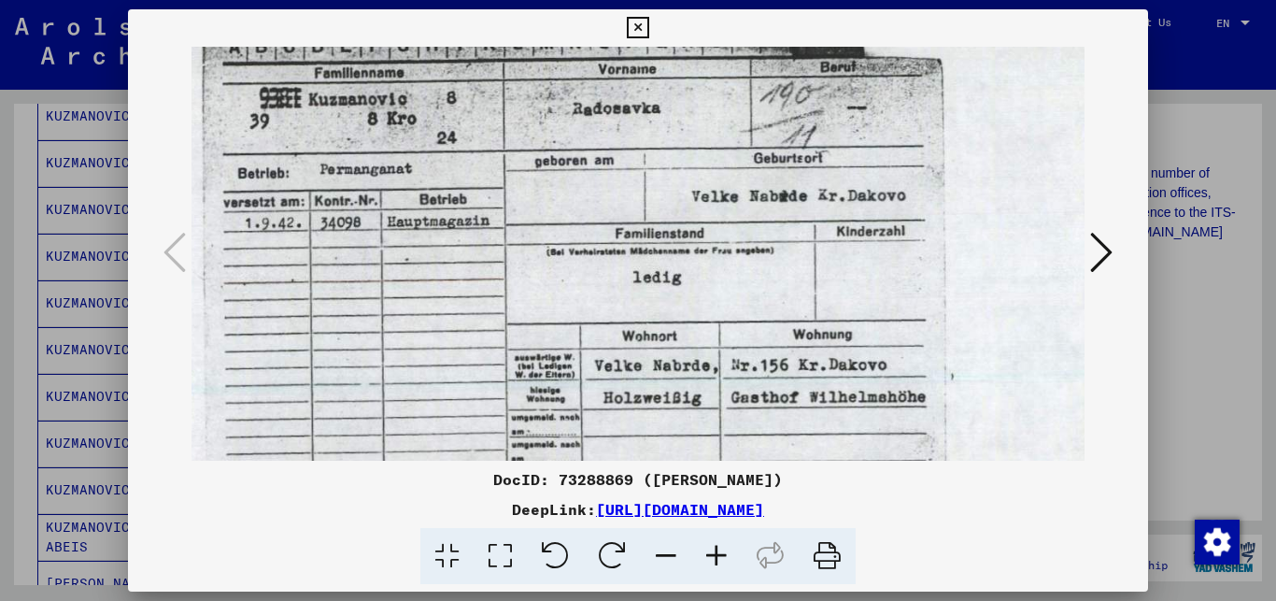
scroll to position [78, 308]
drag, startPoint x: 814, startPoint y: 312, endPoint x: 505, endPoint y: 235, distance: 317.9
click at [505, 235] on img at bounding box center [604, 479] width 1442 height 1021
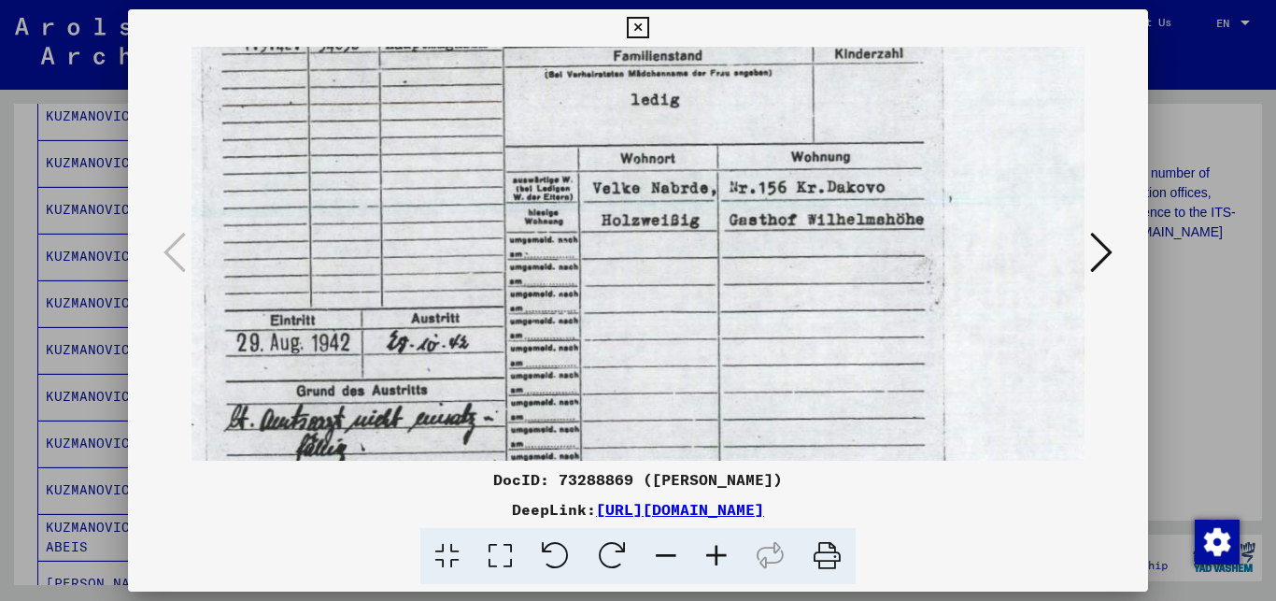
drag, startPoint x: 568, startPoint y: 301, endPoint x: 567, endPoint y: 123, distance: 177.5
click at [567, 123] on img at bounding box center [603, 302] width 1442 height 1021
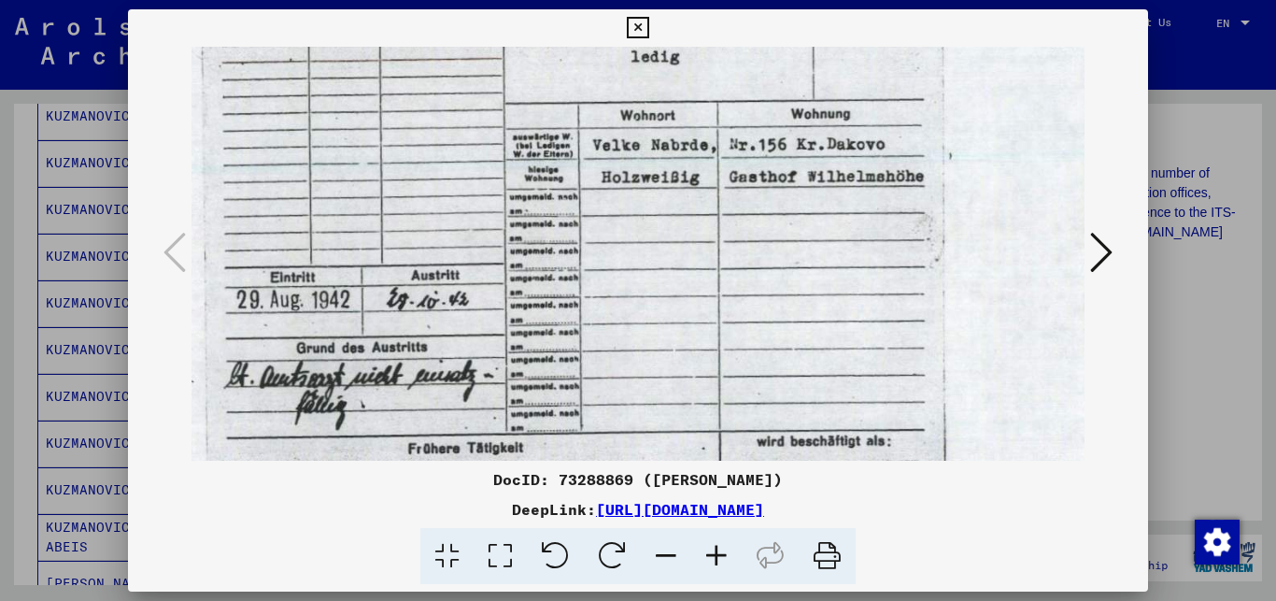
scroll to position [322, 309]
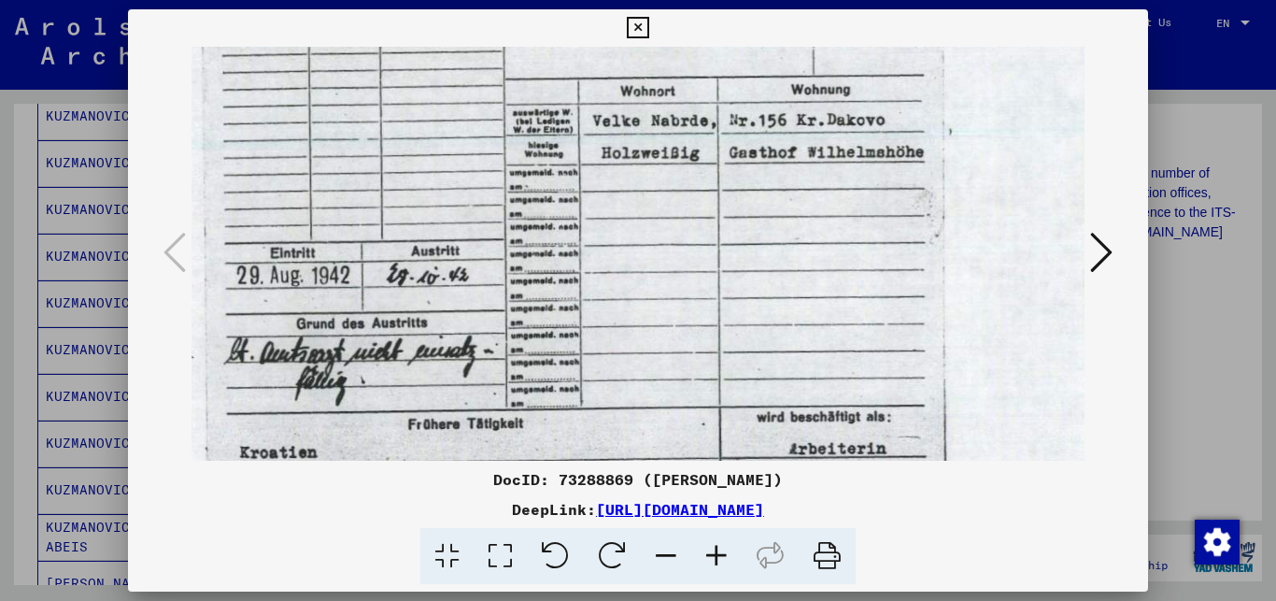
drag, startPoint x: 569, startPoint y: 242, endPoint x: 569, endPoint y: 175, distance: 67.3
click at [569, 175] on img at bounding box center [603, 234] width 1442 height 1021
click at [1100, 248] on icon at bounding box center [1101, 252] width 22 height 45
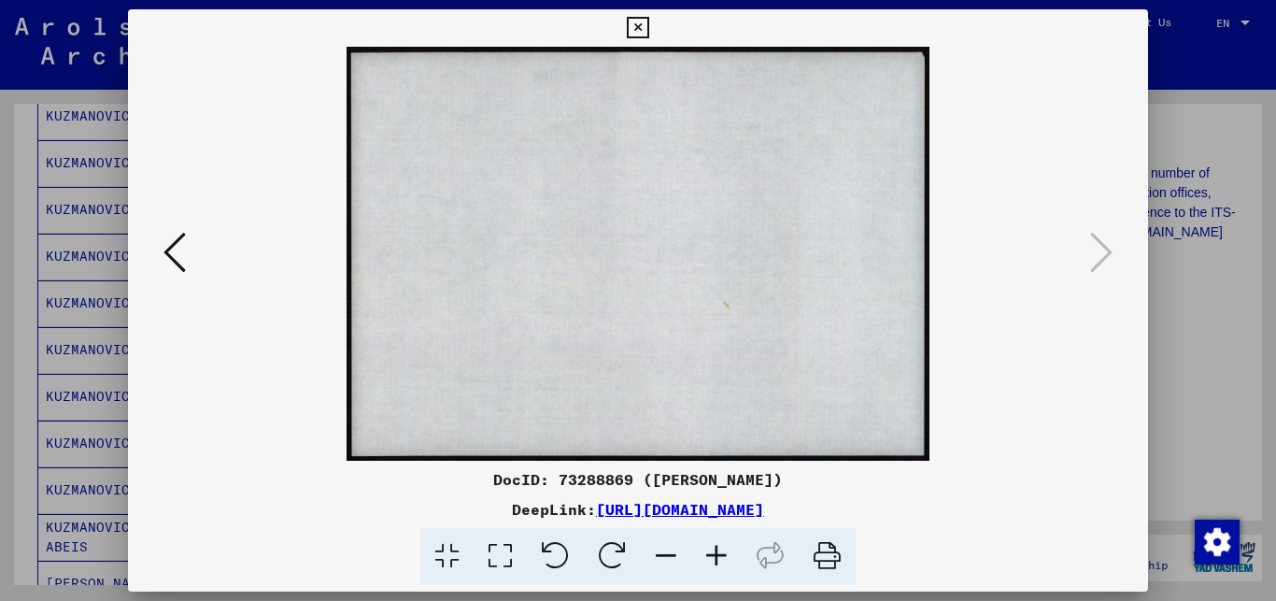
scroll to position [0, 0]
click at [170, 251] on icon at bounding box center [175, 252] width 22 height 45
